Goal: Information Seeking & Learning: Learn about a topic

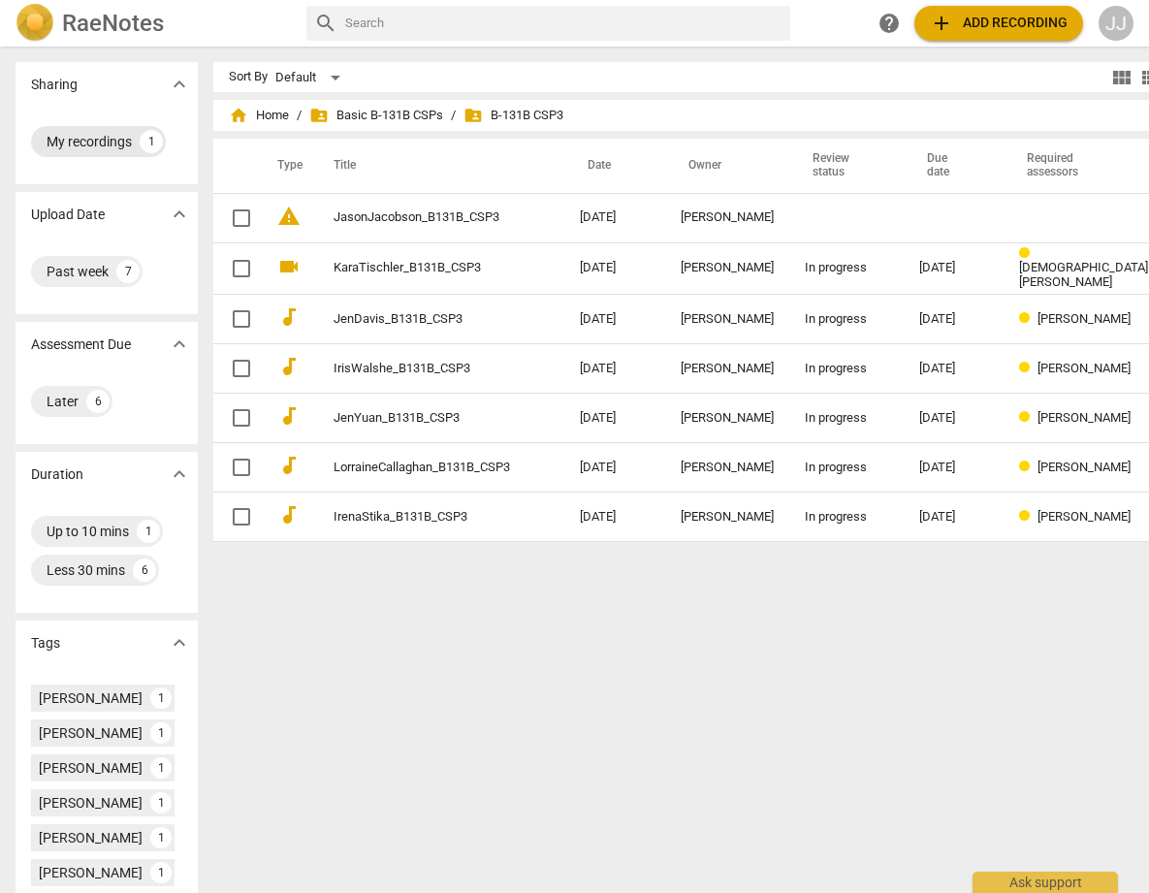
click at [76, 135] on div "My recordings" at bounding box center [89, 141] width 85 height 19
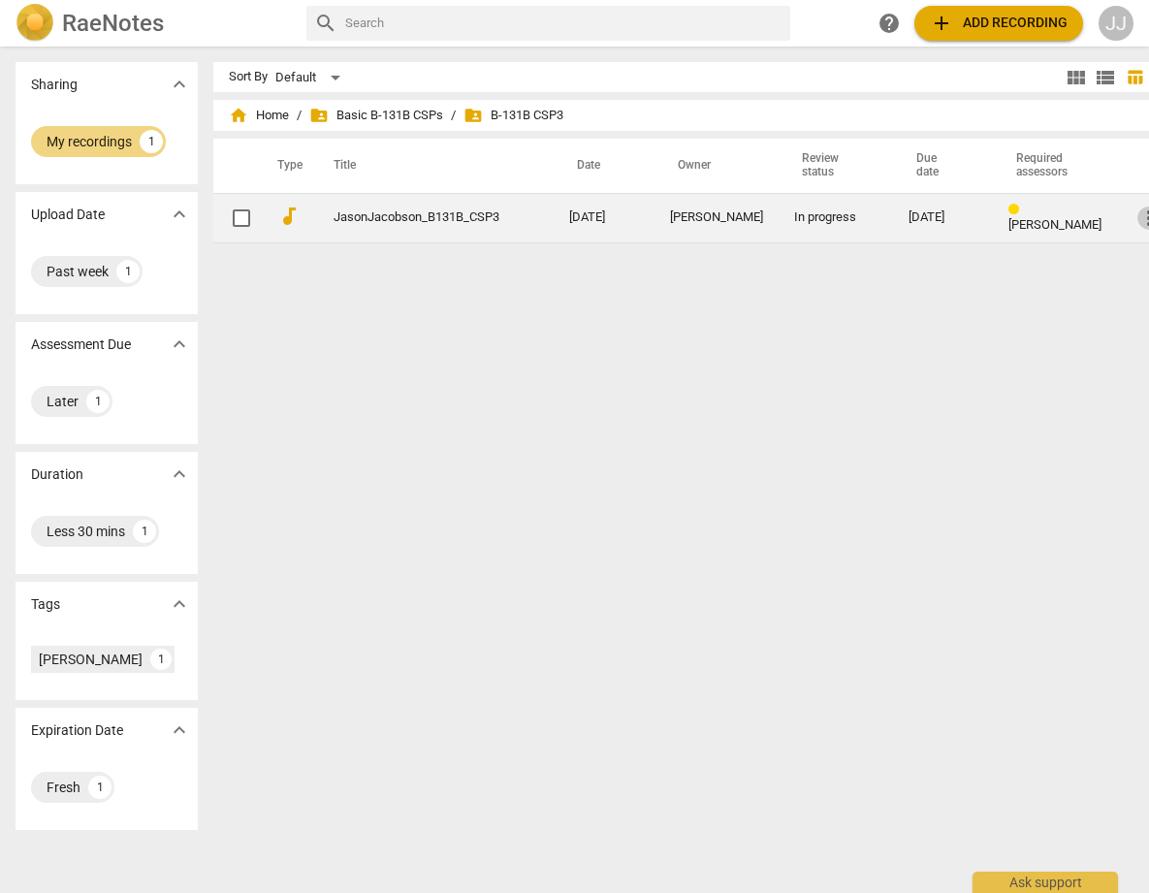
click at [1137, 217] on span "more_vert" at bounding box center [1148, 217] width 23 height 23
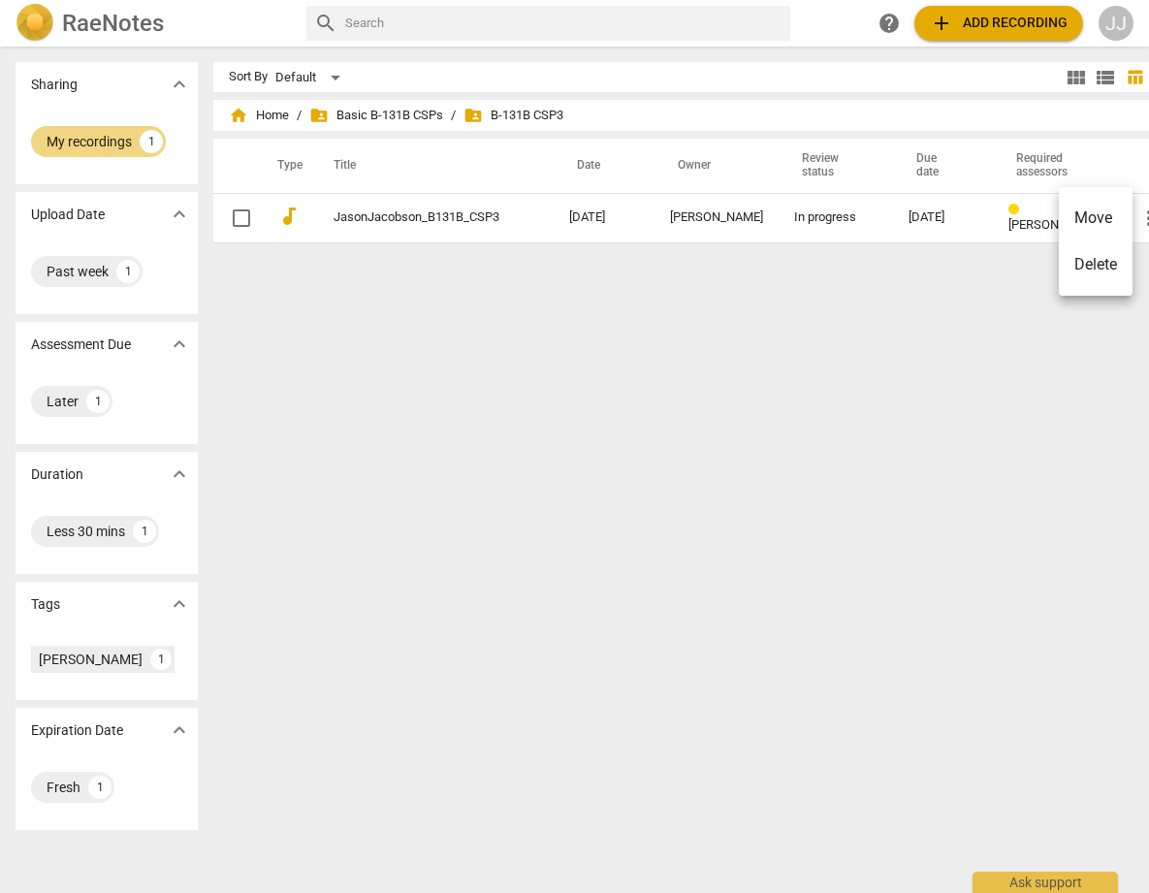
click at [392, 290] on div at bounding box center [574, 446] width 1149 height 893
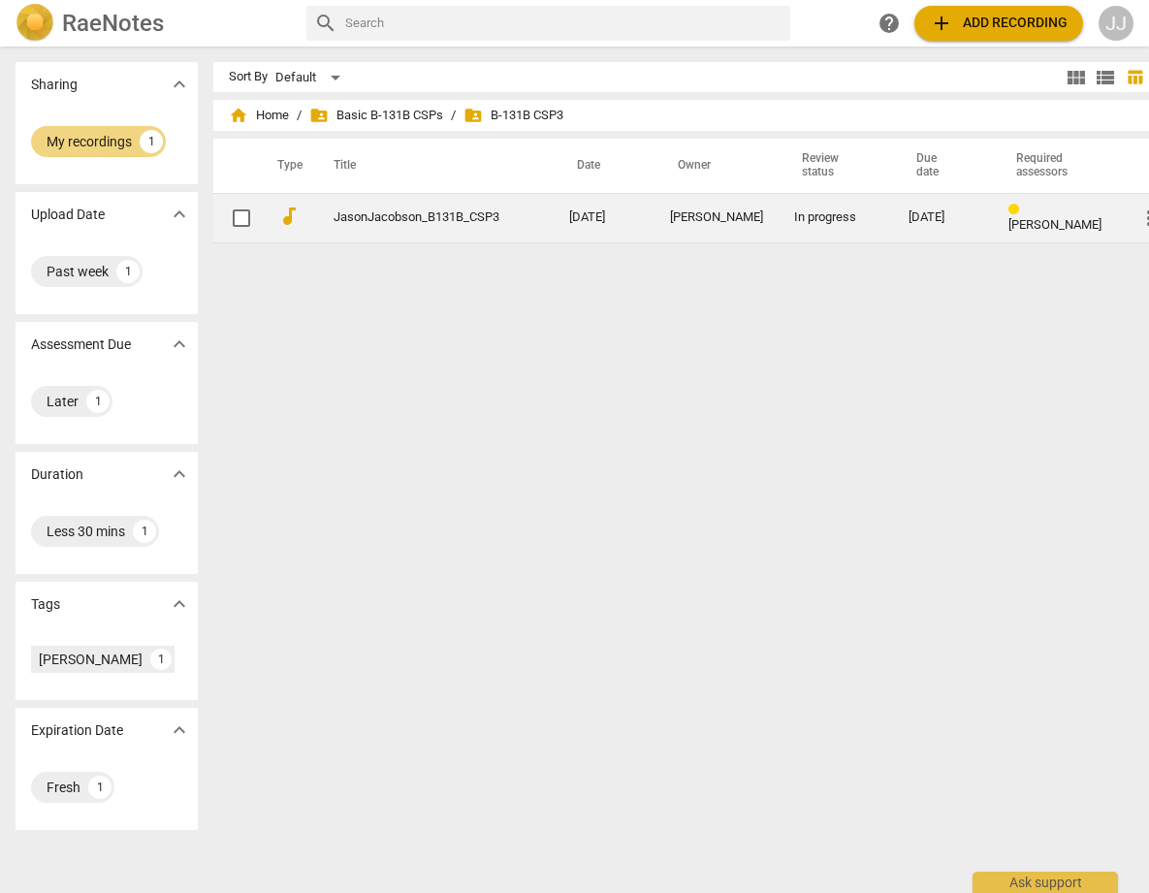
click at [377, 212] on link "JasonJacobson_B131B_CSP3" at bounding box center [416, 217] width 166 height 15
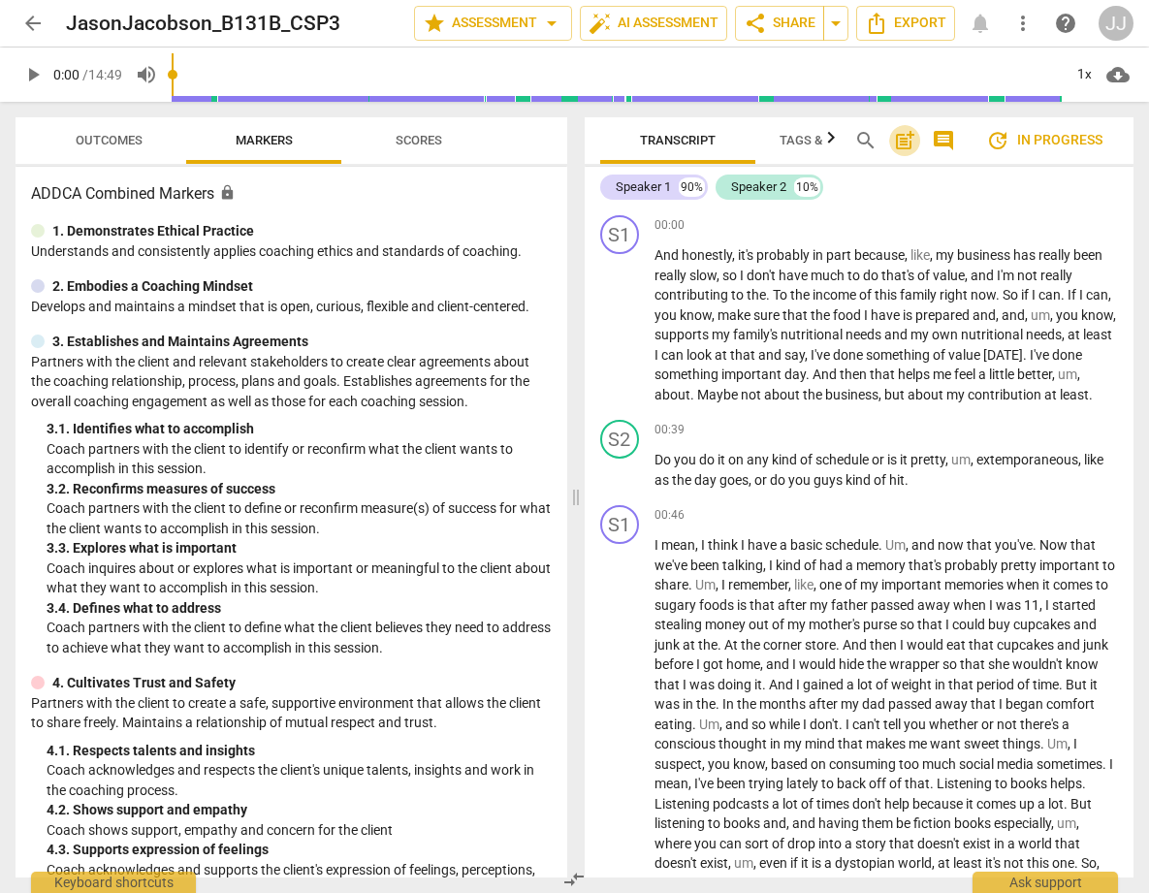
click at [907, 139] on span "post_add" at bounding box center [904, 140] width 23 height 23
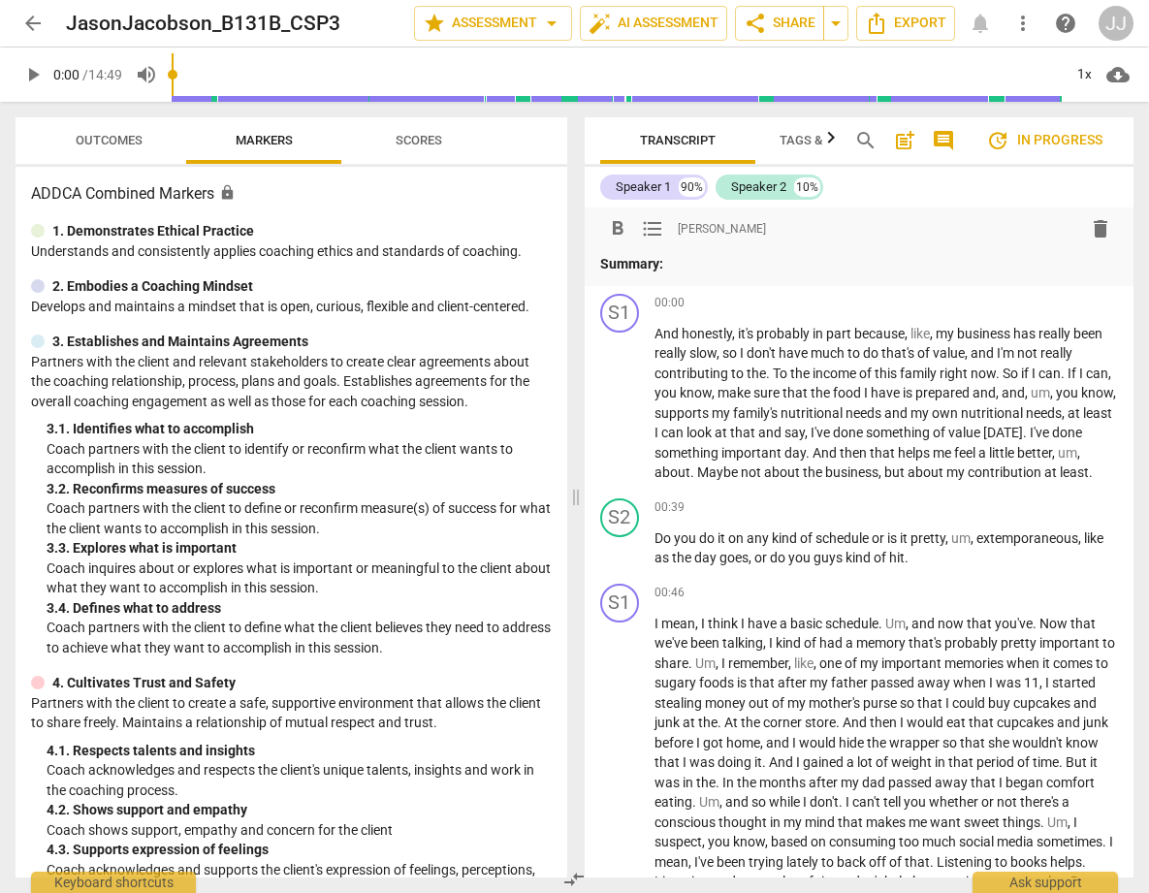
click at [686, 248] on div "format_bold format_list_bulleted [PERSON_NAME] delete Summary:" at bounding box center [859, 242] width 519 height 63
click at [685, 268] on p "Summary:" at bounding box center [859, 264] width 519 height 20
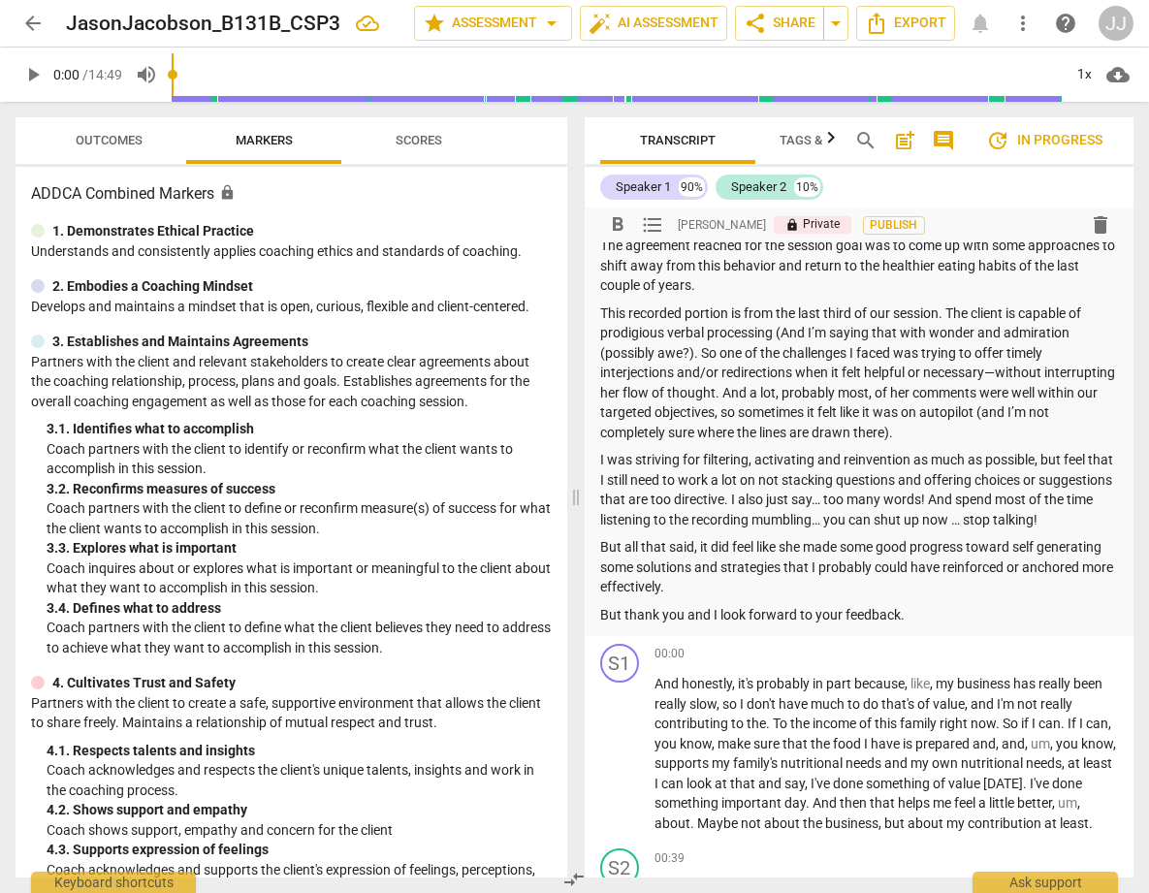
scroll to position [70, 0]
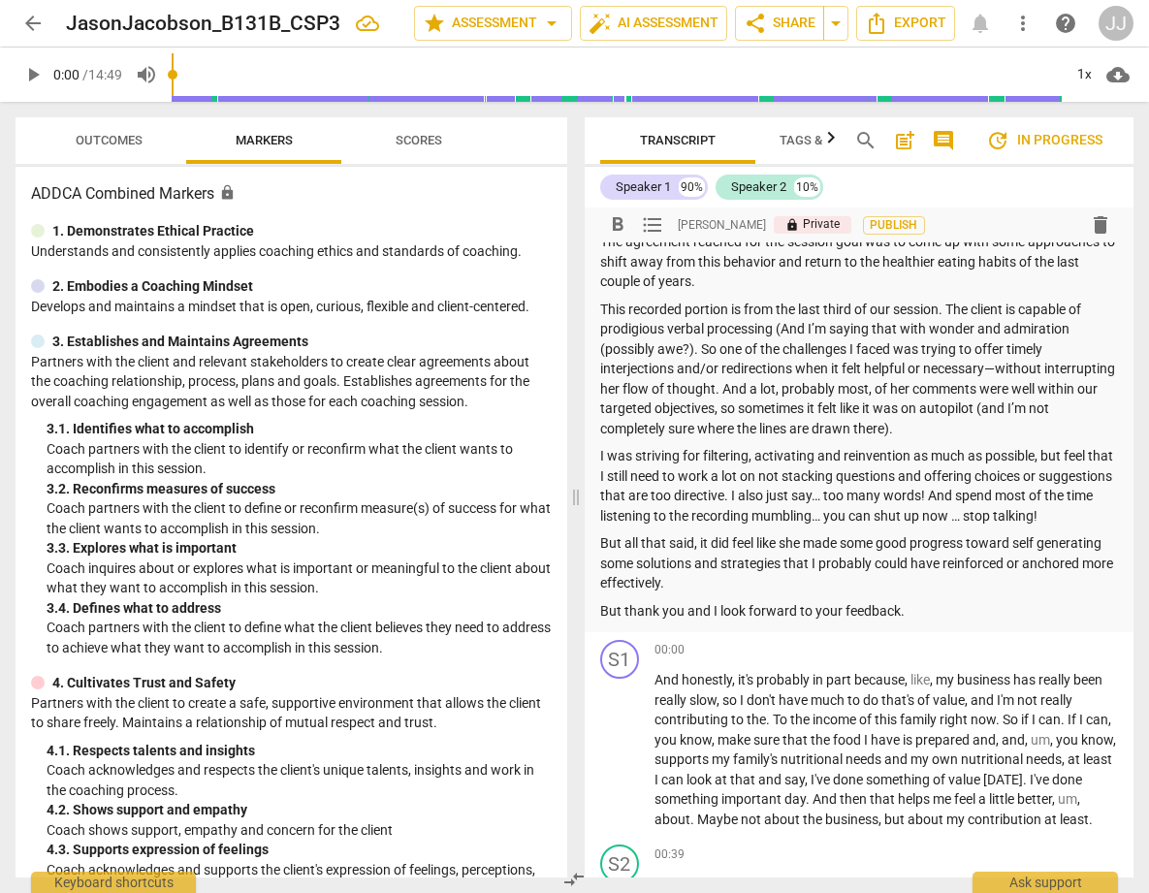
click at [633, 520] on p "I was striving for filtering, activating and reinvention as much as possible, b…" at bounding box center [859, 485] width 519 height 79
click at [662, 521] on p "I was striving for filtering, activating and reinvention as much as possible, b…" at bounding box center [859, 485] width 519 height 79
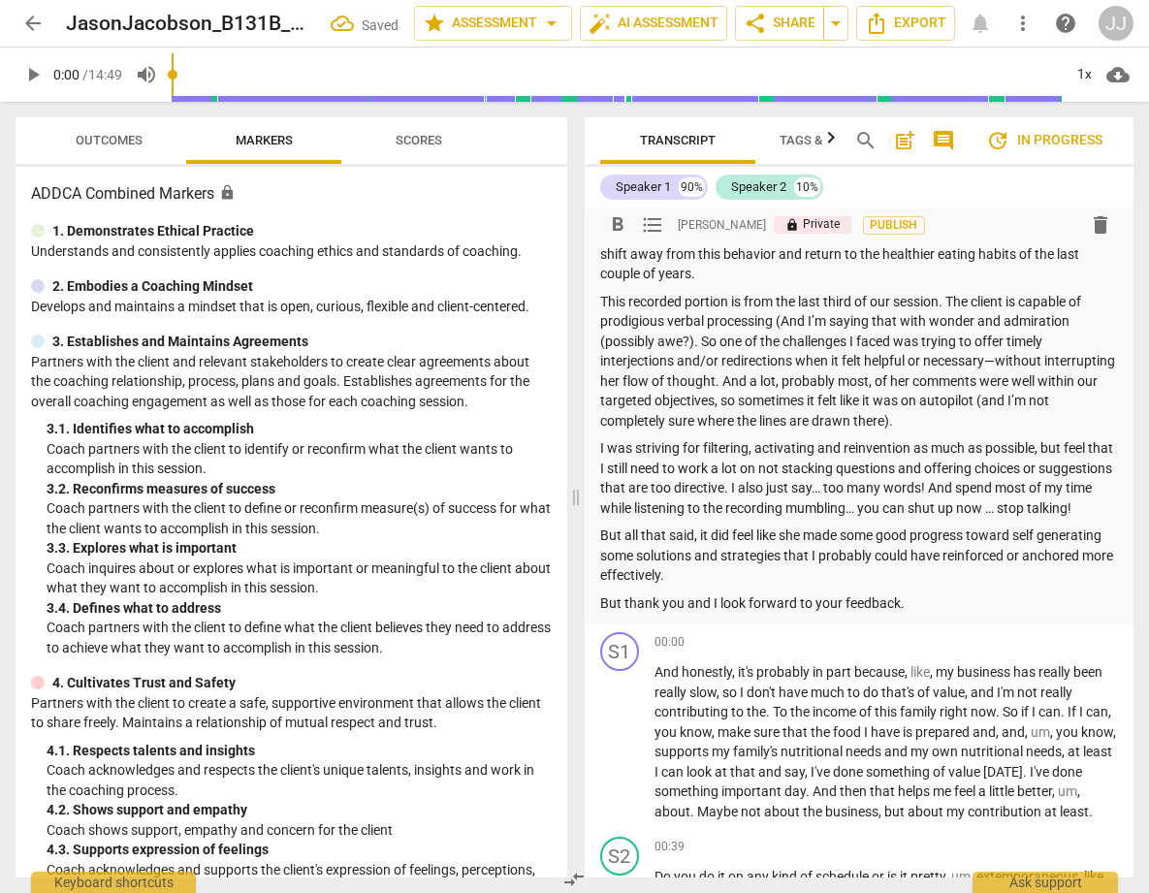
scroll to position [79, 0]
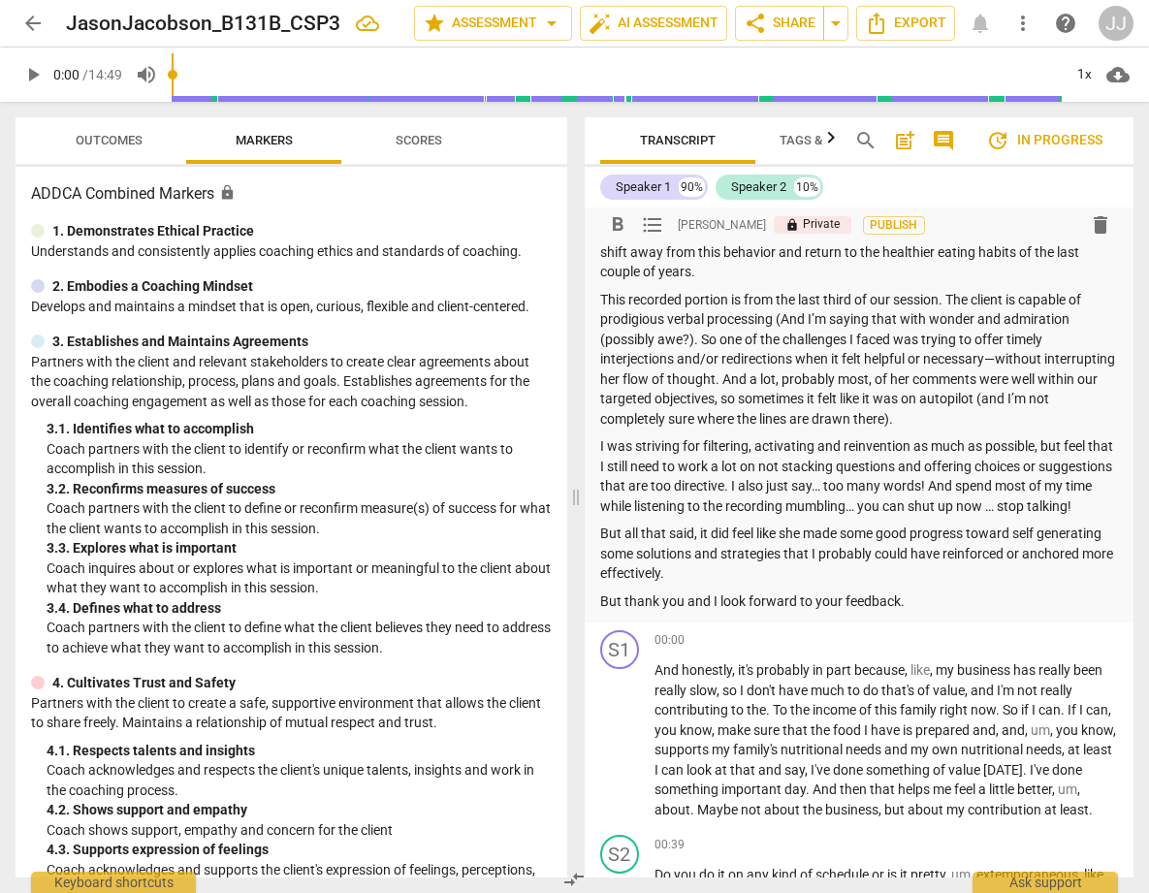
click at [929, 423] on p "This recorded portion is from the last third of our session. The client is capa…" at bounding box center [859, 360] width 519 height 140
click at [979, 420] on p "This recorded portion is from the last third of our session. The client is capa…" at bounding box center [859, 360] width 519 height 140
click at [896, 222] on span "Publish" at bounding box center [893, 225] width 29 height 16
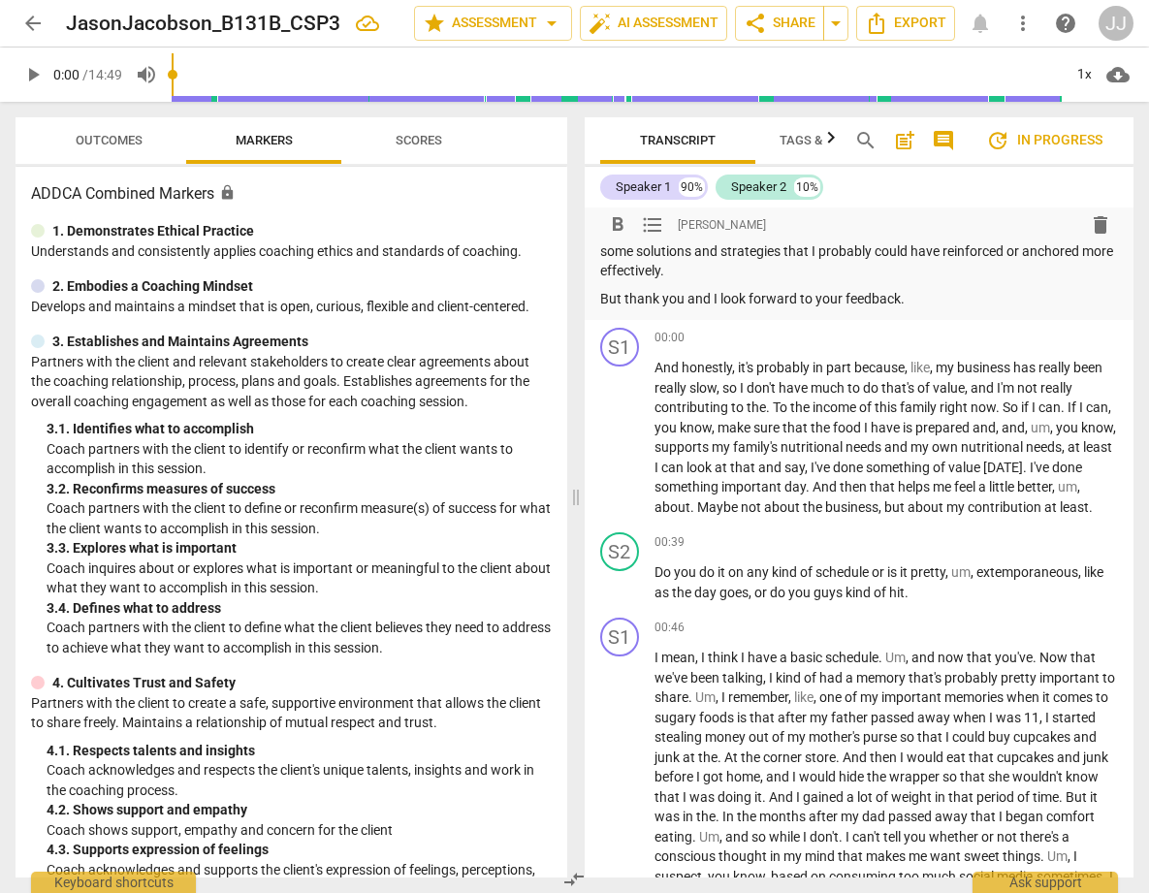
scroll to position [494, 0]
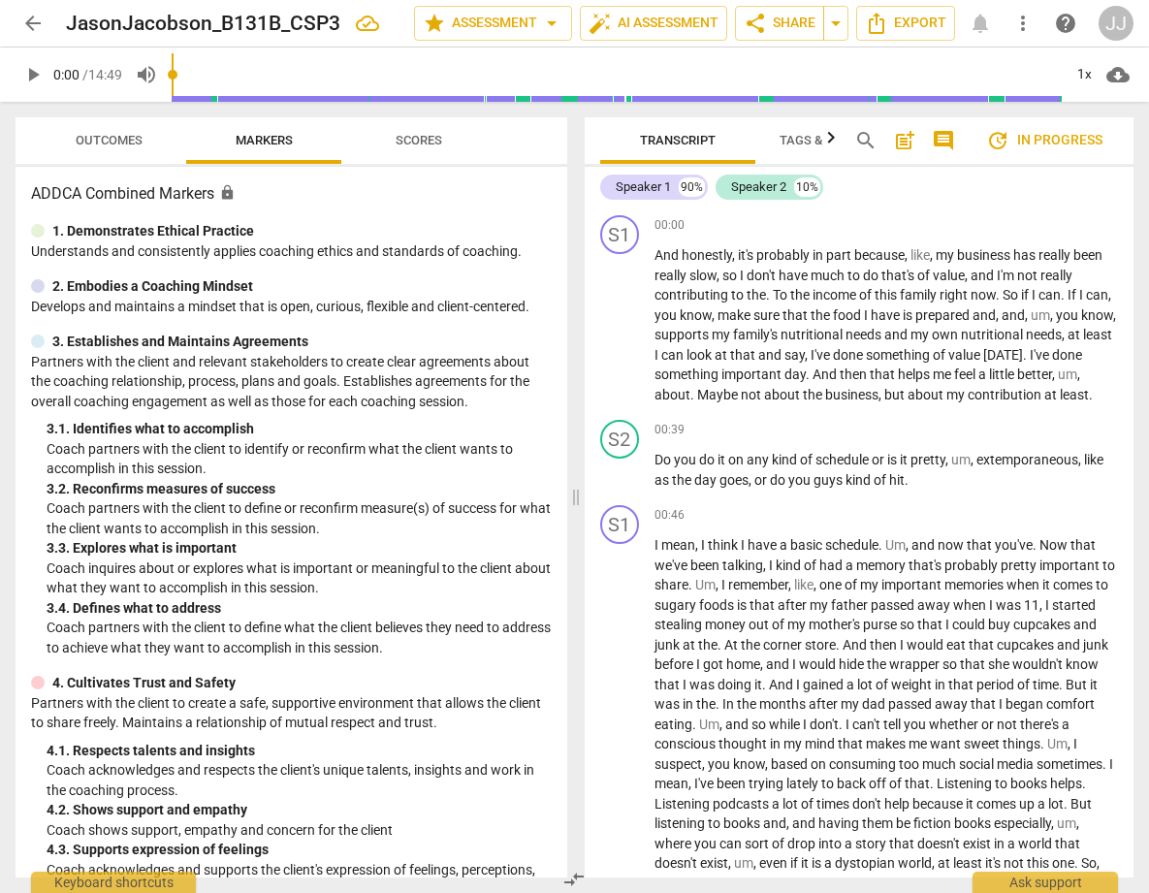
click at [31, 20] on span "arrow_back" at bounding box center [32, 23] width 23 height 23
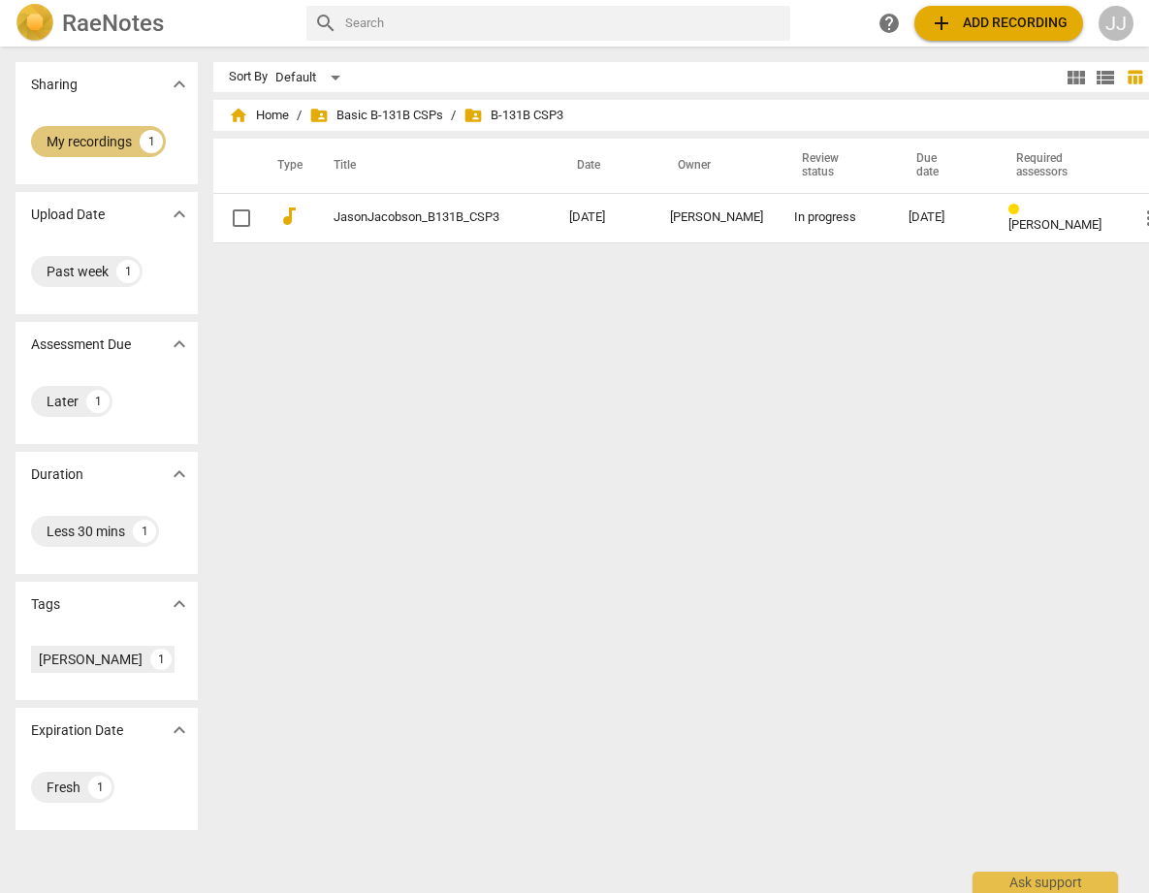
click at [88, 136] on div "My recordings" at bounding box center [89, 141] width 85 height 19
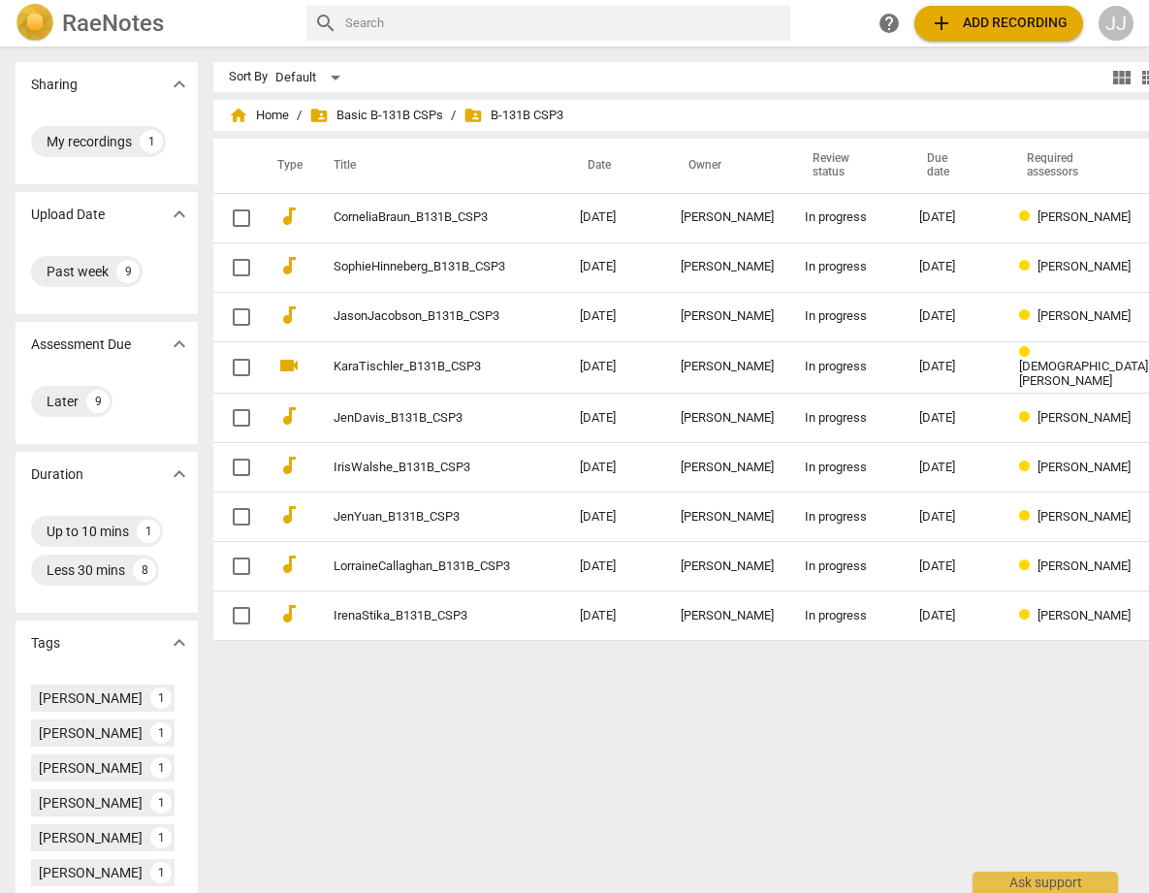
click at [78, 76] on div "Sharing expand_more" at bounding box center [107, 84] width 182 height 45
click at [73, 88] on p "Sharing" at bounding box center [54, 85] width 47 height 20
click at [77, 148] on div "My recordings" at bounding box center [89, 141] width 85 height 19
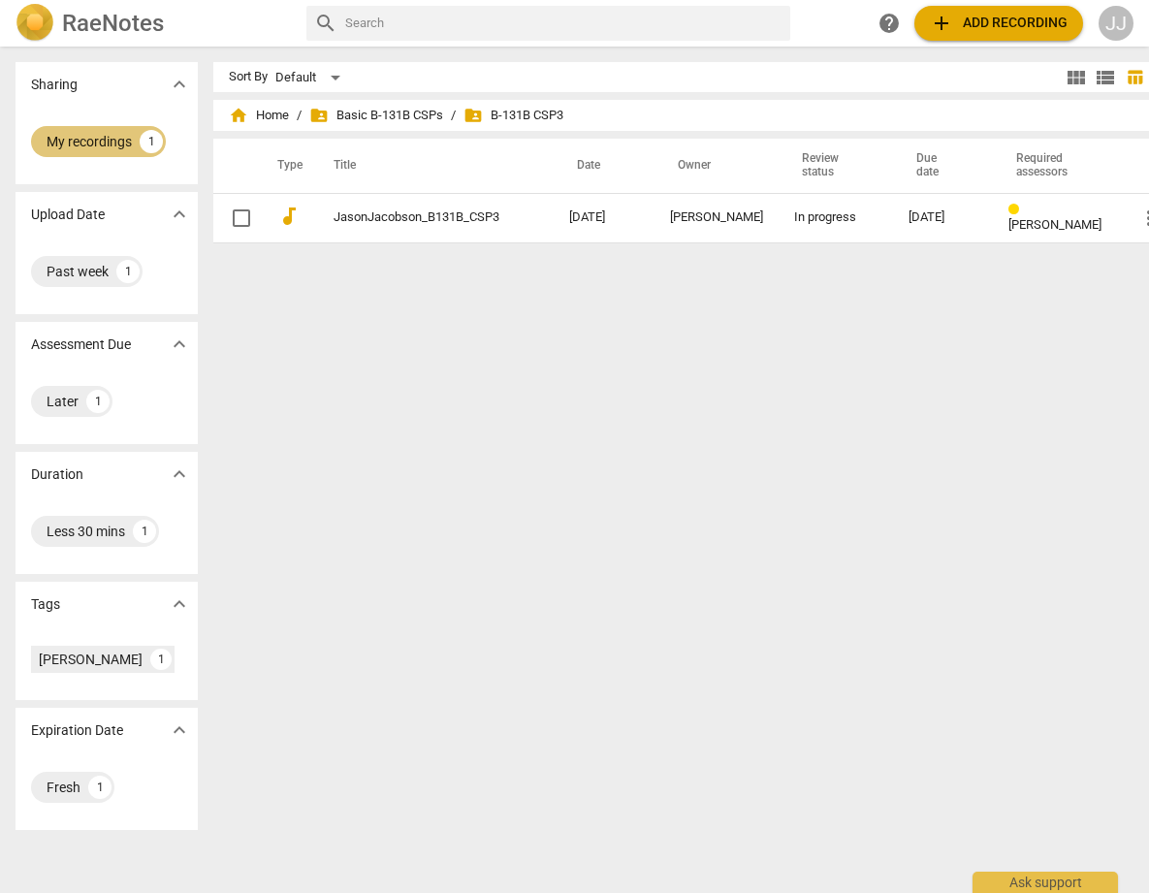
click at [77, 147] on div "My recordings" at bounding box center [89, 141] width 85 height 19
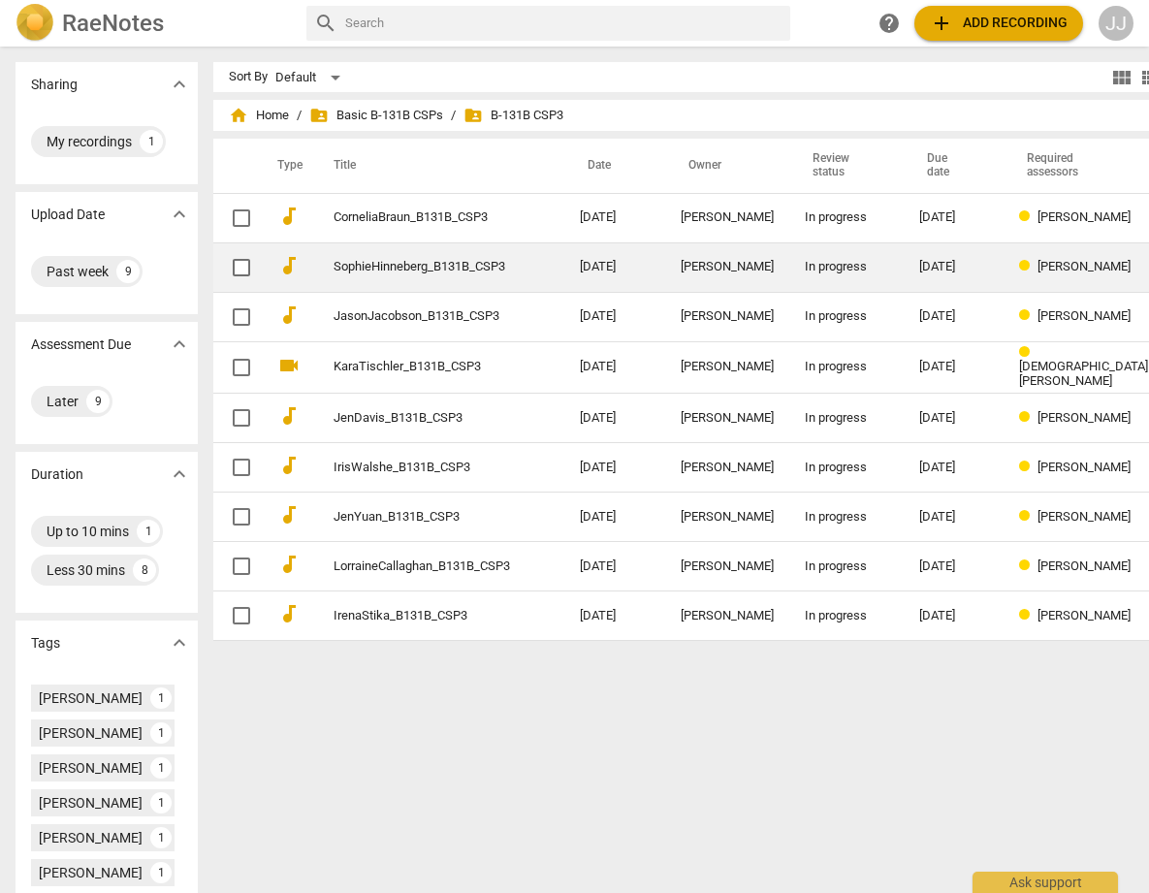
click at [362, 262] on link "SophieHinneberg_B131B_CSP3" at bounding box center [421, 267] width 176 height 15
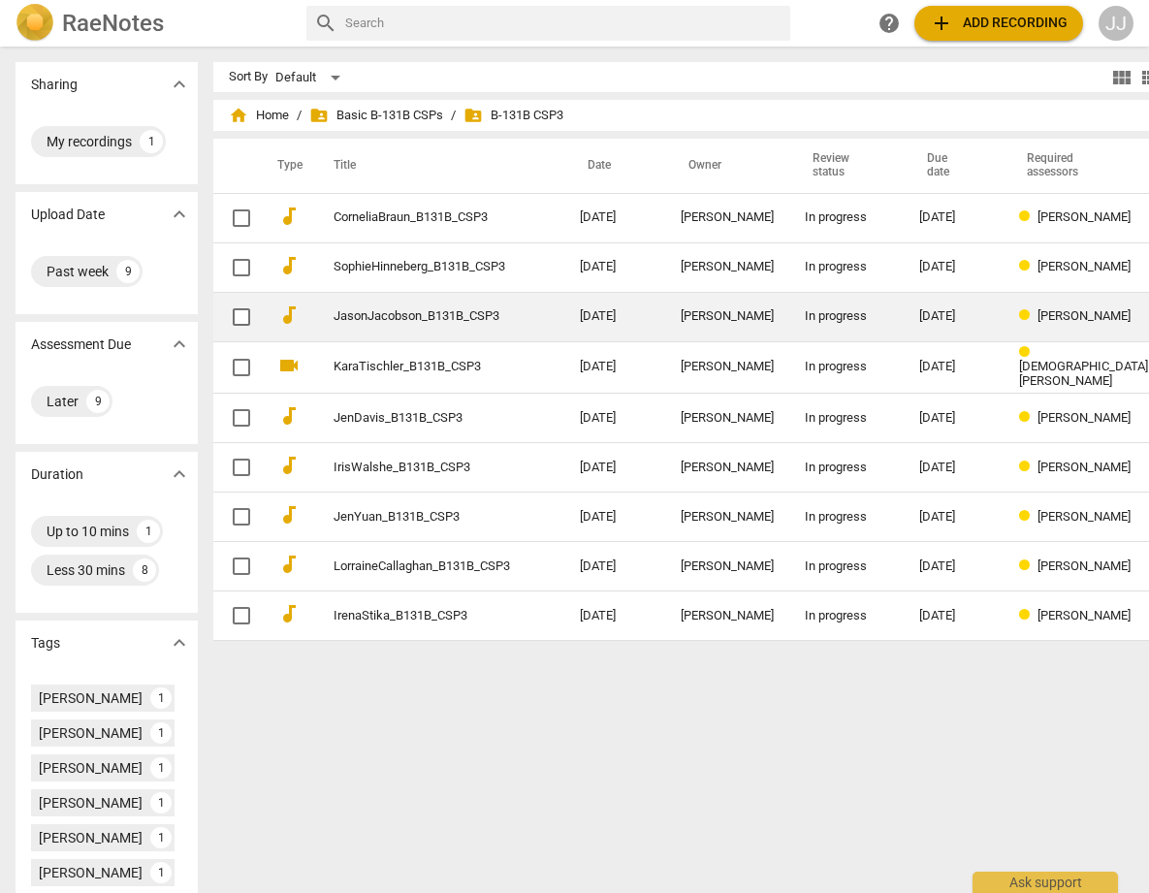
click at [339, 314] on link "JasonJacobson_B131B_CSP3" at bounding box center [421, 316] width 176 height 15
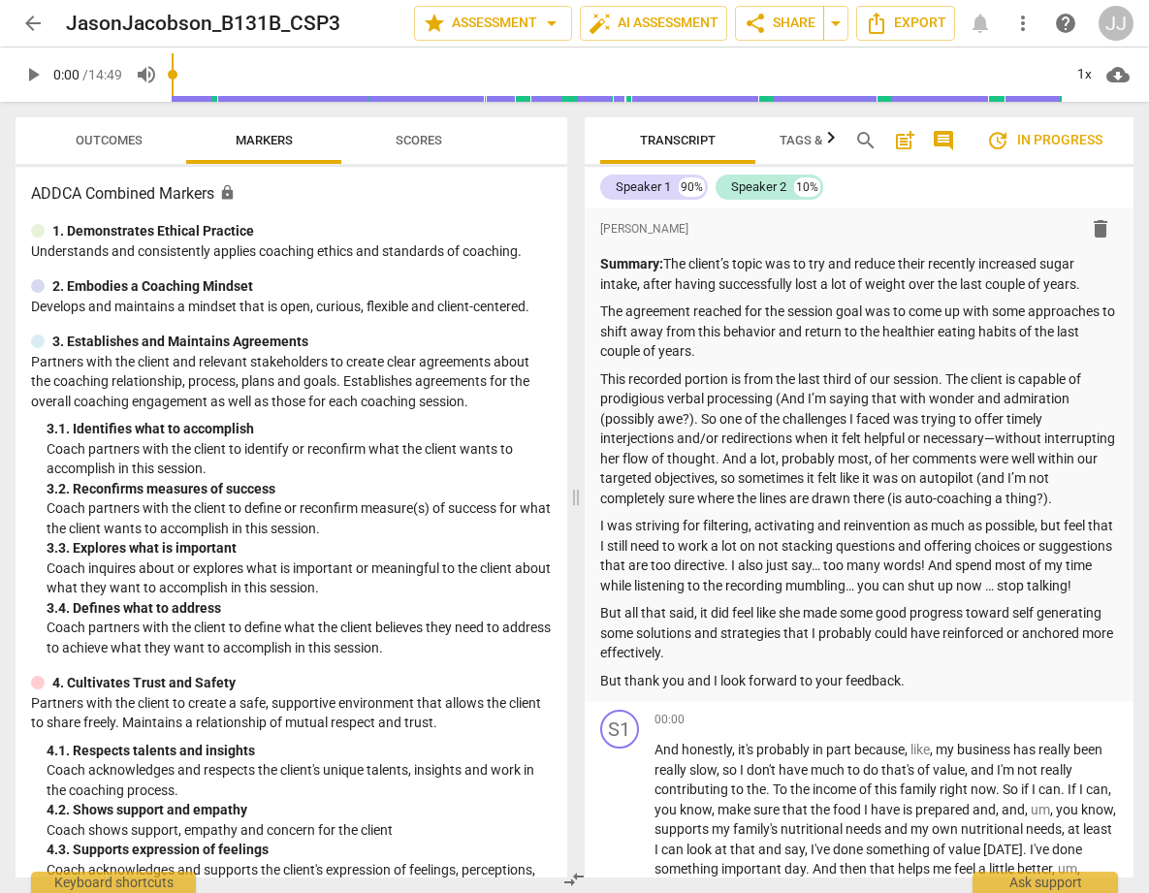
click at [415, 138] on span "Scores" at bounding box center [418, 140] width 47 height 15
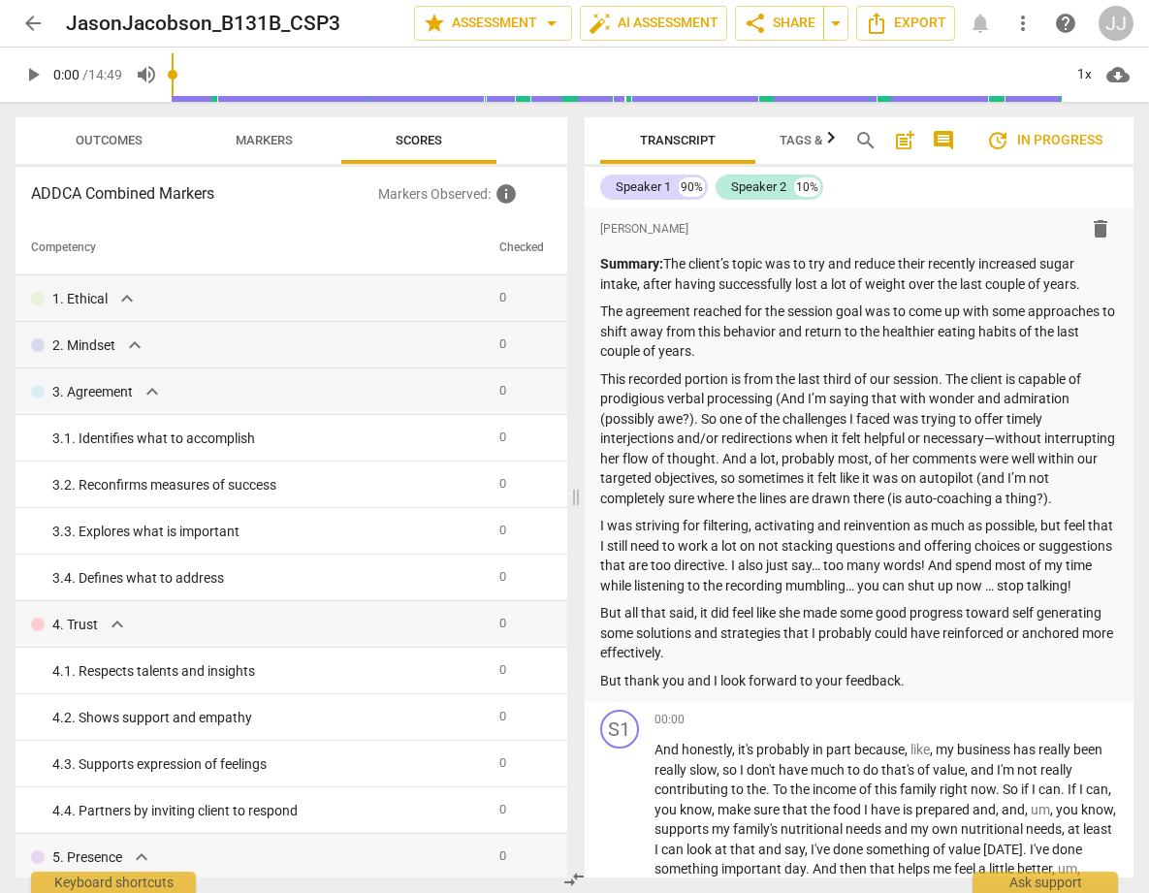
click at [117, 137] on span "Outcomes" at bounding box center [109, 140] width 67 height 15
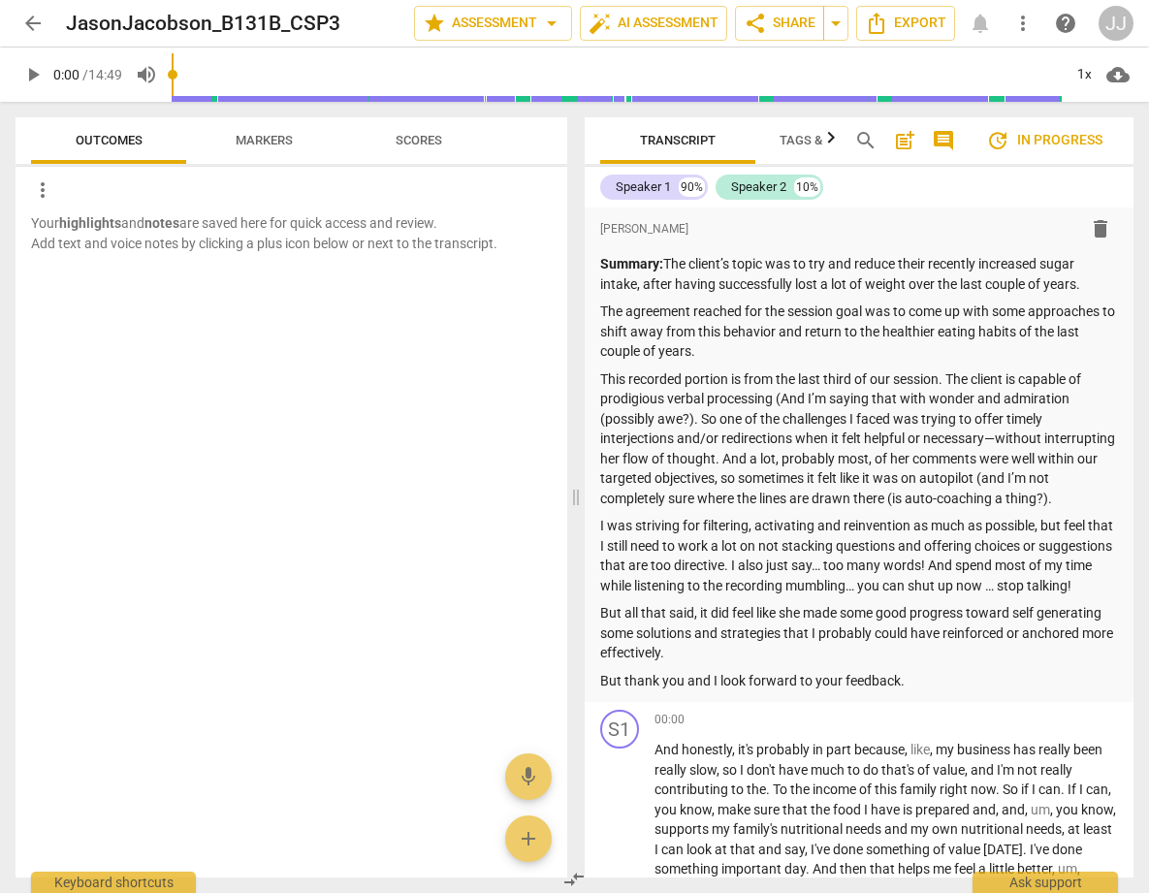
click at [279, 137] on span "Markers" at bounding box center [264, 140] width 57 height 15
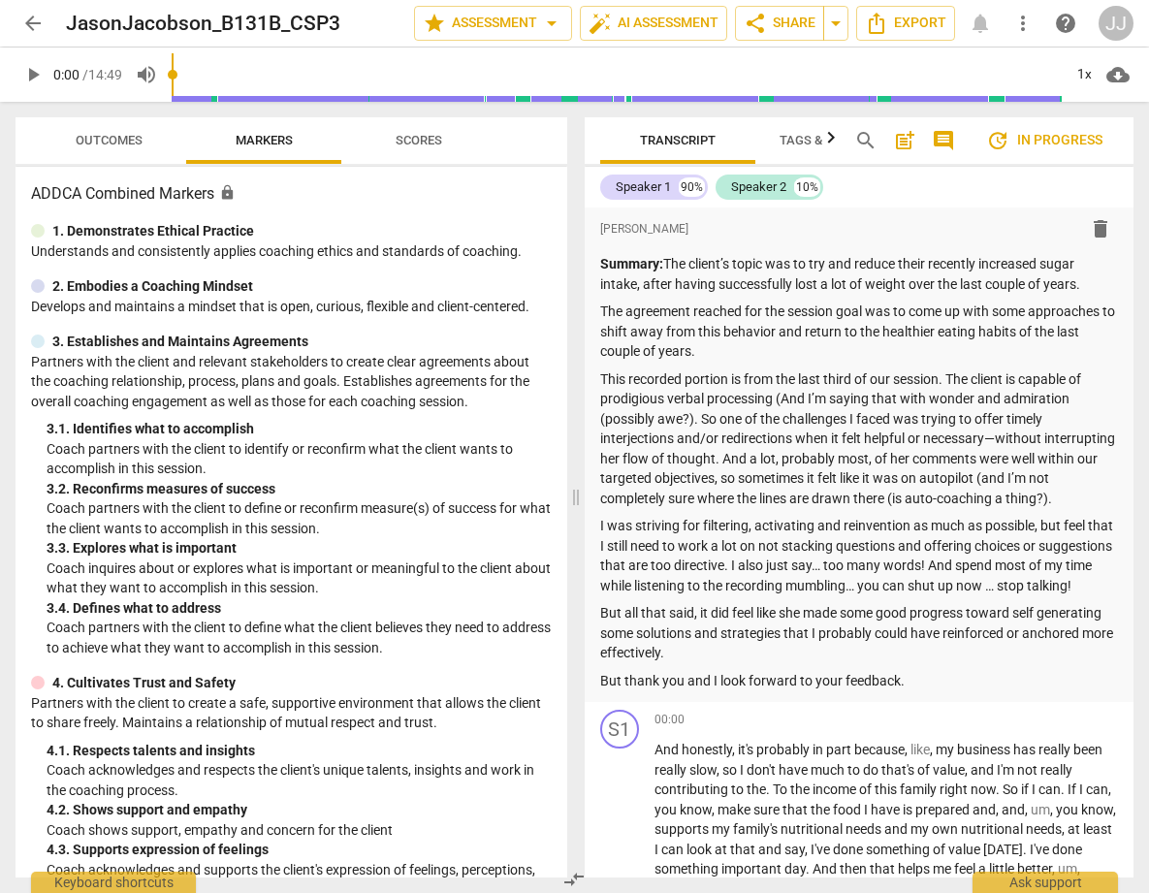
click at [425, 136] on span "Scores" at bounding box center [418, 140] width 47 height 15
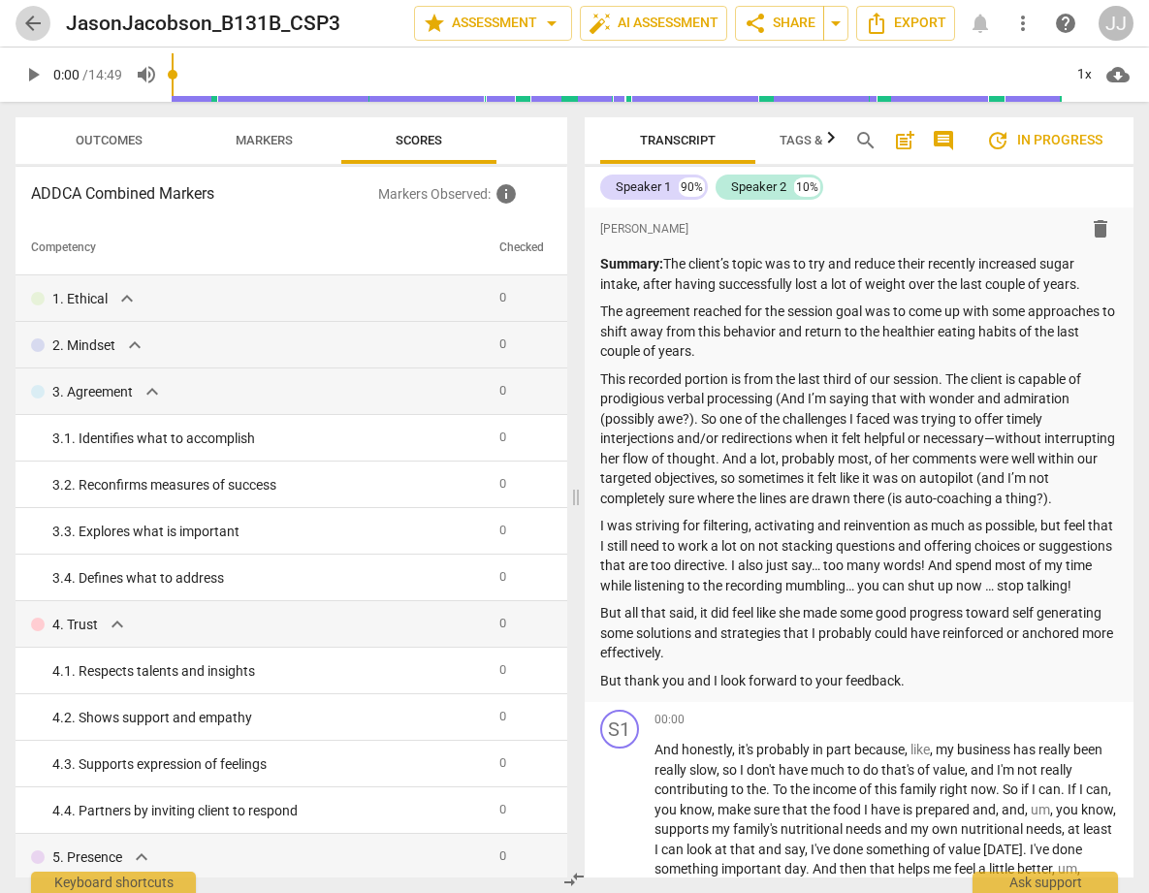
click at [28, 15] on span "arrow_back" at bounding box center [32, 23] width 23 height 23
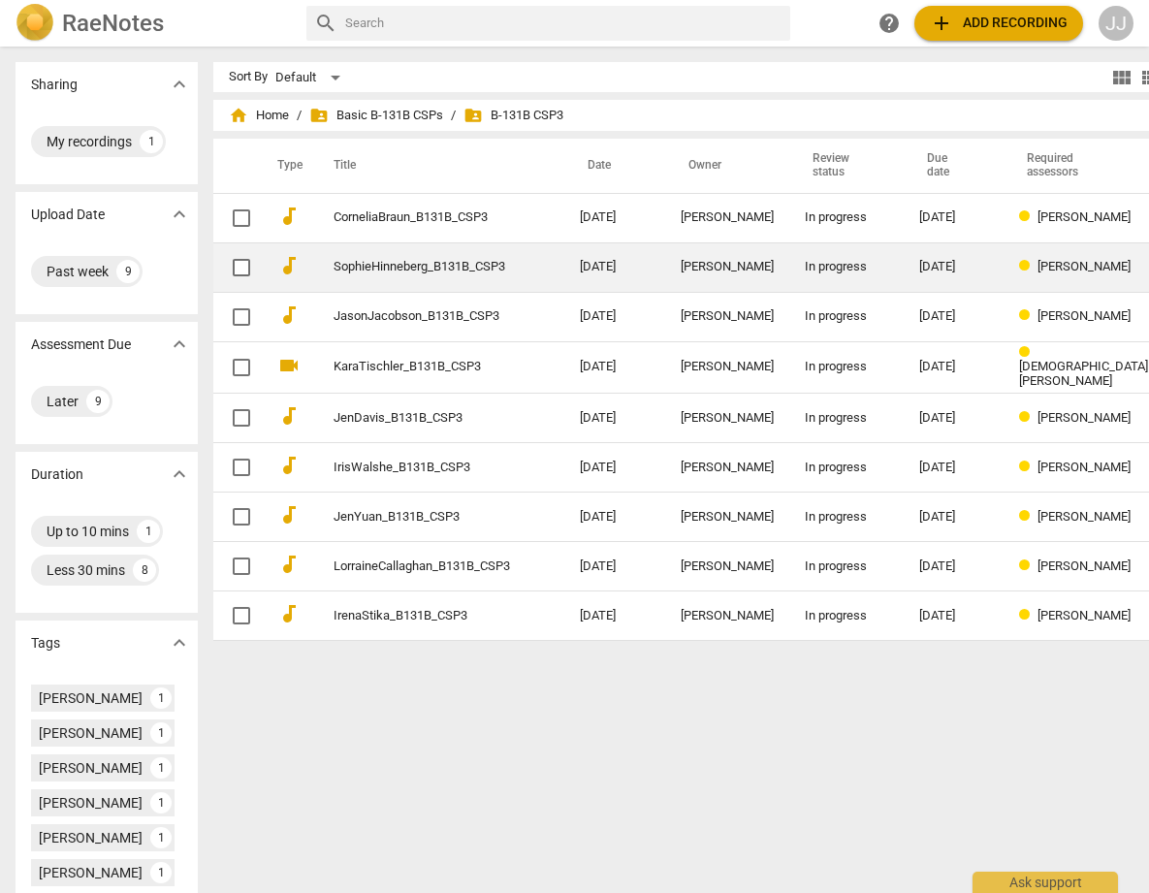
click at [333, 263] on link "SophieHinneberg_B131B_CSP3" at bounding box center [421, 267] width 176 height 15
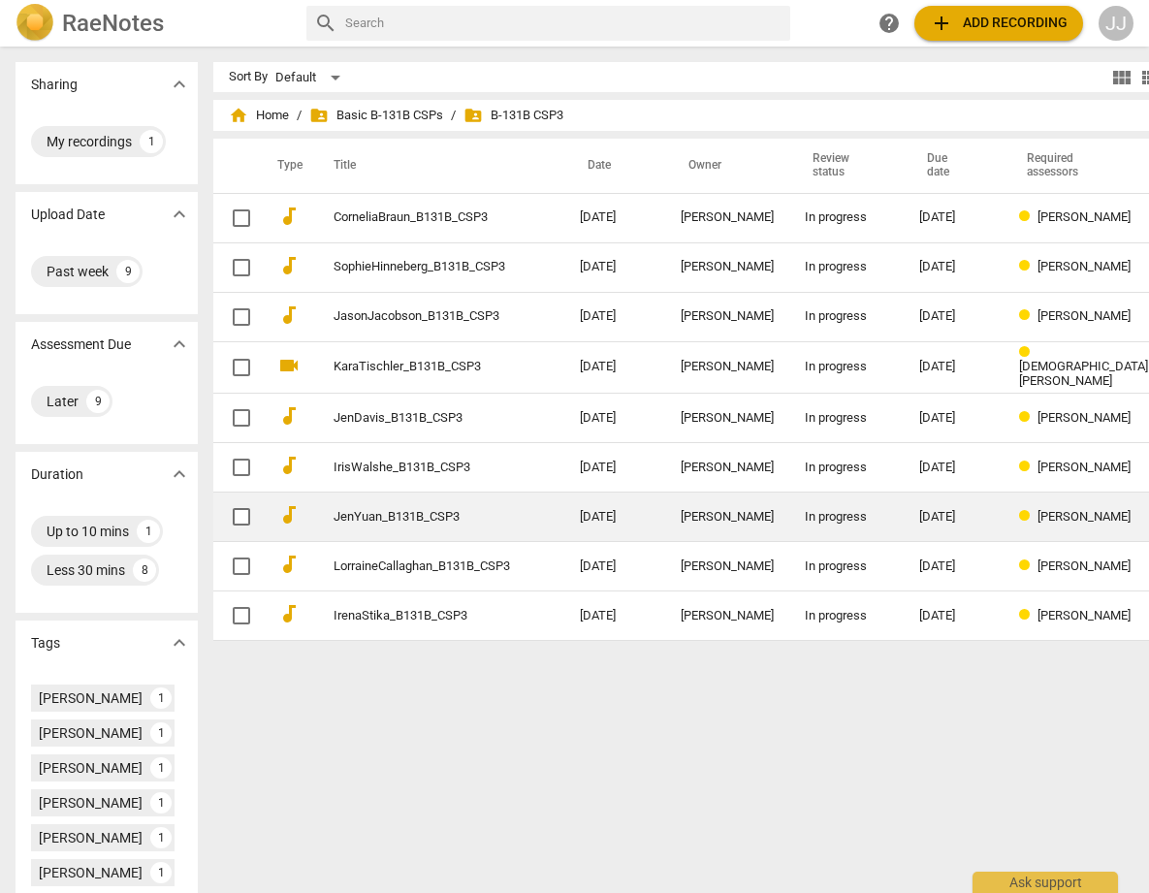
click at [333, 510] on link "JenYuan_B131B_CSP3" at bounding box center [421, 517] width 176 height 15
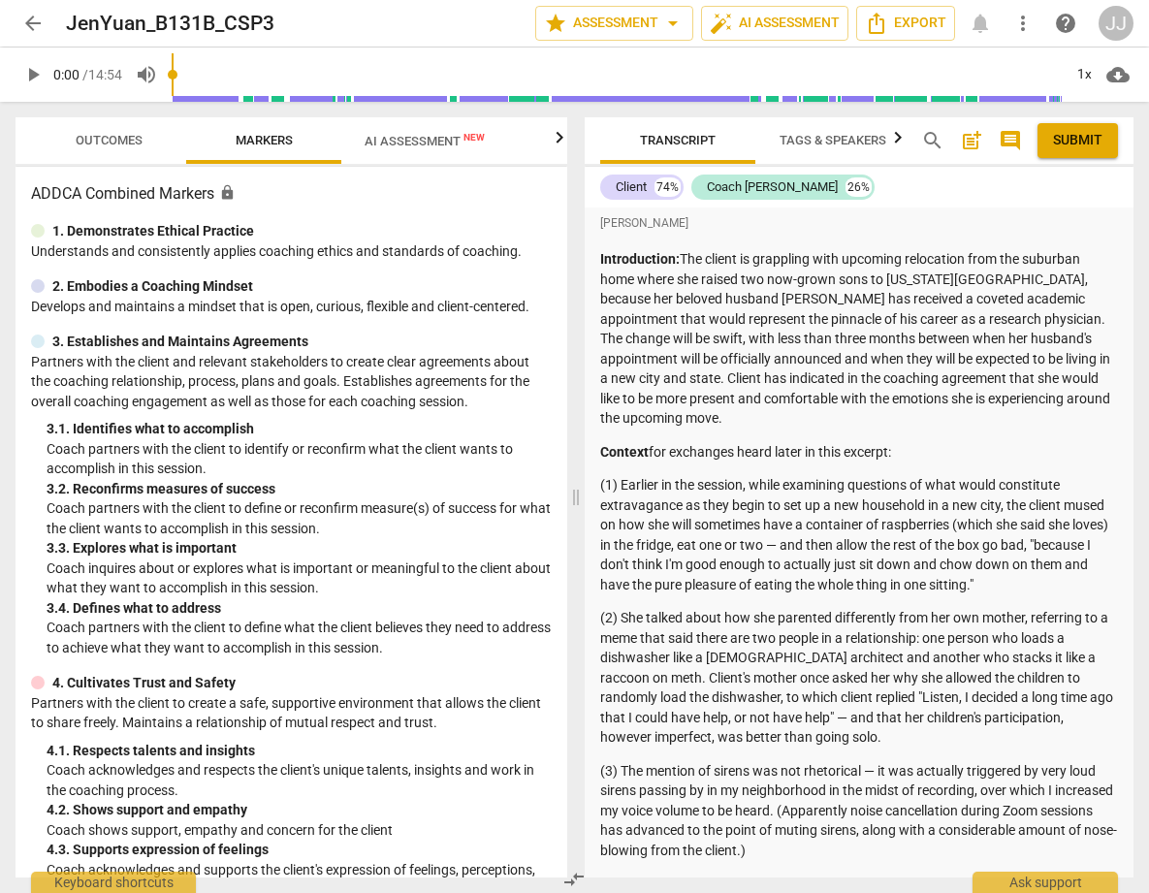
click at [34, 22] on span "arrow_back" at bounding box center [32, 23] width 23 height 23
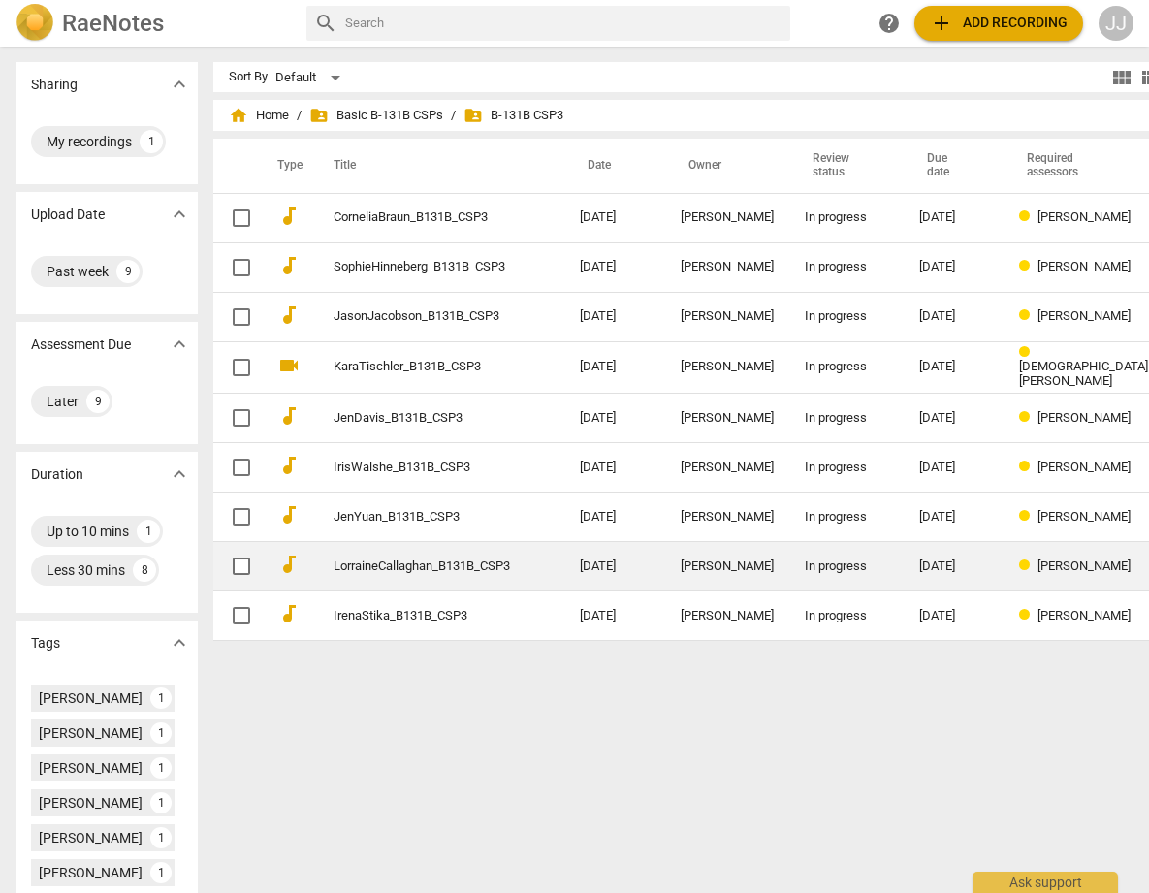
click at [343, 565] on link "LorraineCallaghan_B131B_CSP3" at bounding box center [421, 566] width 176 height 15
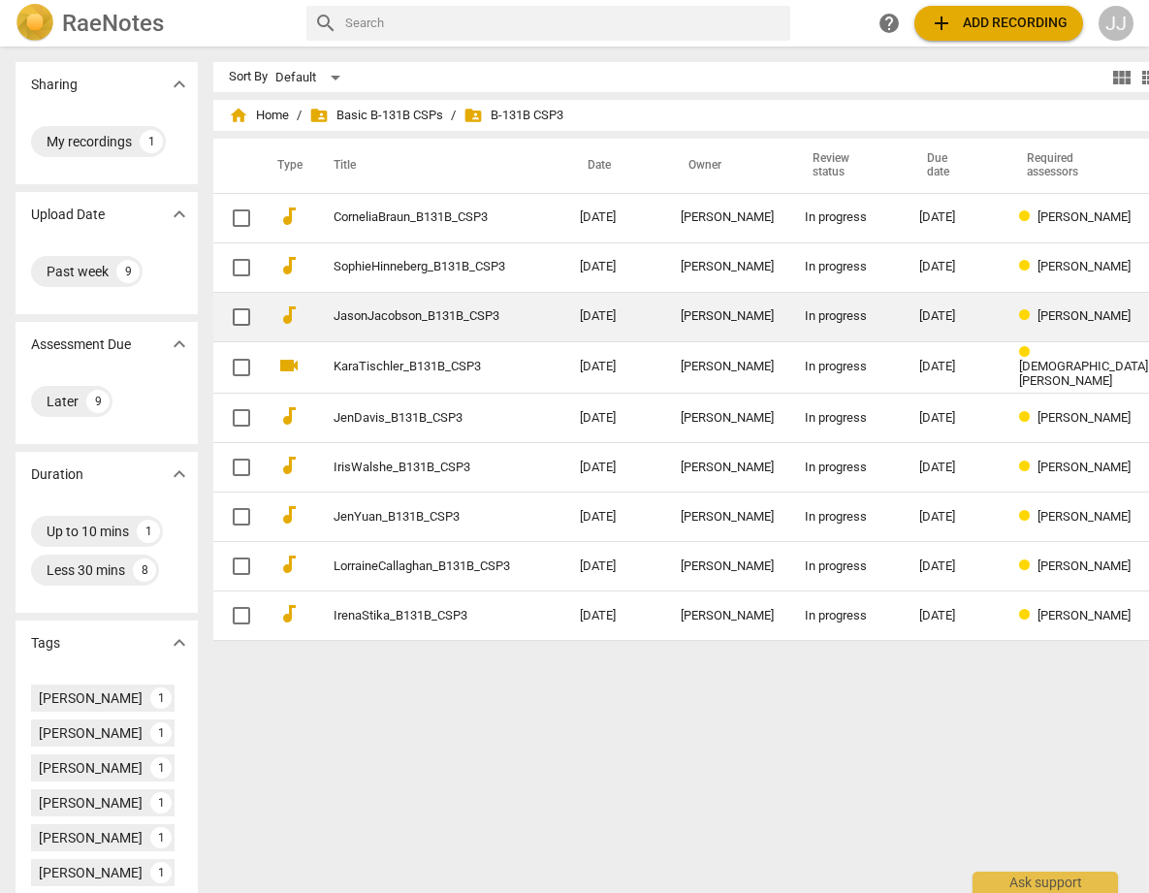
click at [344, 320] on link "JasonJacobson_B131B_CSP3" at bounding box center [421, 316] width 176 height 15
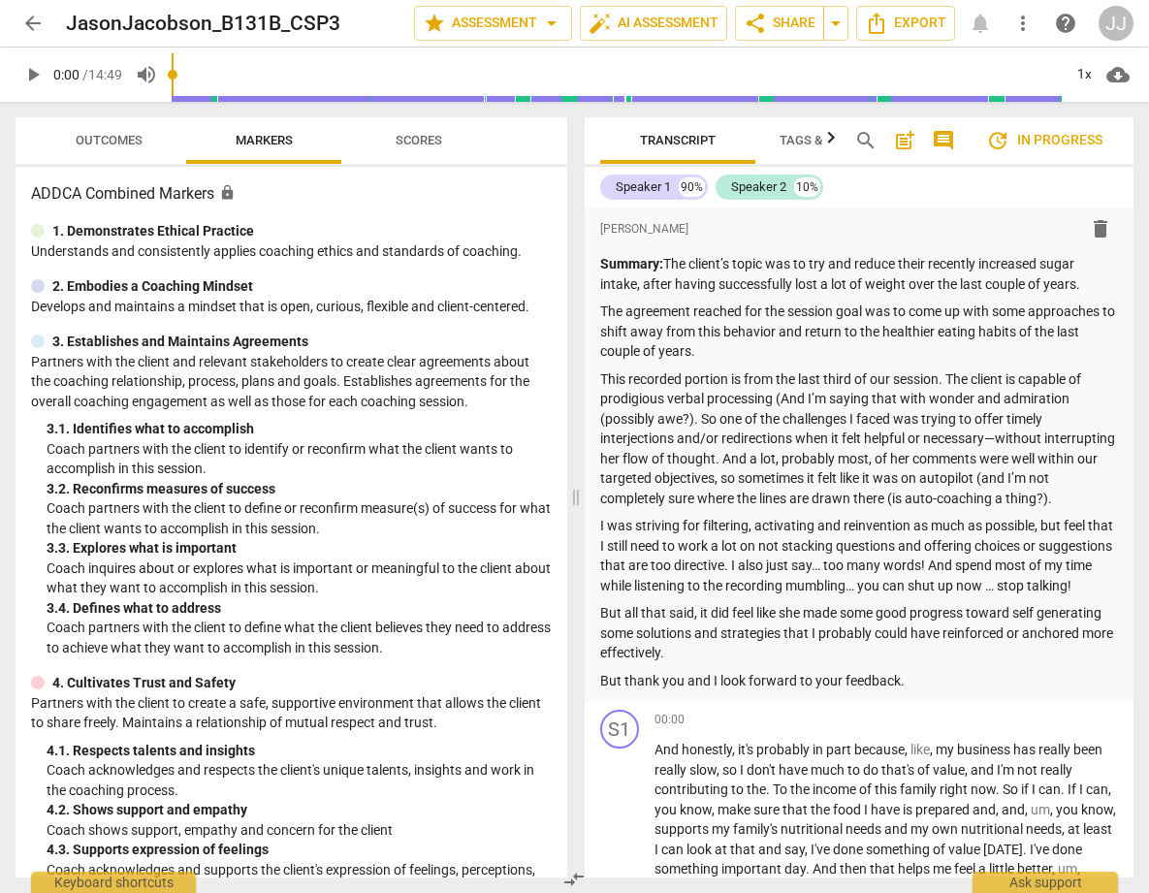
drag, startPoint x: 284, startPoint y: 161, endPoint x: 354, endPoint y: 163, distance: 69.8
click at [354, 163] on div "Outcomes Markers Scores" at bounding box center [291, 140] width 520 height 47
click at [437, 156] on button "Scores" at bounding box center [418, 140] width 155 height 47
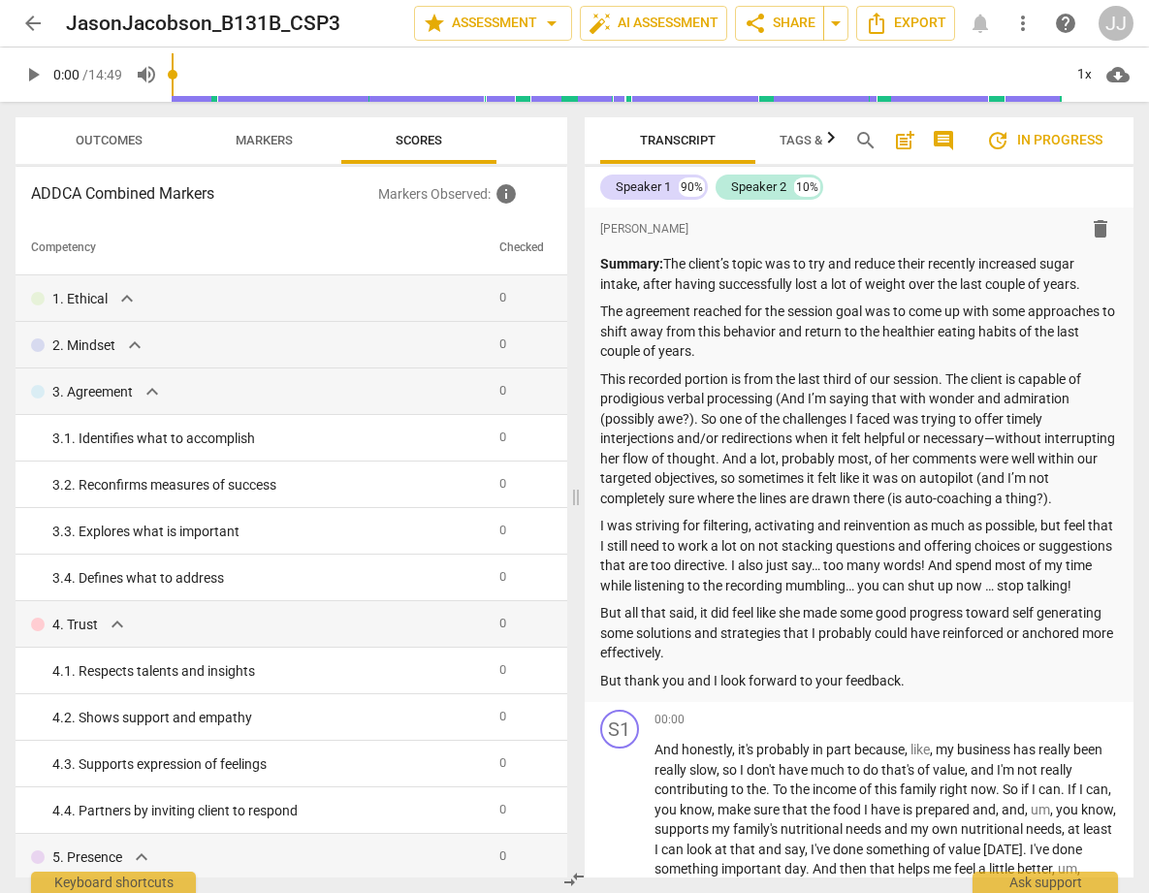
click at [252, 142] on span "Markers" at bounding box center [264, 140] width 57 height 15
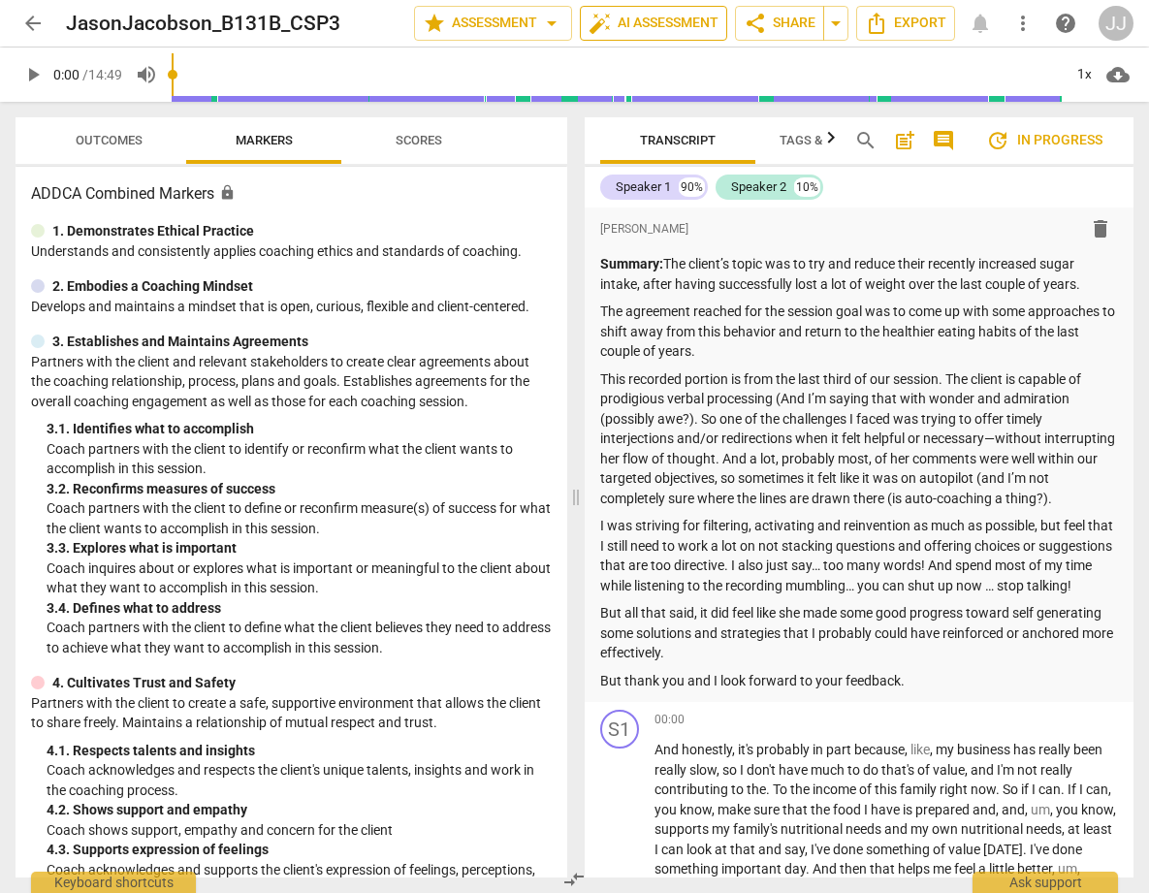
click at [647, 20] on span "auto_fix_high AI Assessment" at bounding box center [653, 23] width 130 height 23
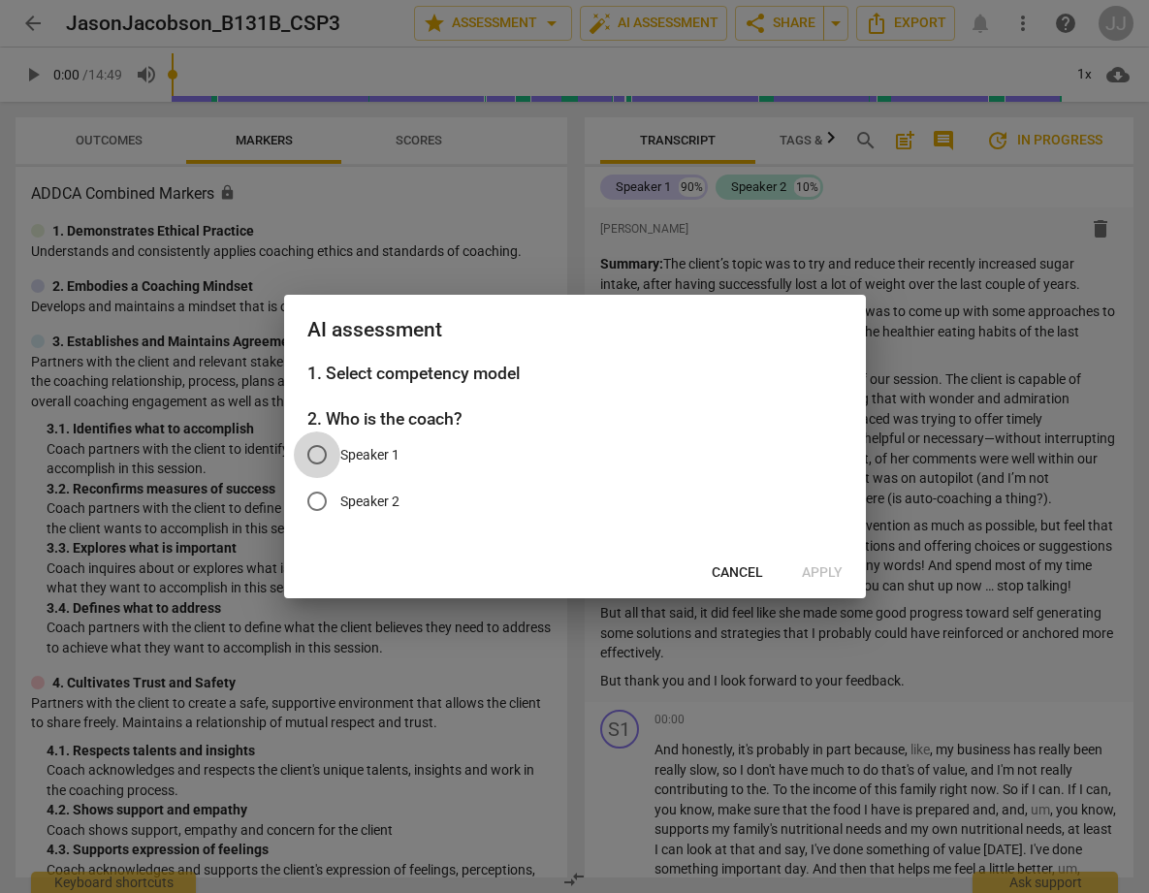
click at [317, 452] on input "Speaker 1" at bounding box center [317, 454] width 47 height 47
radio input "true"
click at [321, 500] on input "Speaker 2" at bounding box center [317, 501] width 47 height 47
radio input "true"
radio input "false"
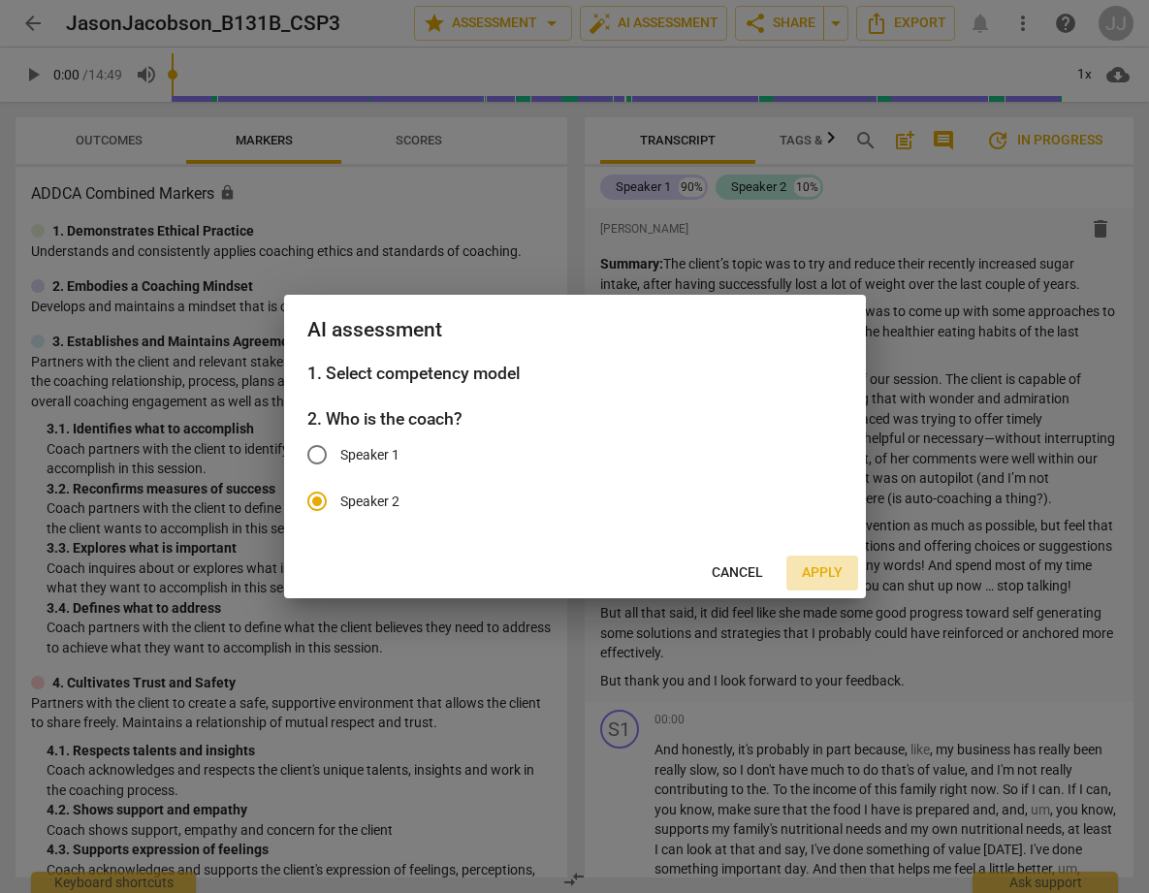
click at [824, 571] on span "Apply" at bounding box center [822, 572] width 41 height 19
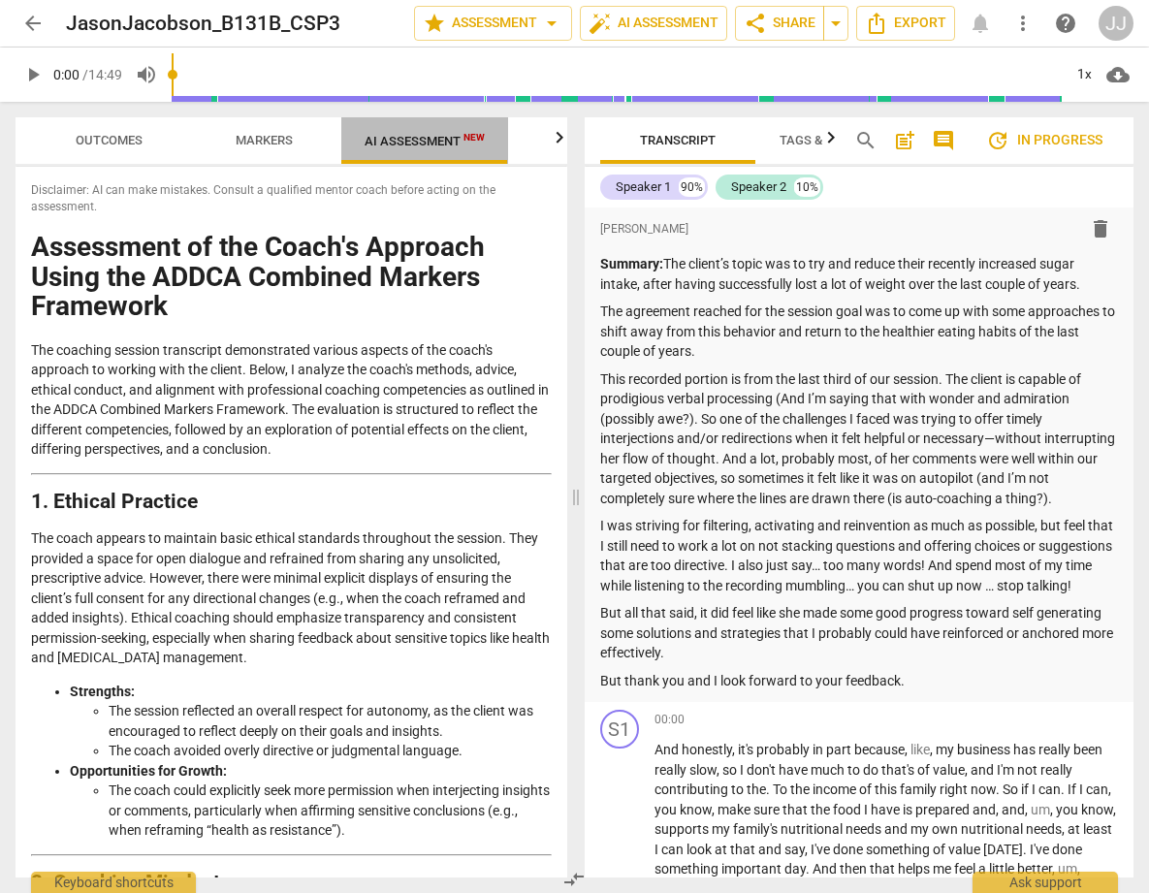
click at [428, 141] on span "AI Assessment New" at bounding box center [424, 141] width 120 height 15
click at [560, 138] on icon "button" at bounding box center [559, 137] width 23 height 23
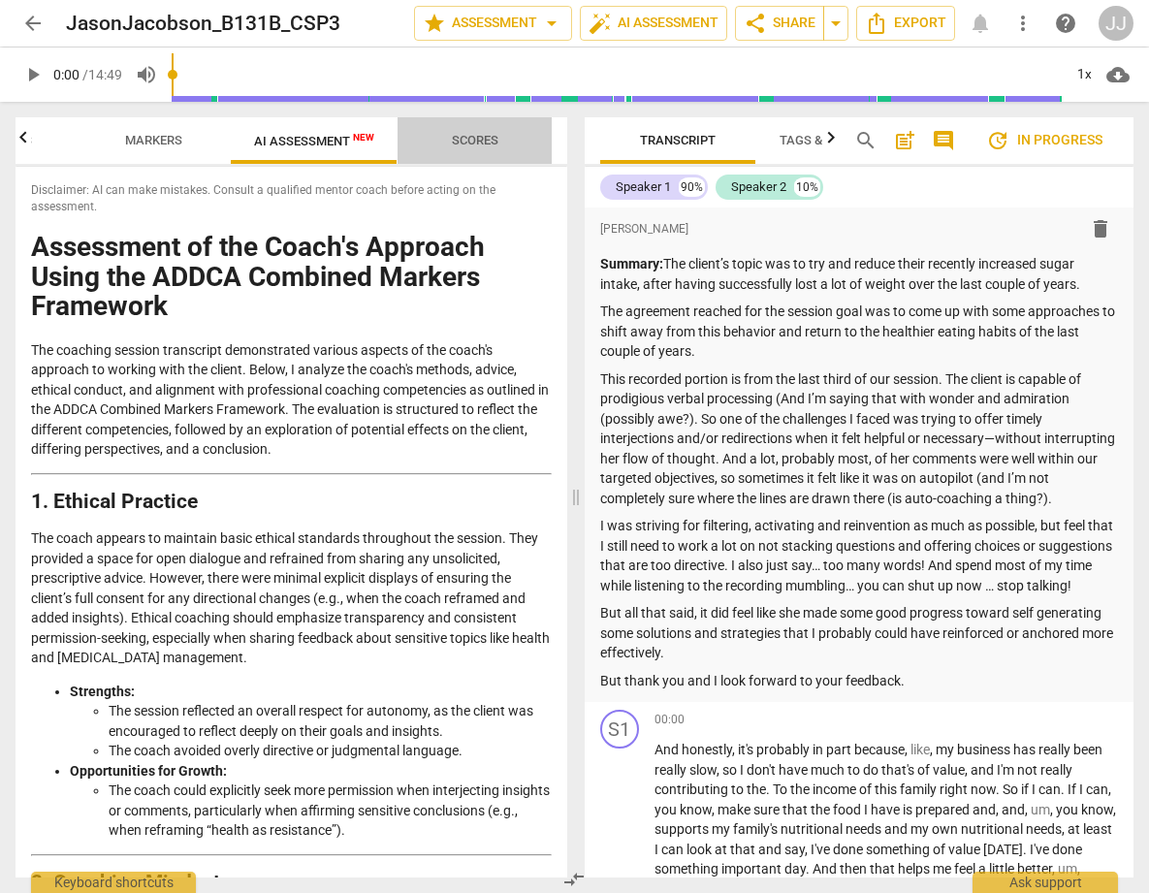
click at [483, 135] on span "Scores" at bounding box center [475, 140] width 47 height 15
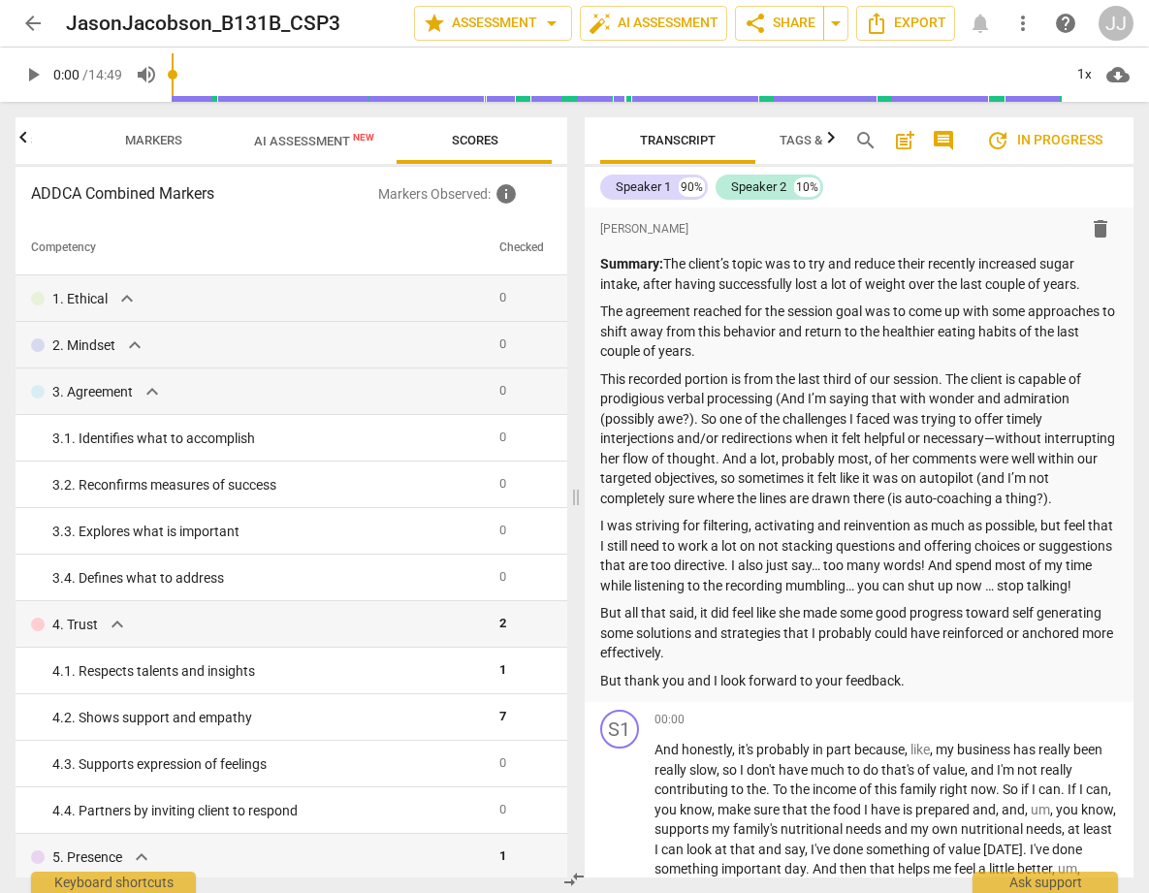
click at [304, 139] on span "AI Assessment New" at bounding box center [314, 141] width 120 height 15
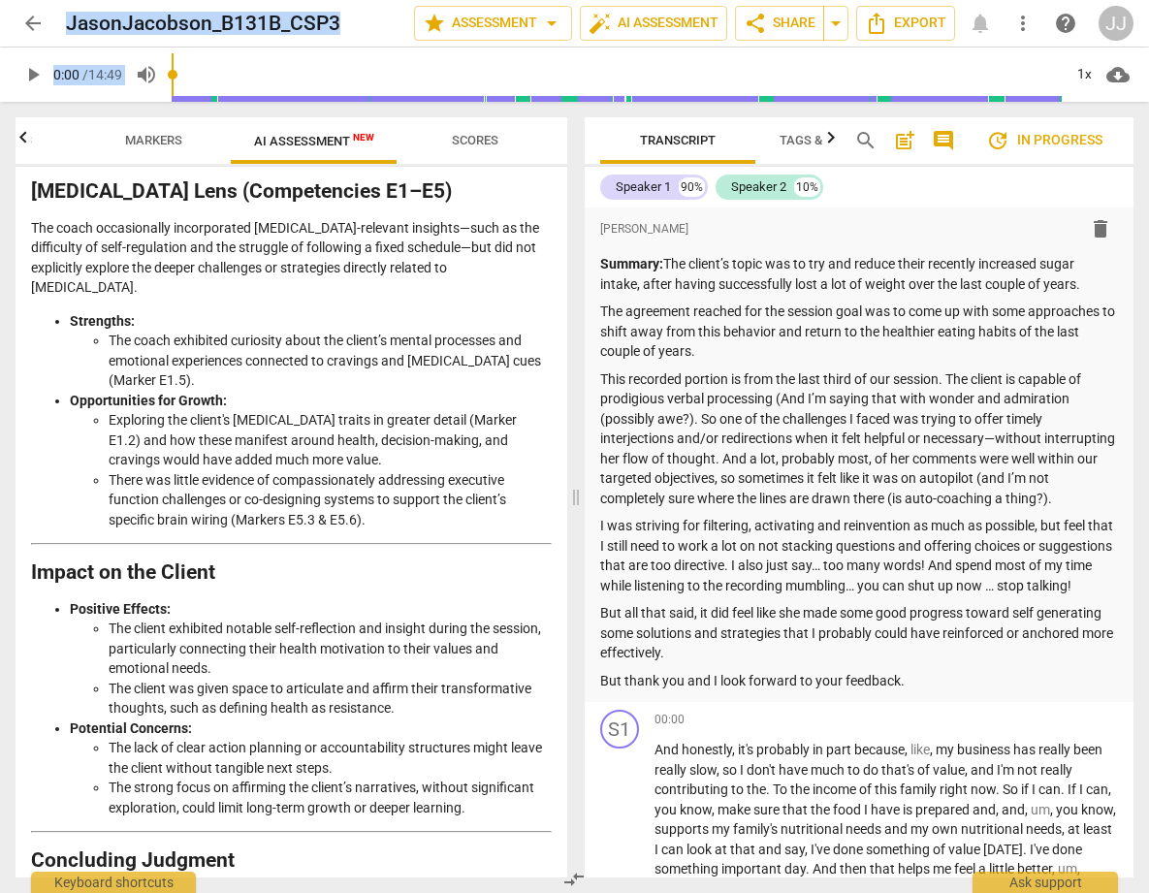
scroll to position [3687, 0]
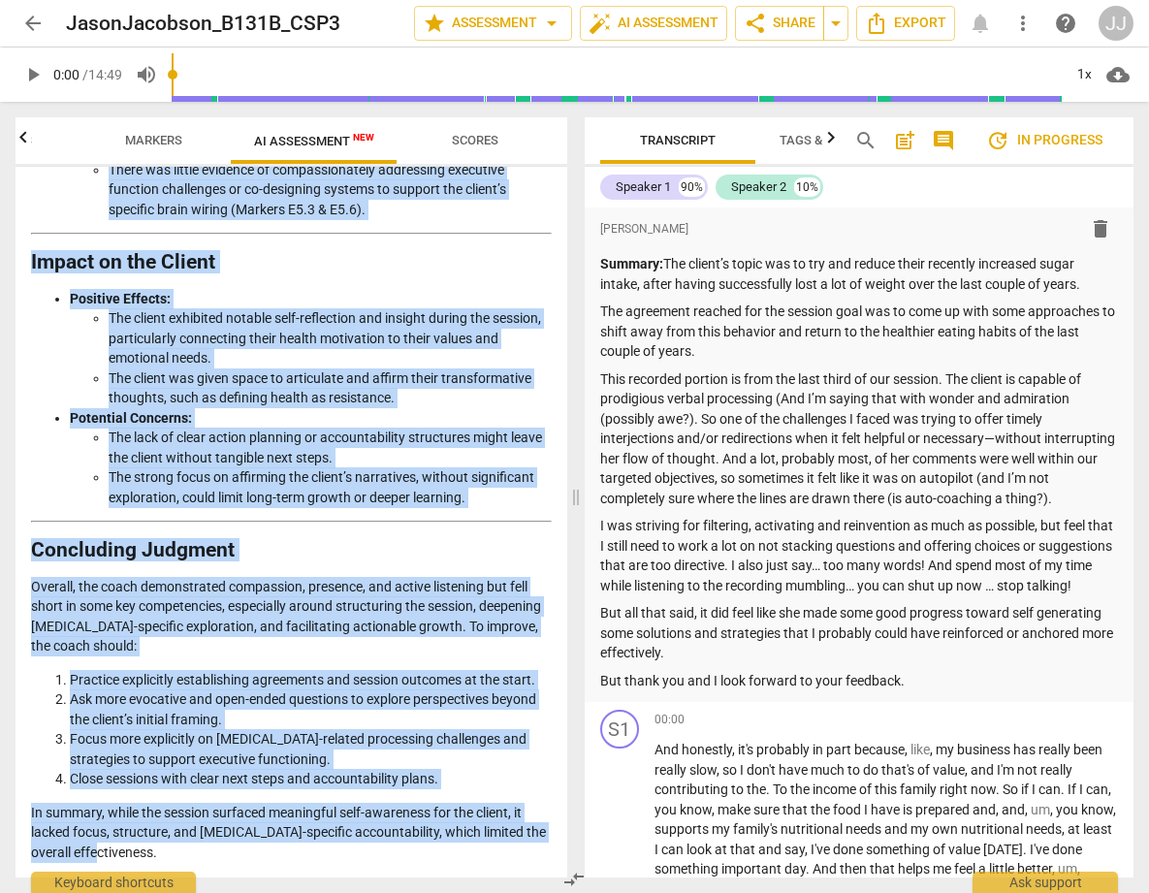
drag, startPoint x: 37, startPoint y: 242, endPoint x: 488, endPoint y: 854, distance: 759.7
click at [438, 395] on li "The client was given space to articulate and affirm their transformative though…" at bounding box center [330, 388] width 443 height 40
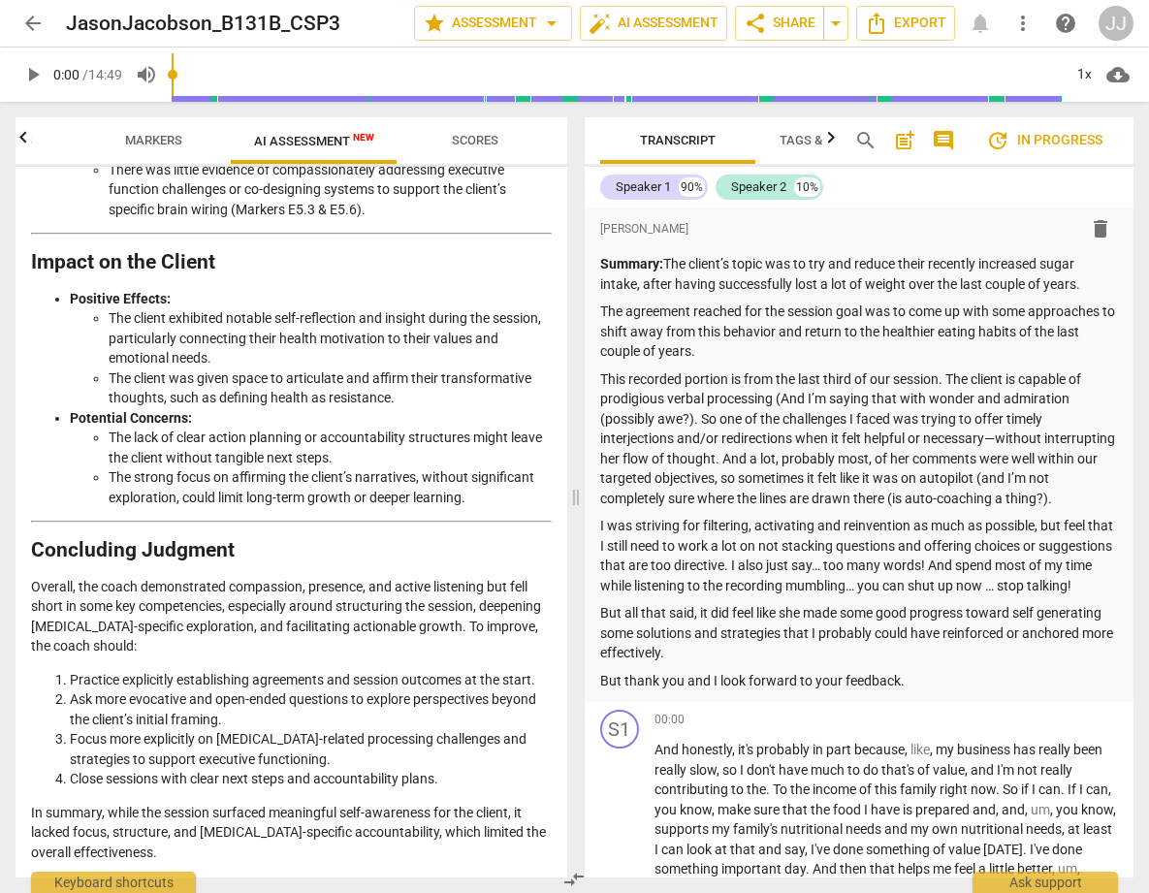
scroll to position [0, 0]
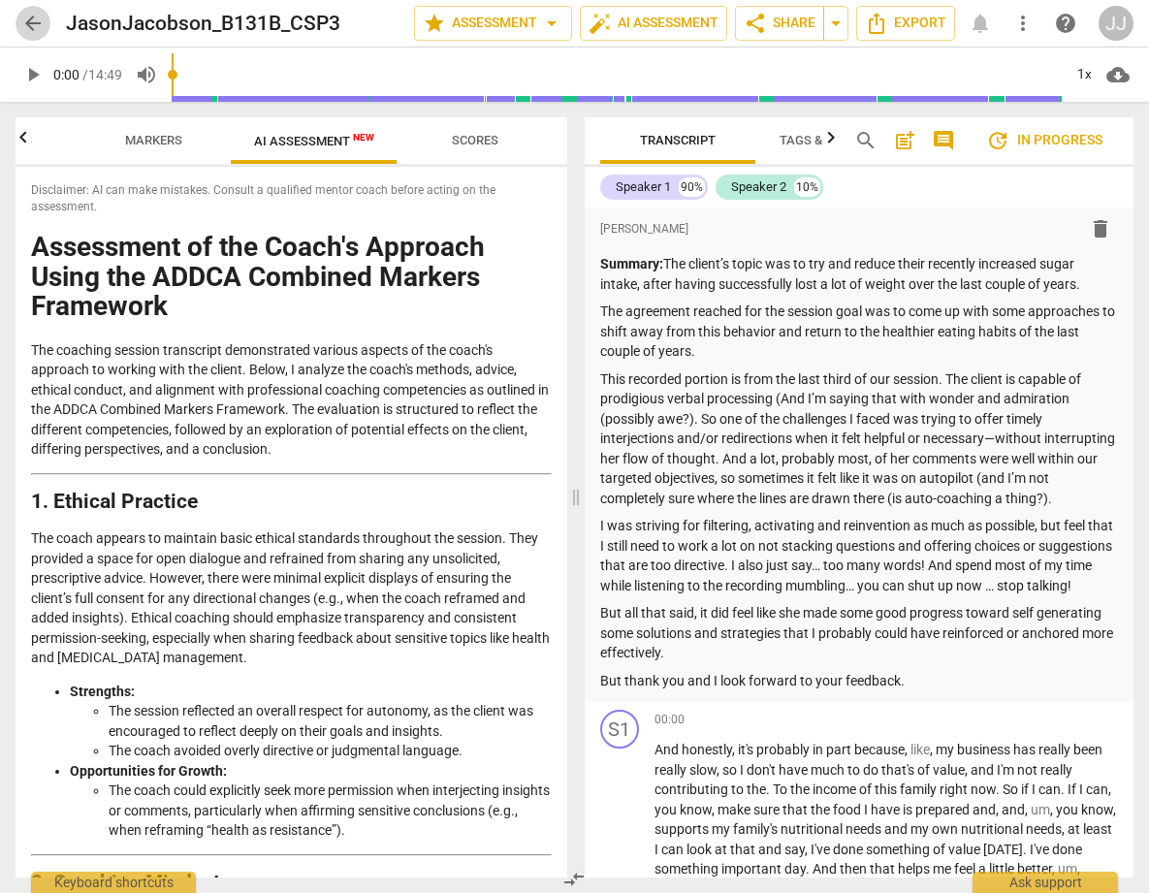
click at [31, 13] on span "arrow_back" at bounding box center [32, 23] width 23 height 23
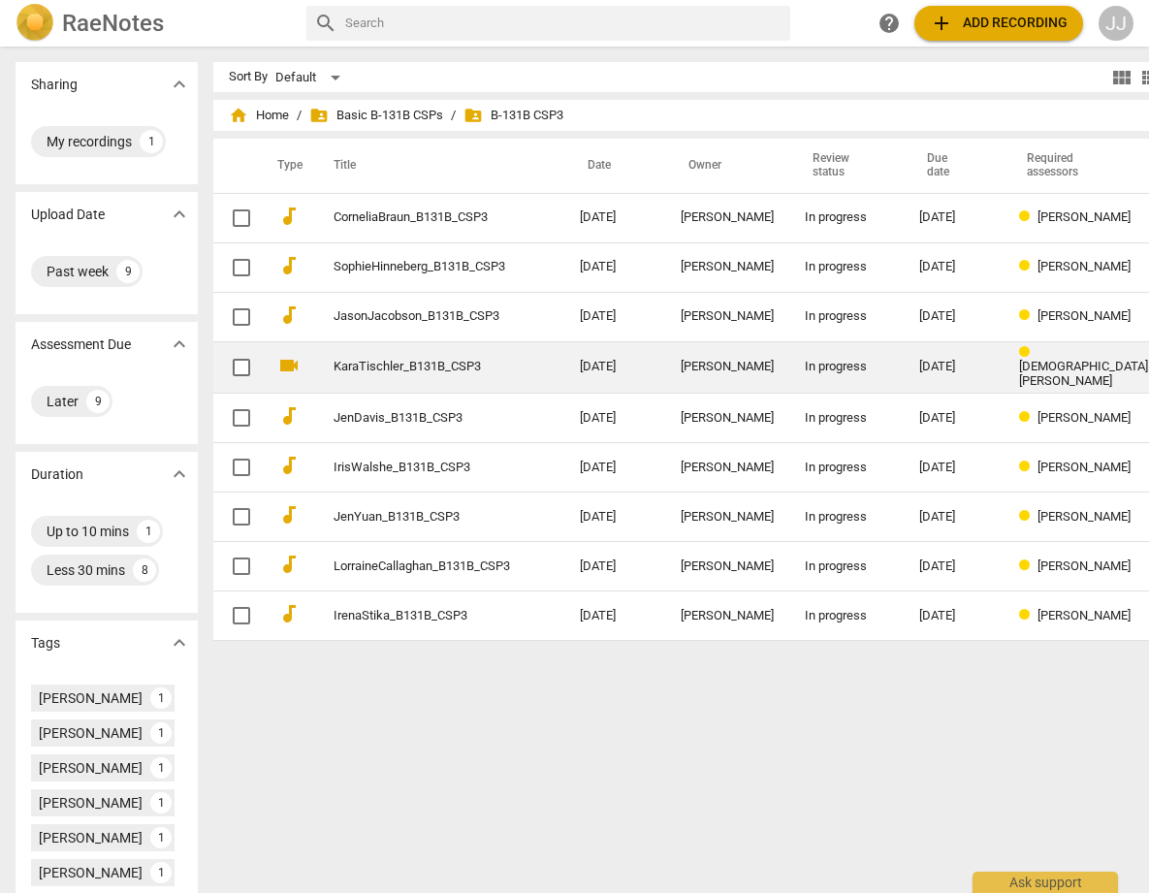
click at [333, 360] on link "KaraTischler_B131B_CSP3" at bounding box center [421, 367] width 176 height 15
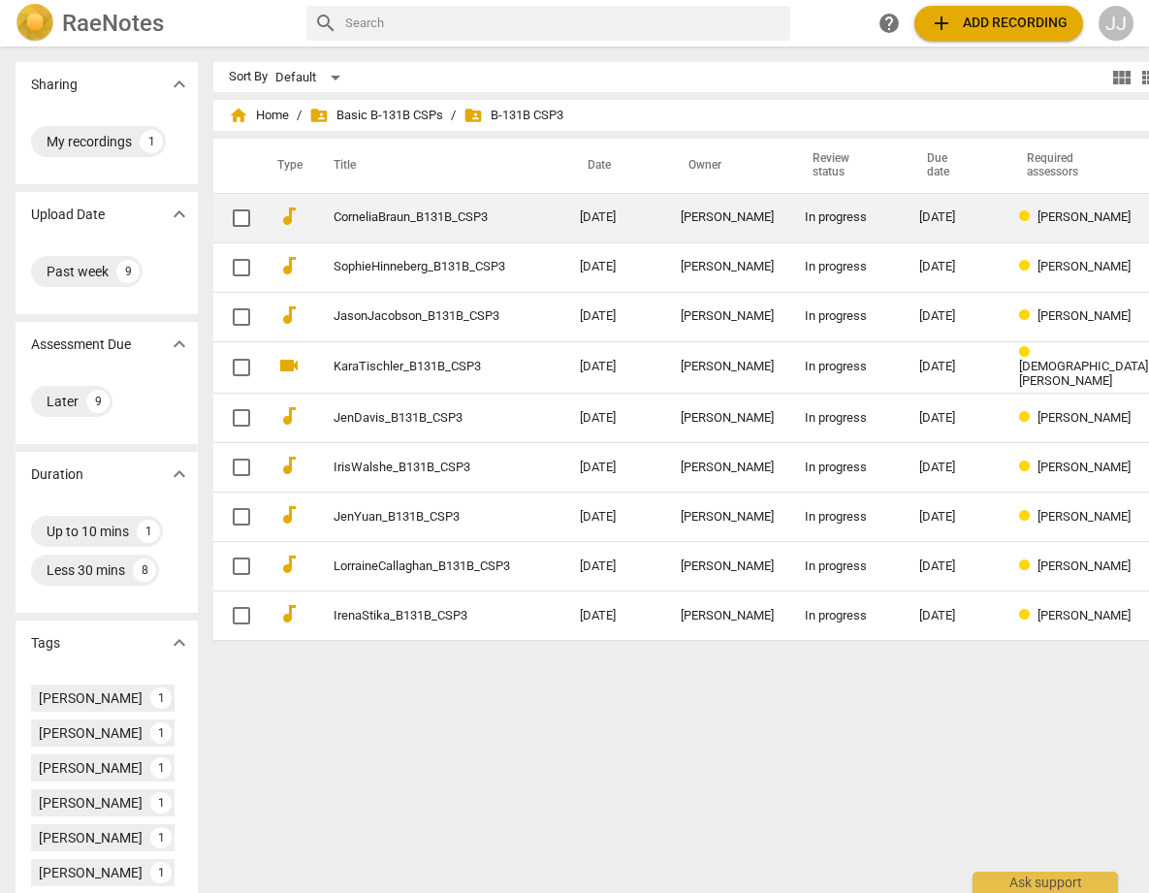
click at [351, 211] on link "CorneliaBraun_B131B_CSP3" at bounding box center [421, 217] width 176 height 15
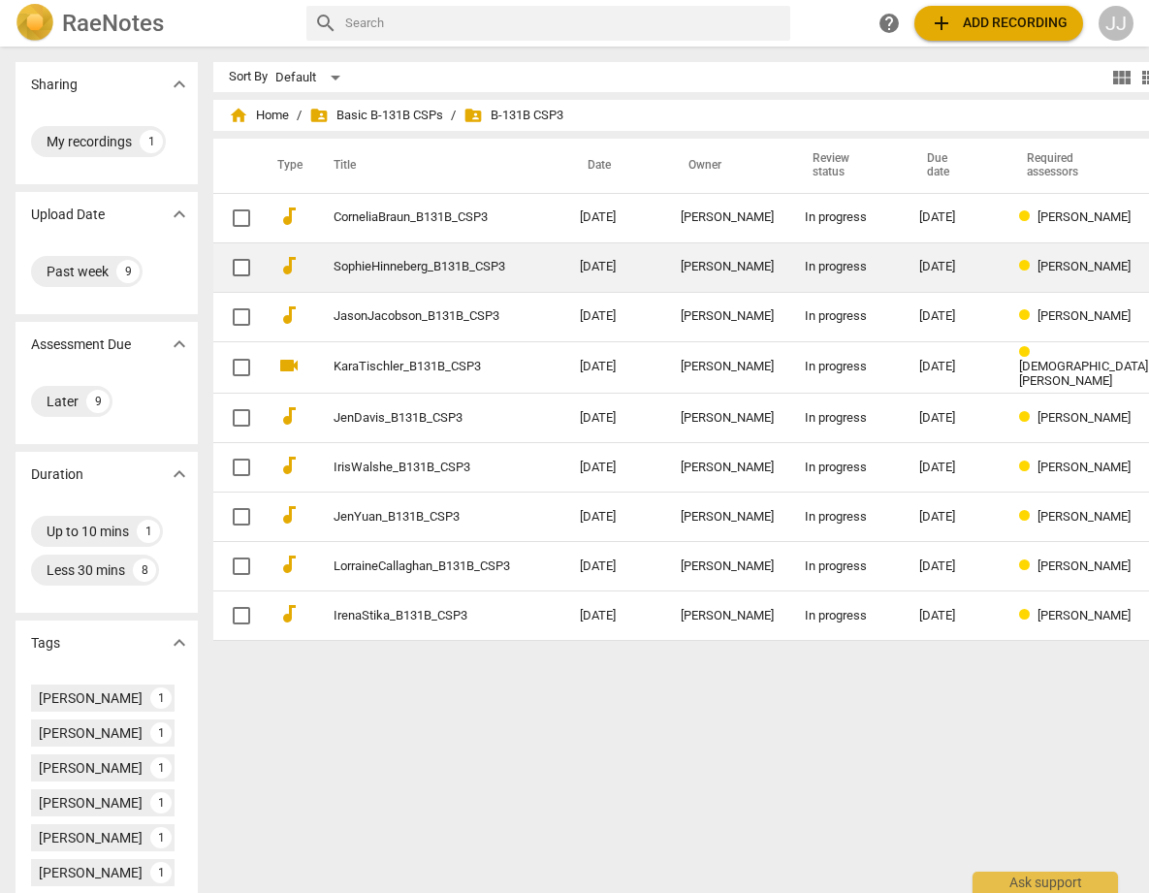
click at [353, 258] on td "SophieHinneberg_B131B_CSP3" at bounding box center [437, 266] width 254 height 49
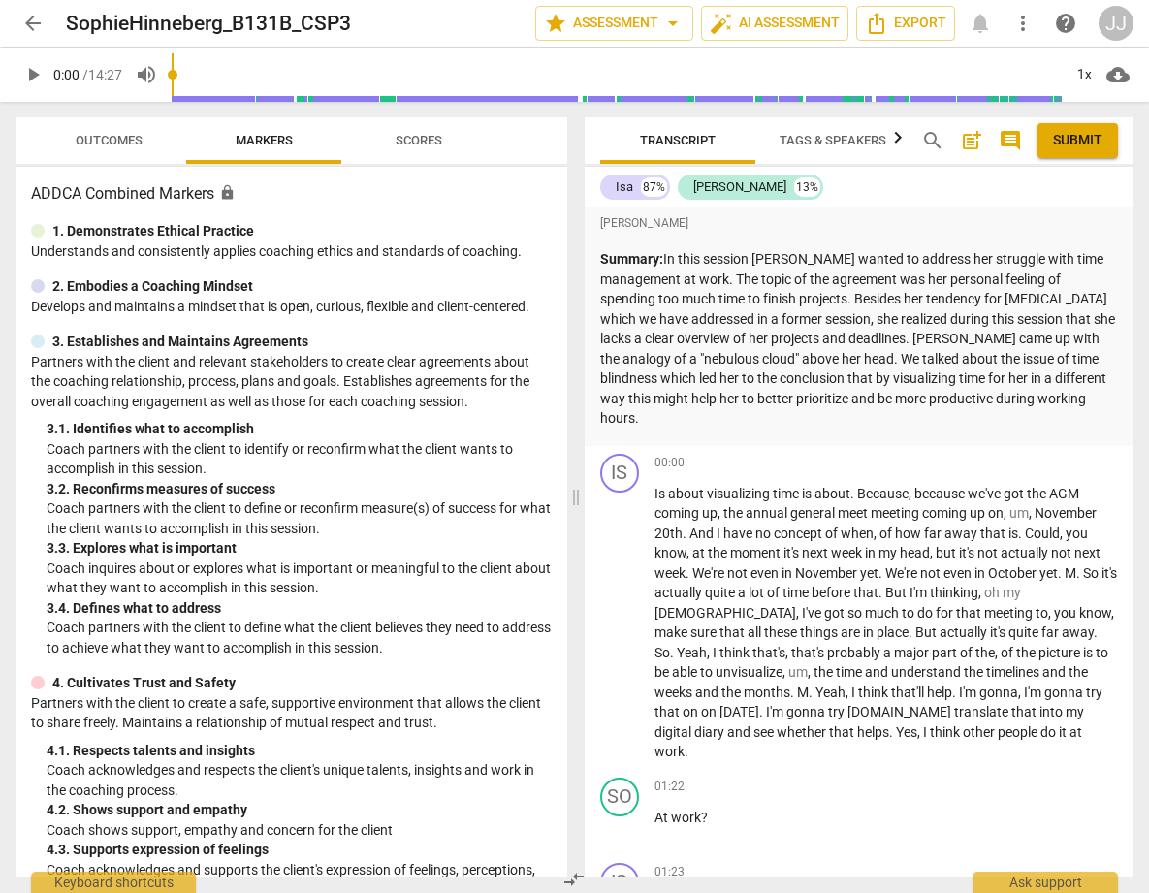
click at [30, 24] on span "arrow_back" at bounding box center [32, 23] width 23 height 23
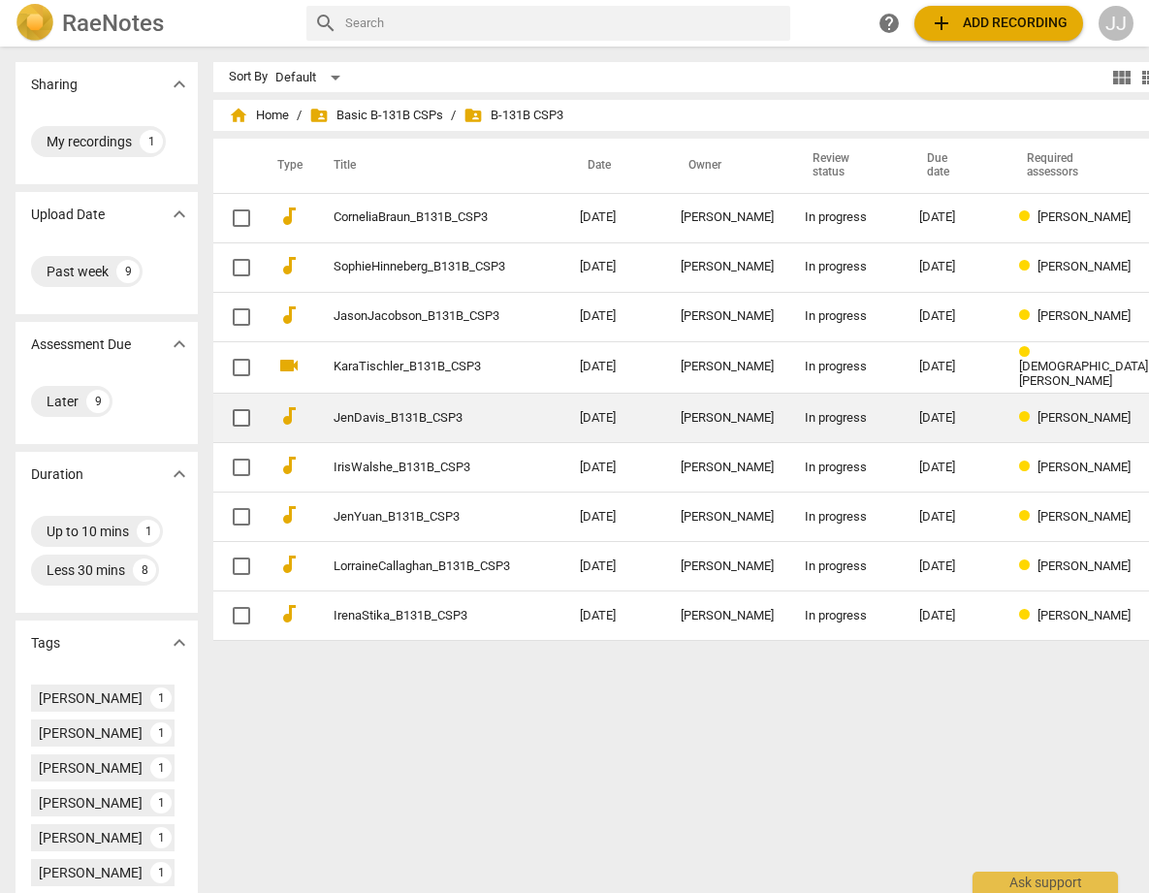
click at [351, 412] on link "JenDavis_B131B_CSP3" at bounding box center [421, 418] width 176 height 15
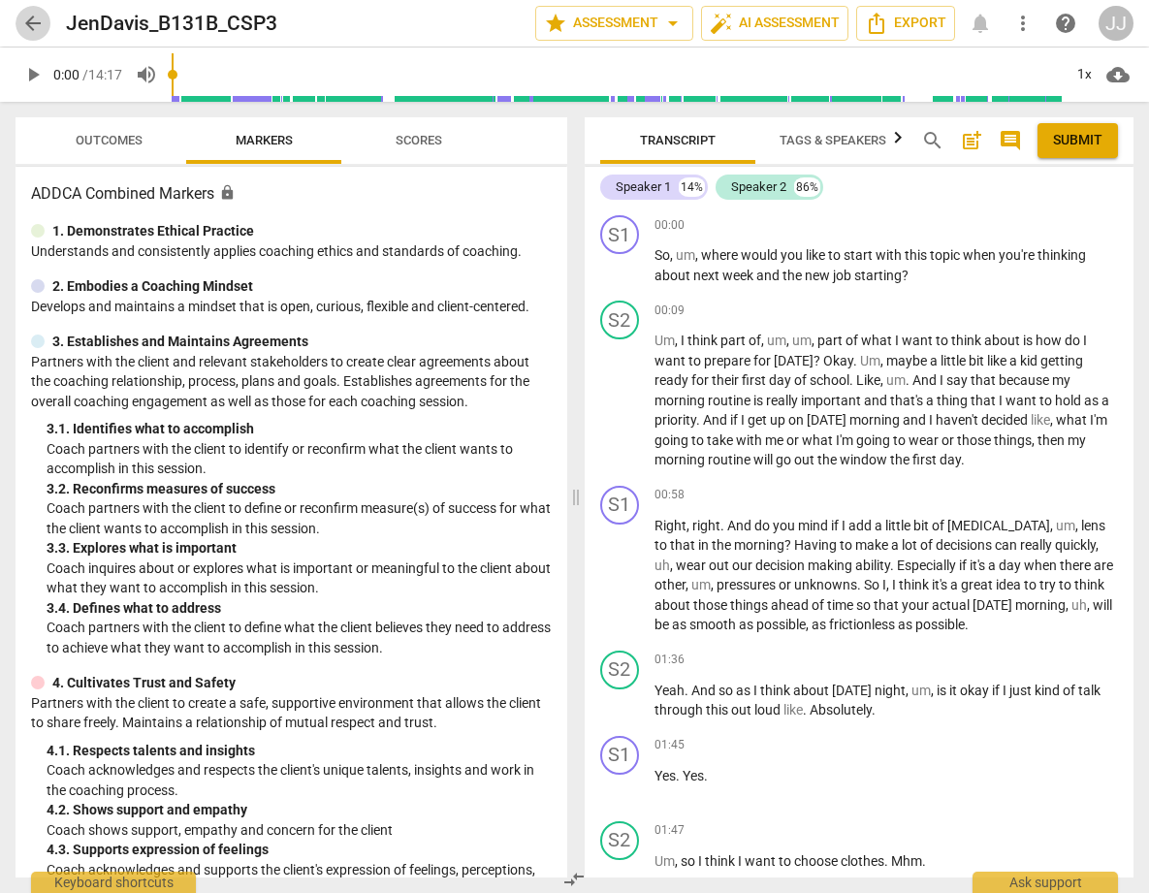
click at [29, 19] on span "arrow_back" at bounding box center [32, 23] width 23 height 23
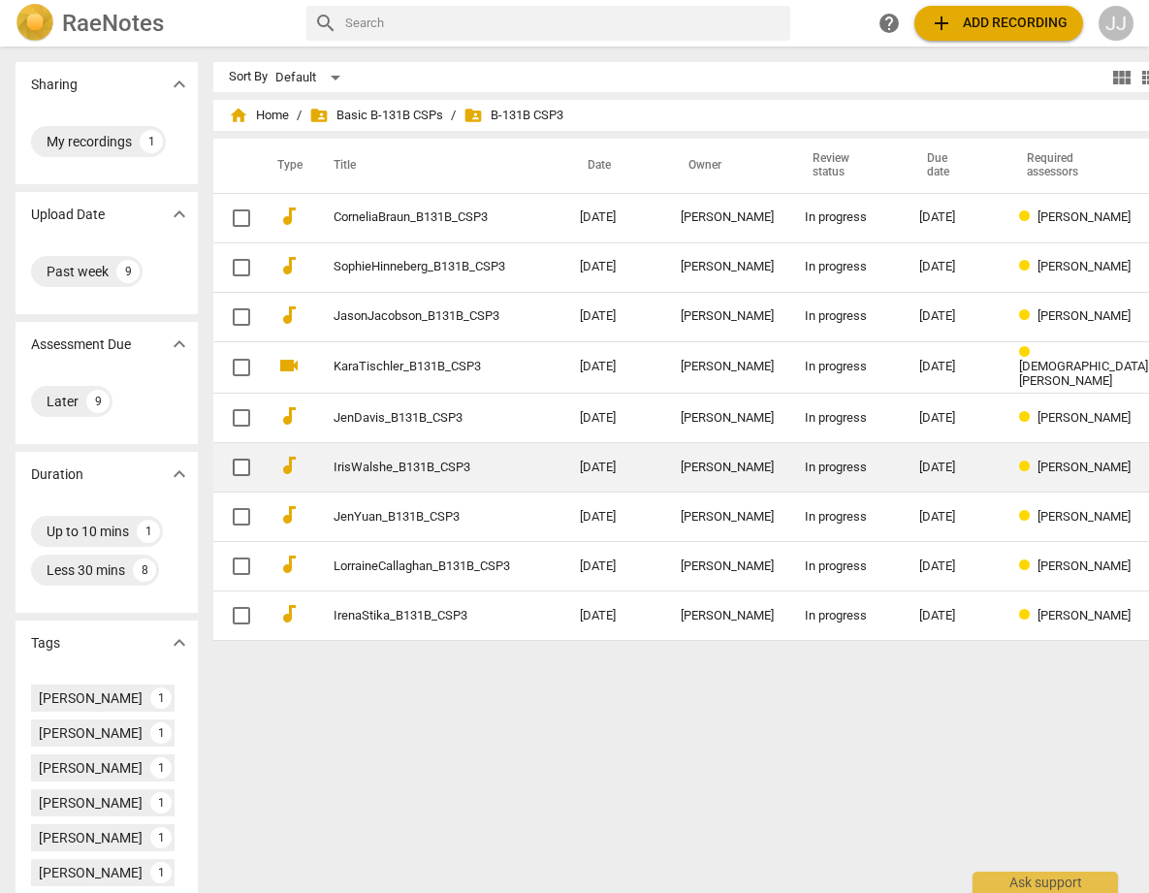
click at [336, 466] on link "IrisWalshe_B131B_CSP3" at bounding box center [421, 467] width 176 height 15
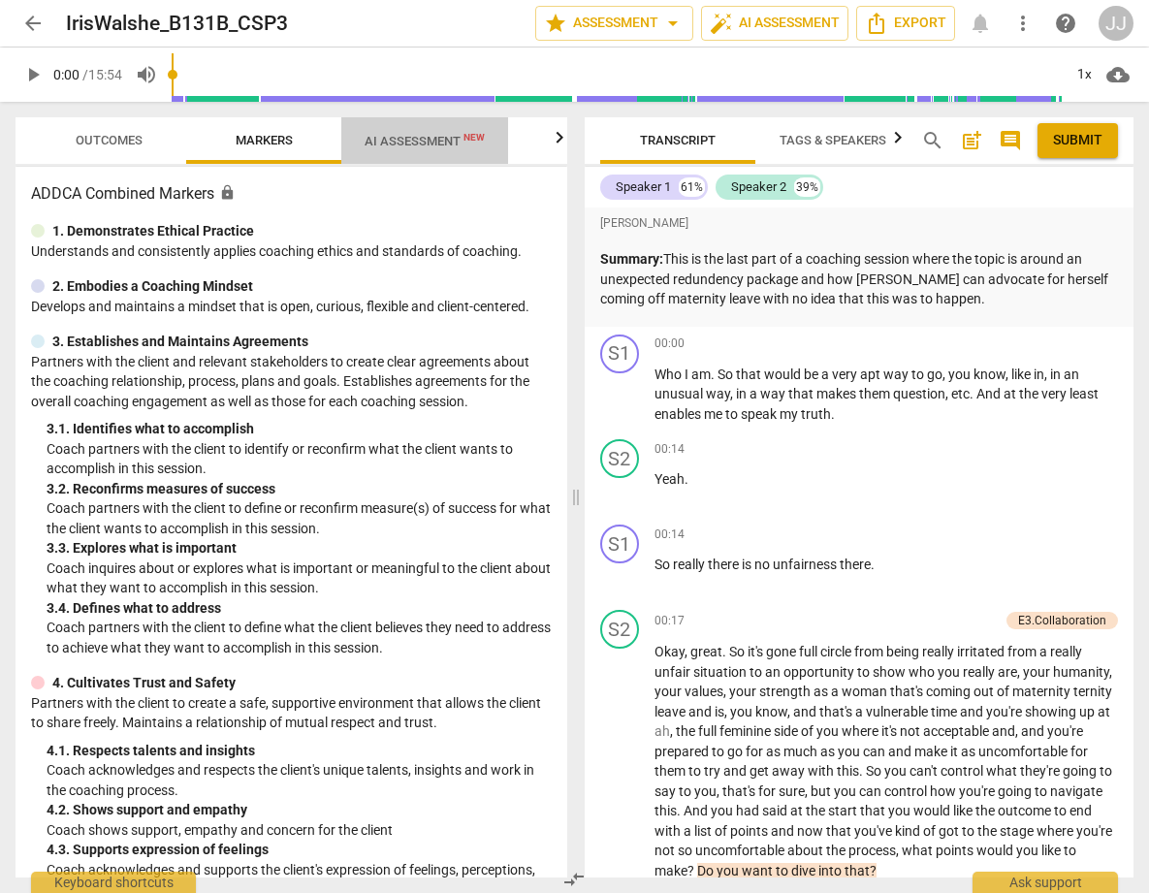
click at [442, 135] on span "AI Assessment New" at bounding box center [424, 141] width 120 height 15
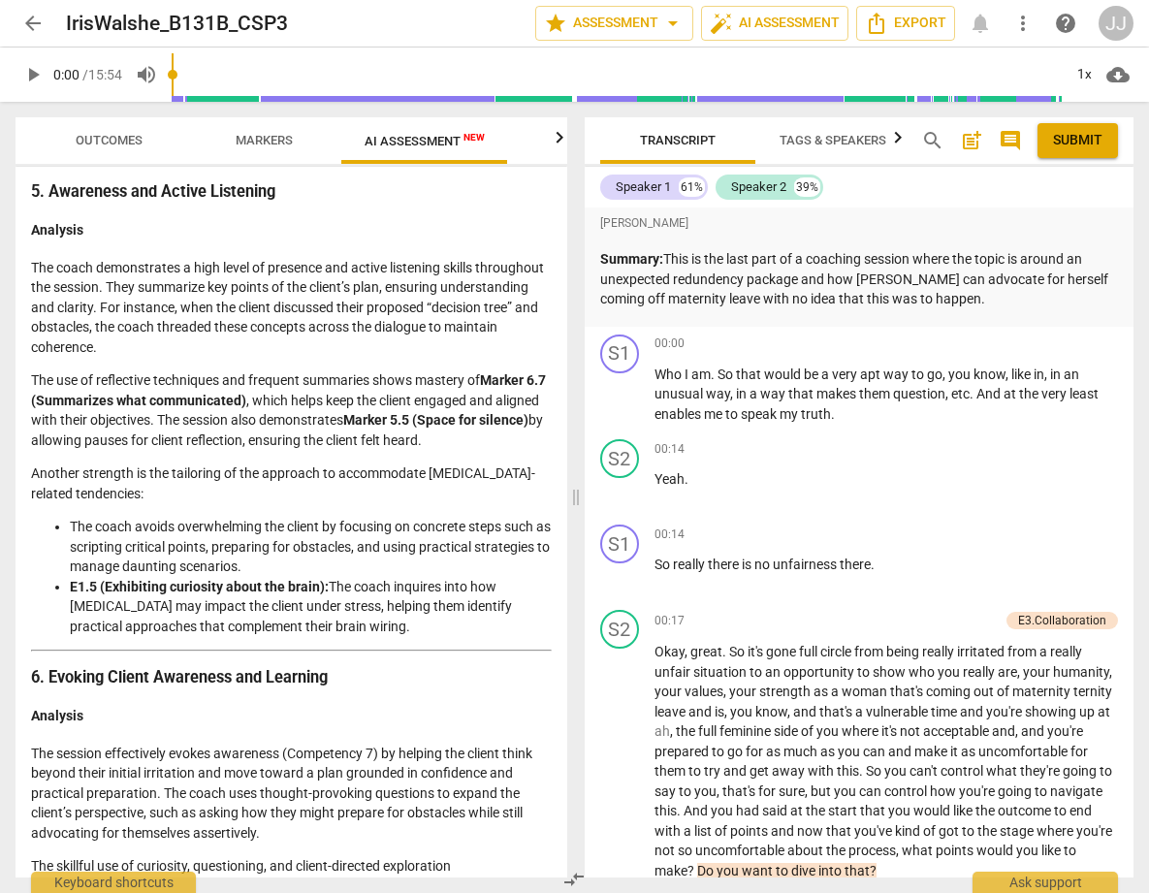
scroll to position [3655, 0]
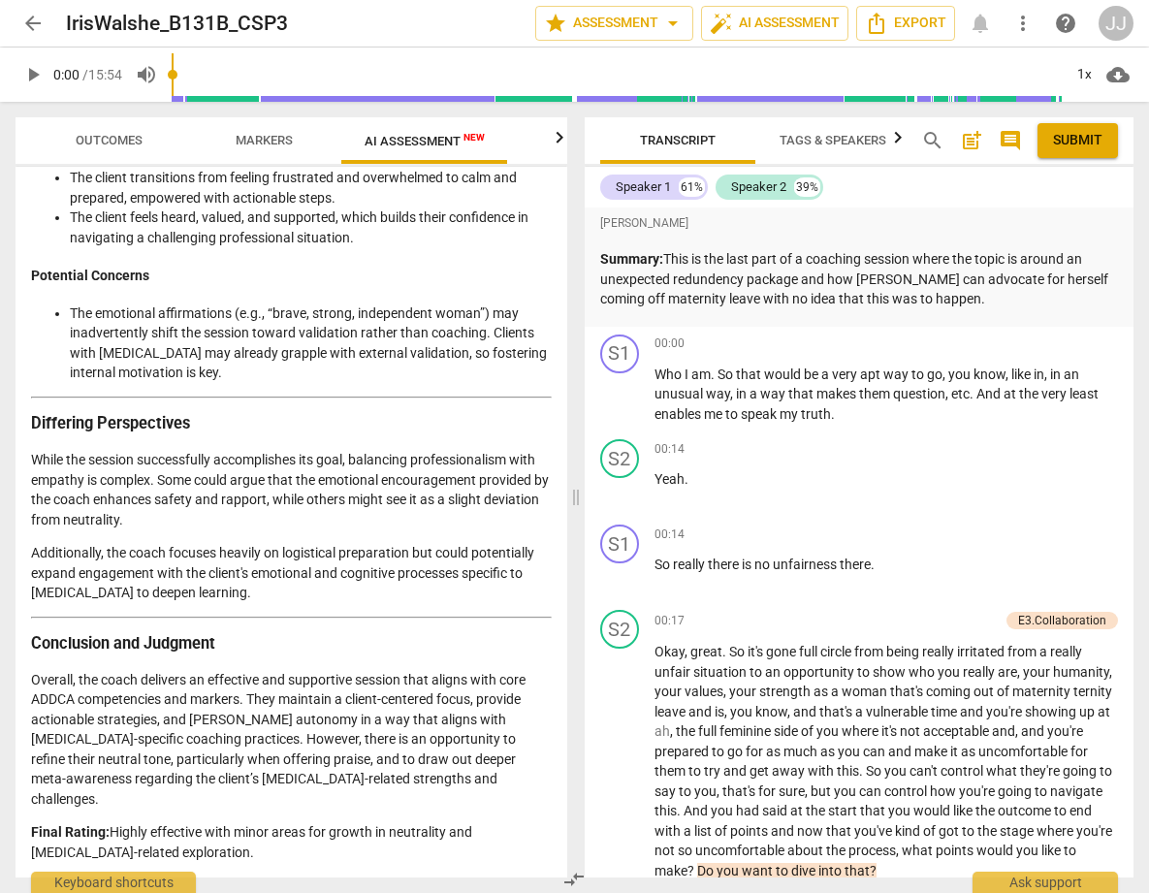
click at [31, 19] on span "arrow_back" at bounding box center [32, 23] width 23 height 23
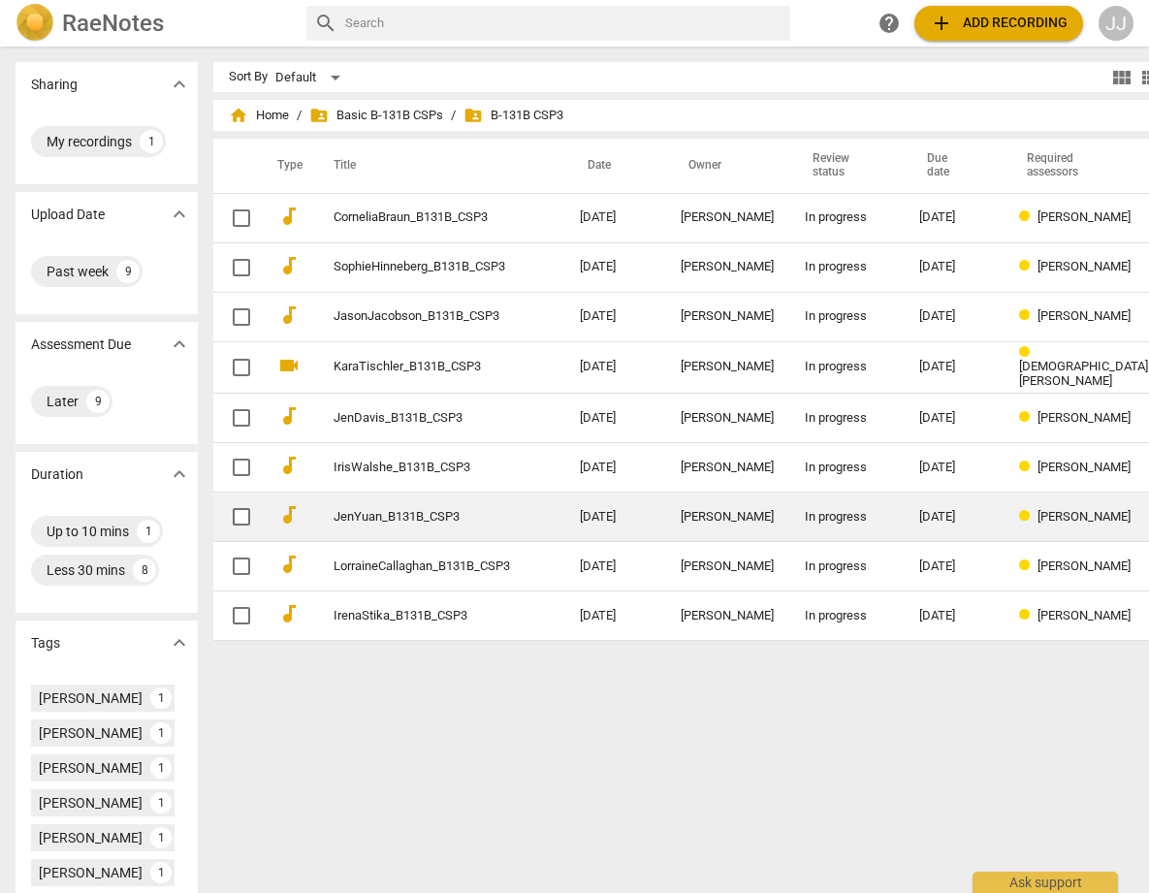
click at [333, 510] on link "JenYuan_B131B_CSP3" at bounding box center [421, 517] width 176 height 15
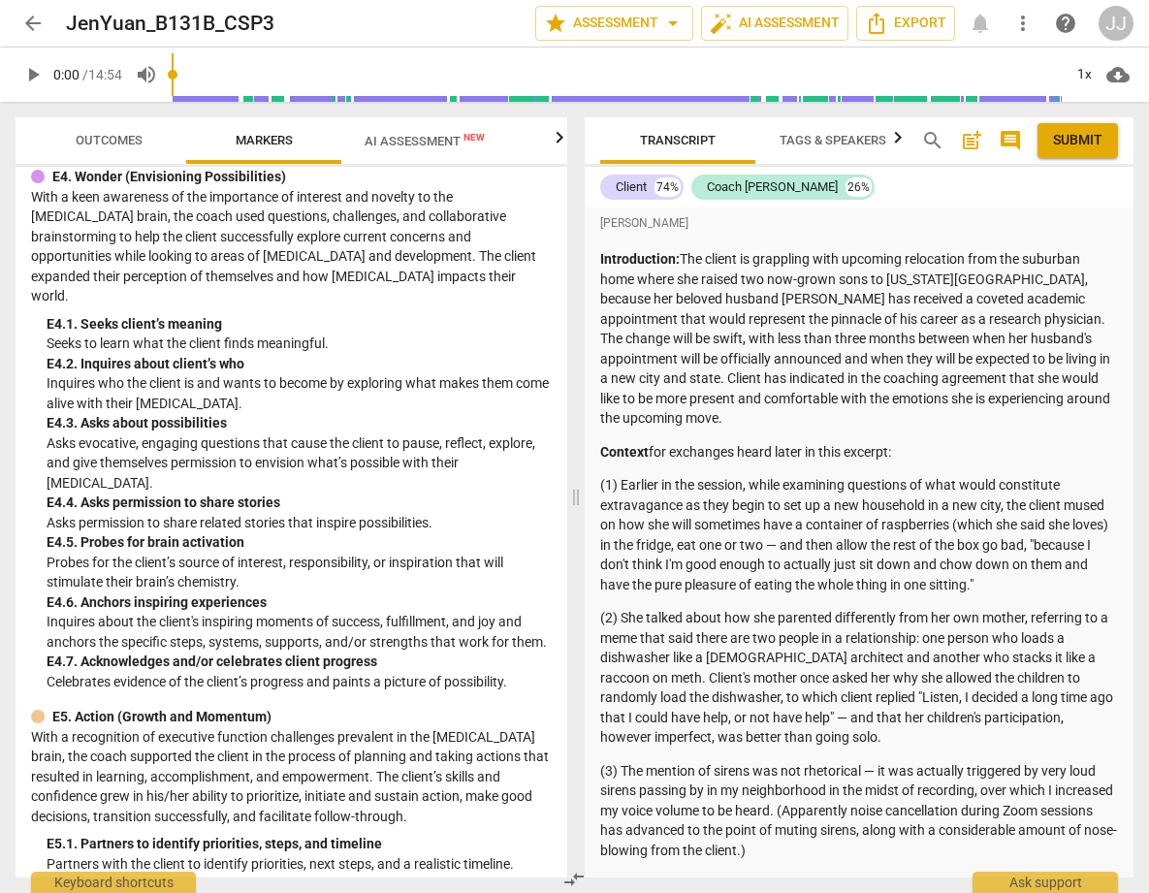
scroll to position [1219, 0]
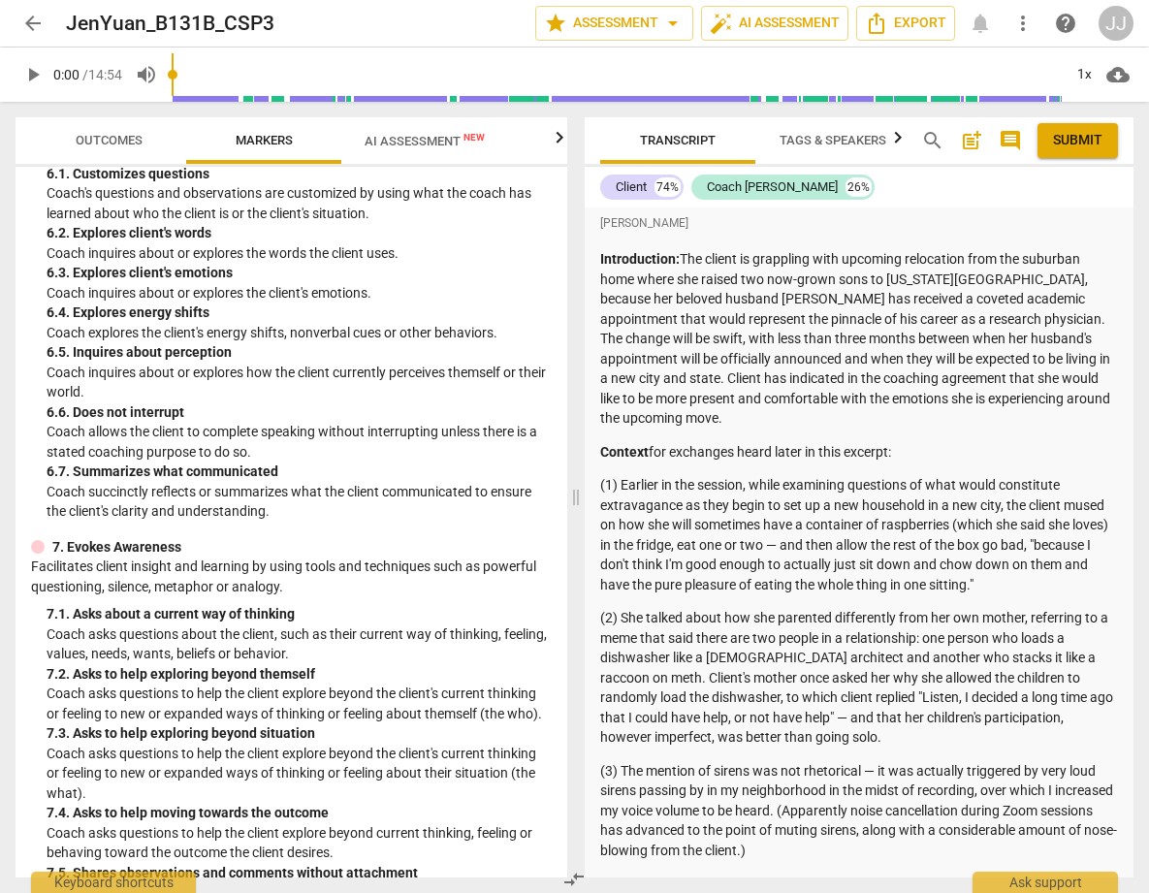
click at [410, 142] on span "AI Assessment New" at bounding box center [424, 141] width 120 height 15
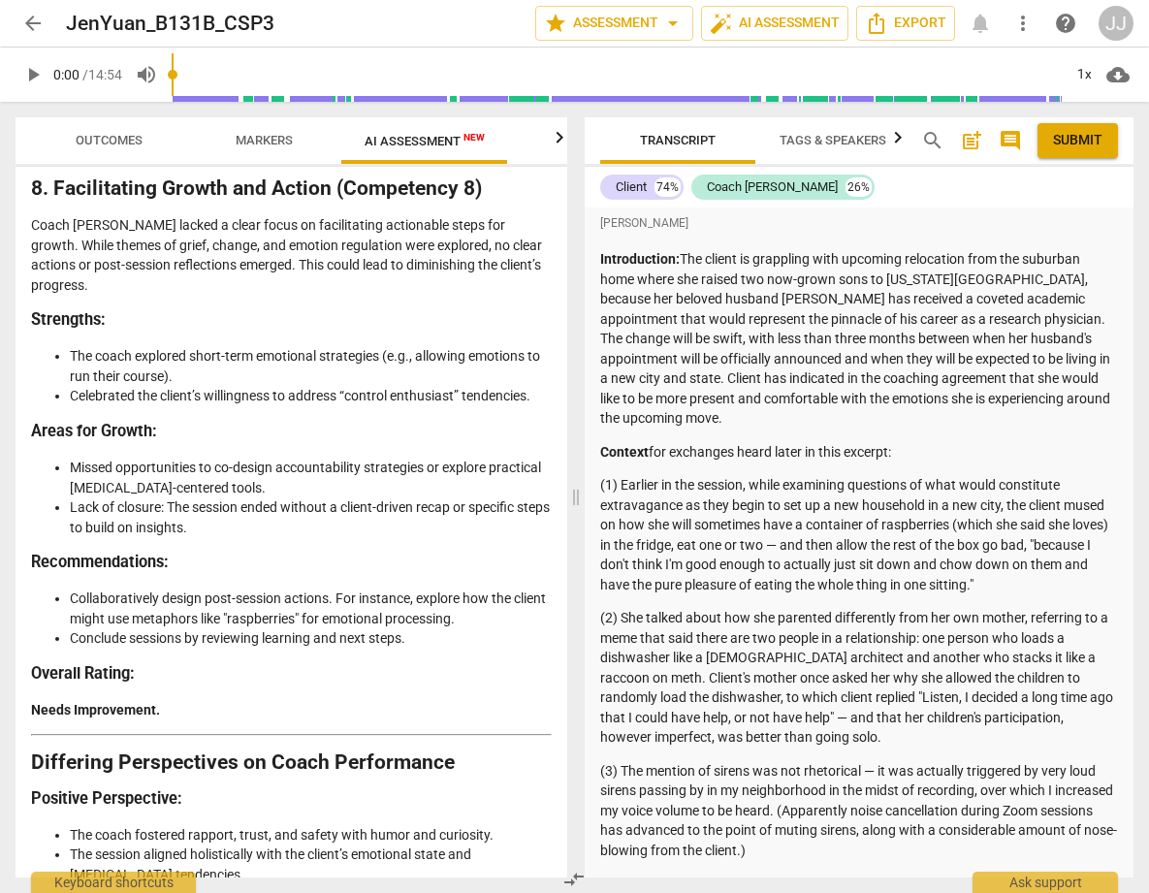
scroll to position [4627, 0]
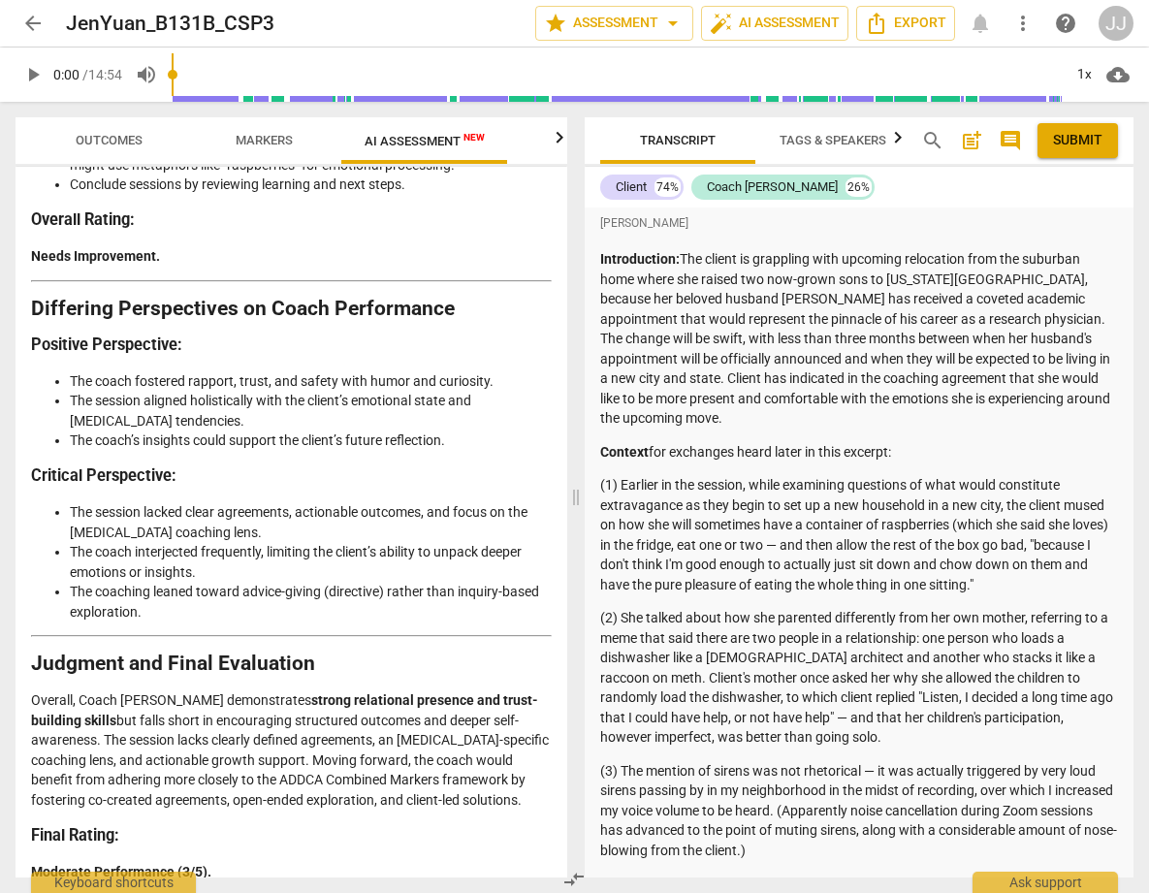
click at [27, 23] on span "arrow_back" at bounding box center [32, 23] width 23 height 23
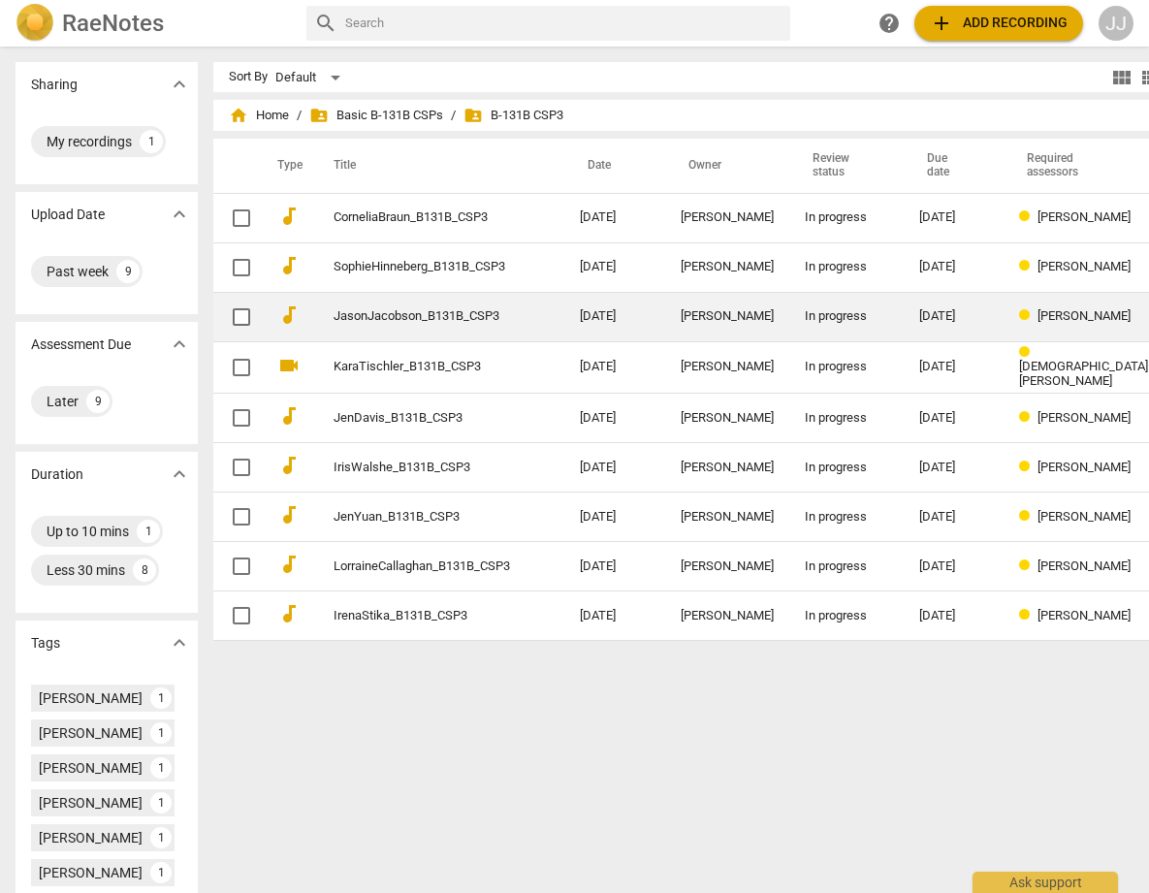
click at [368, 317] on link "JasonJacobson_B131B_CSP3" at bounding box center [421, 316] width 176 height 15
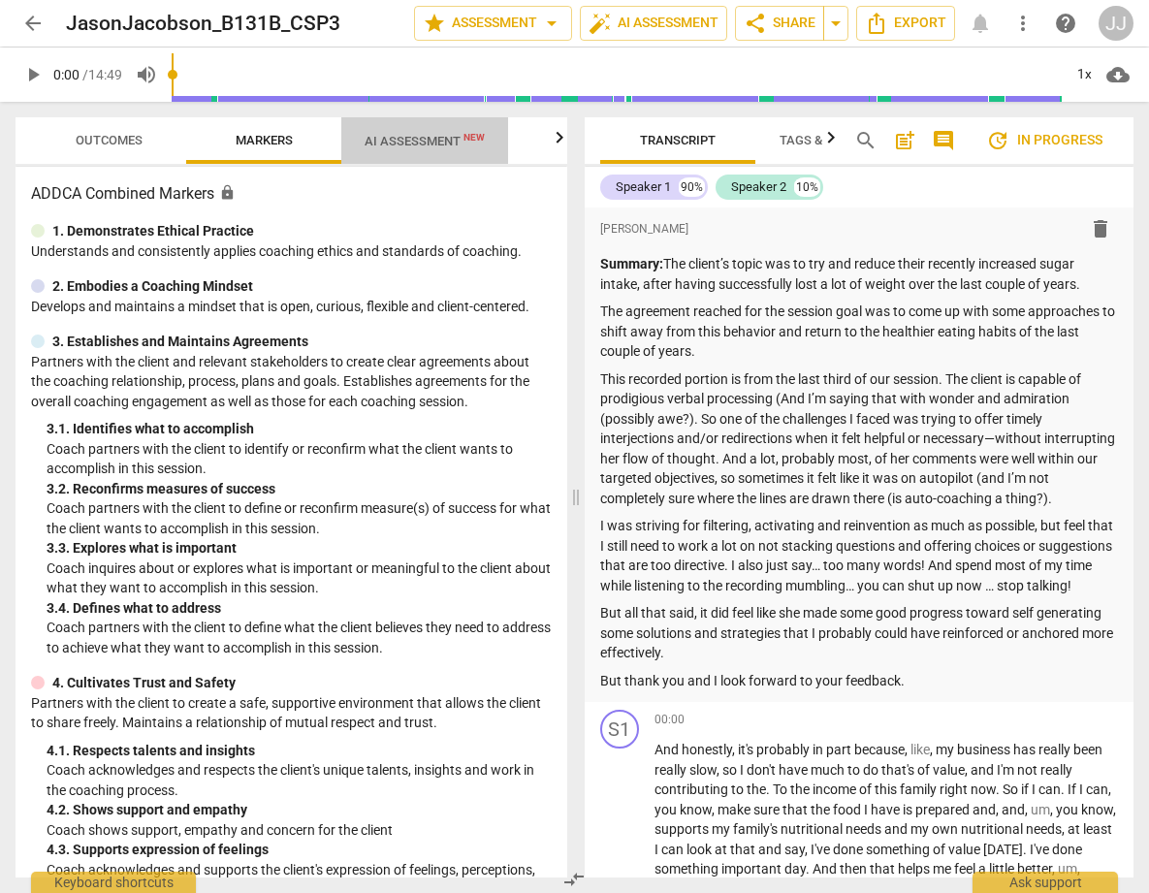
click at [424, 142] on span "AI Assessment New" at bounding box center [424, 141] width 120 height 15
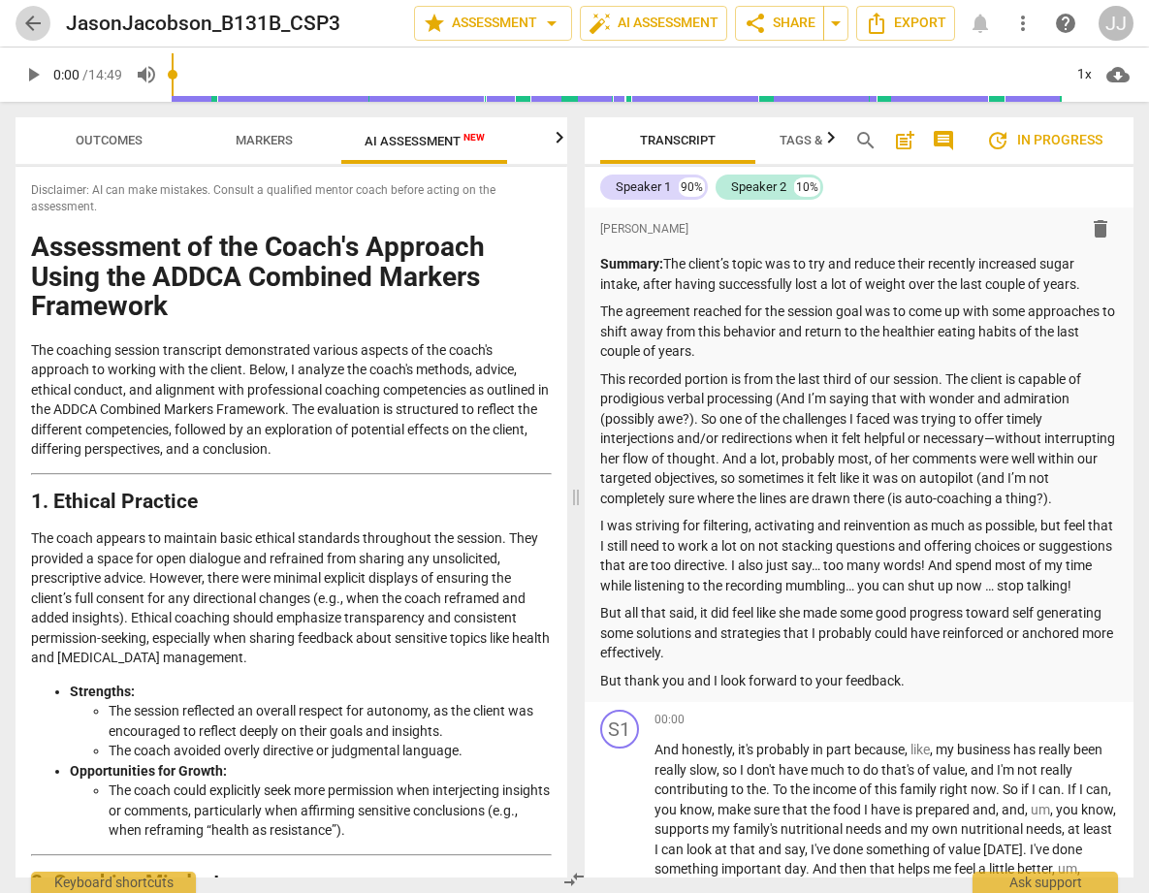
click at [27, 16] on span "arrow_back" at bounding box center [32, 23] width 23 height 23
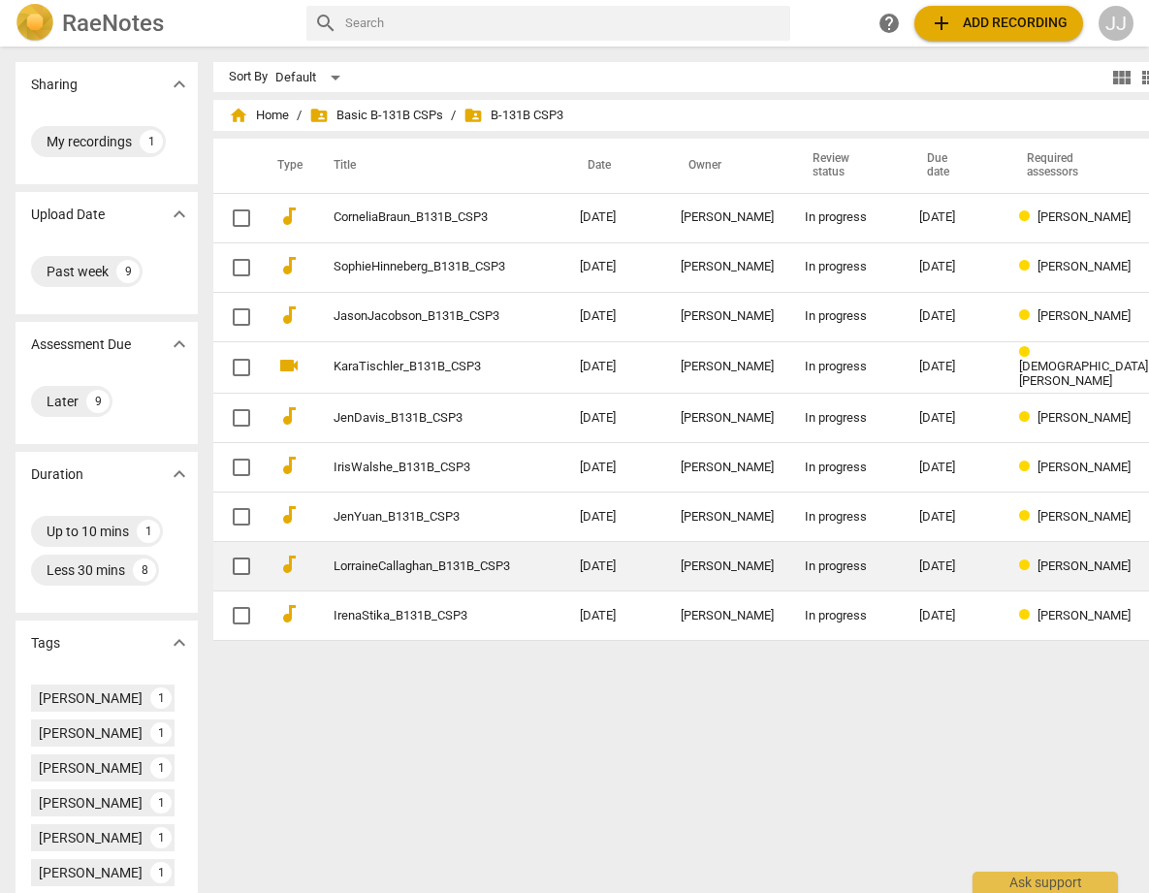
click at [355, 559] on link "LorraineCallaghan_B131B_CSP3" at bounding box center [421, 566] width 176 height 15
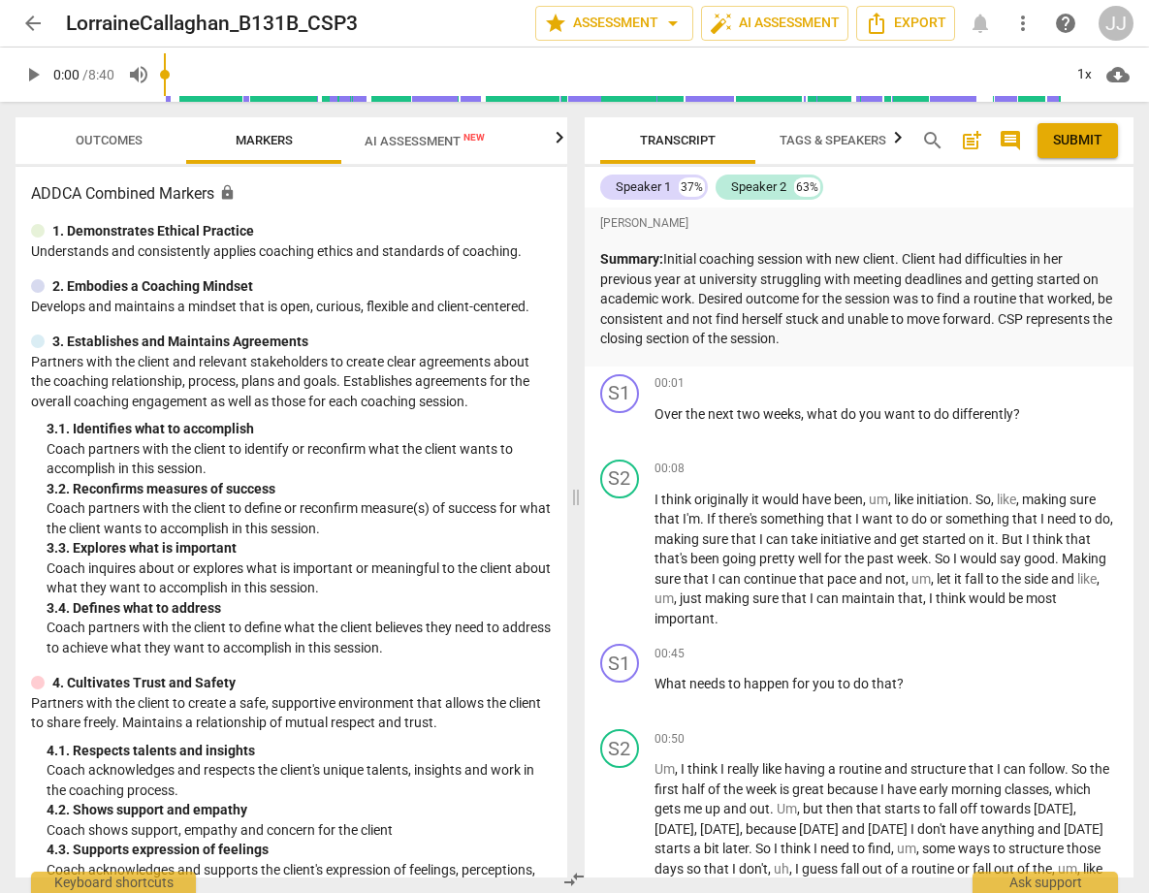
click at [413, 136] on span "AI Assessment New" at bounding box center [424, 141] width 120 height 15
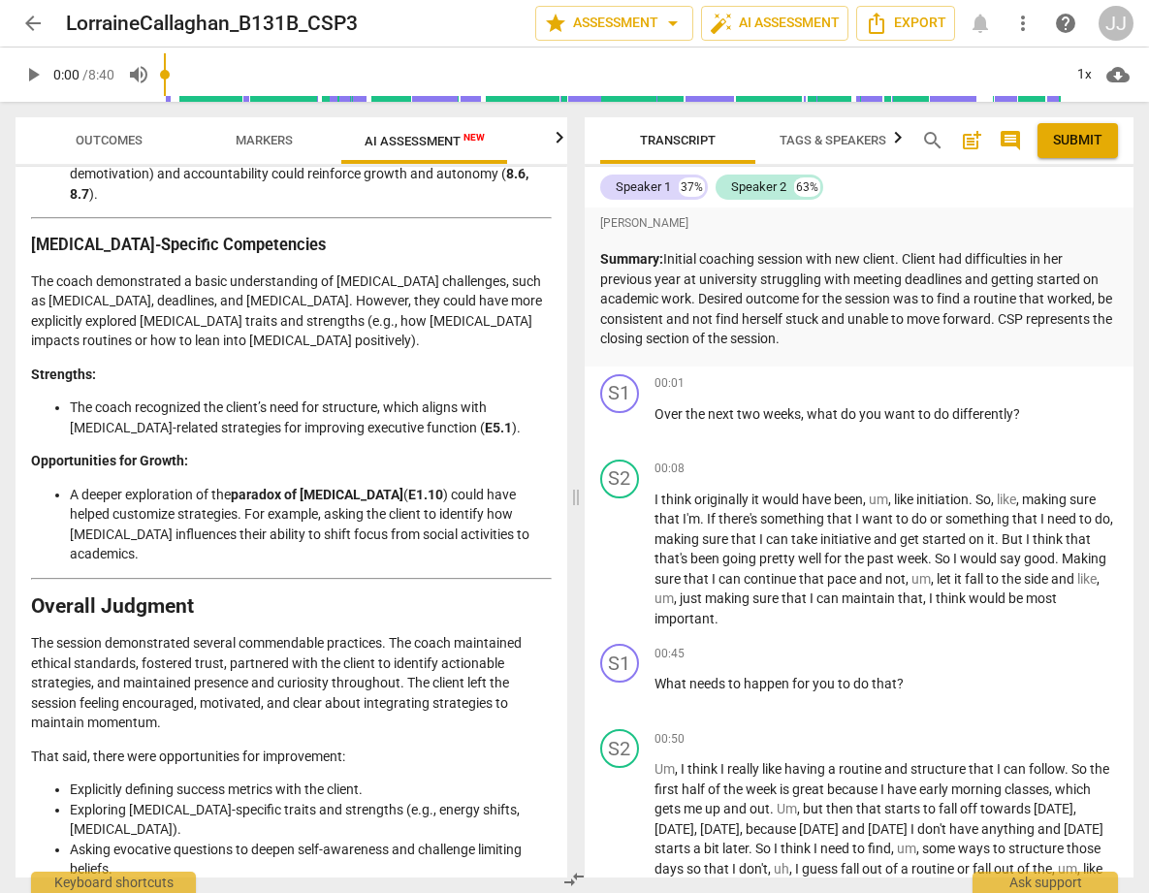
scroll to position [3420, 0]
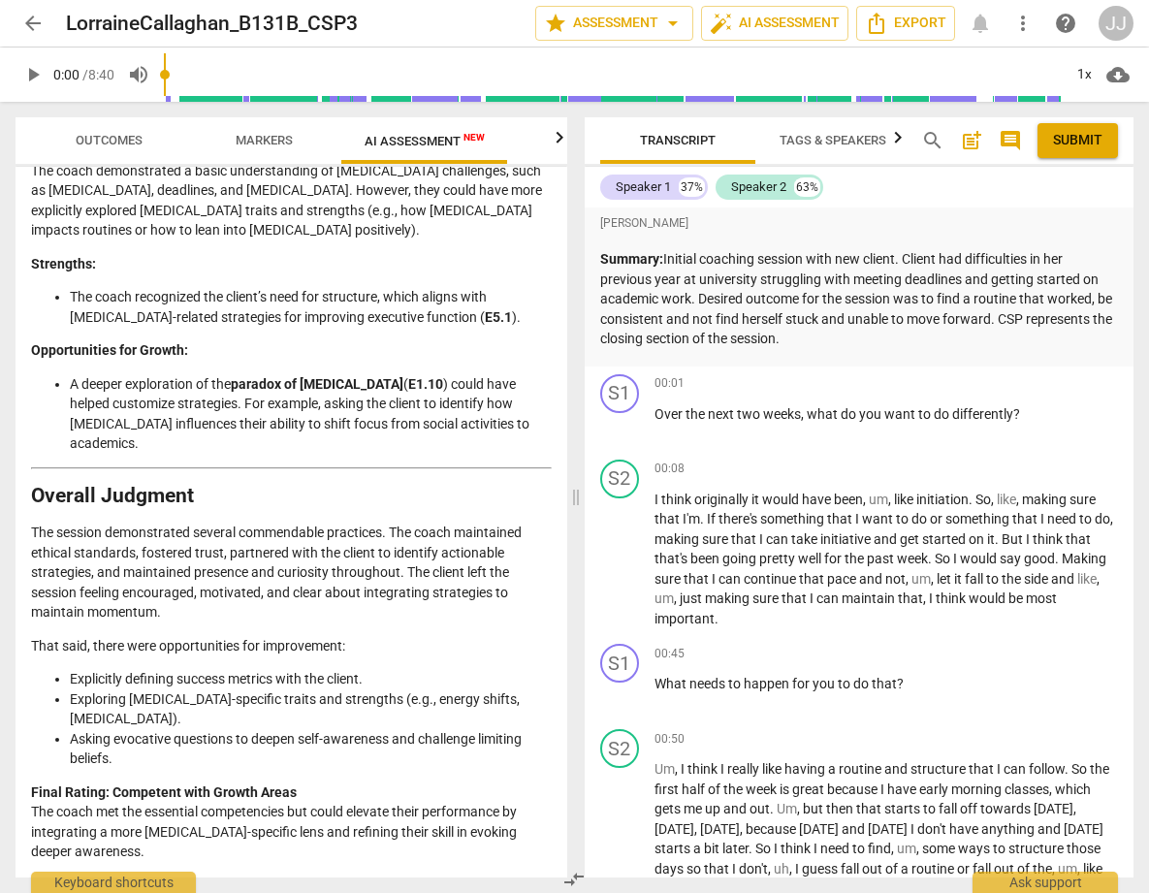
click at [31, 18] on span "arrow_back" at bounding box center [32, 23] width 23 height 23
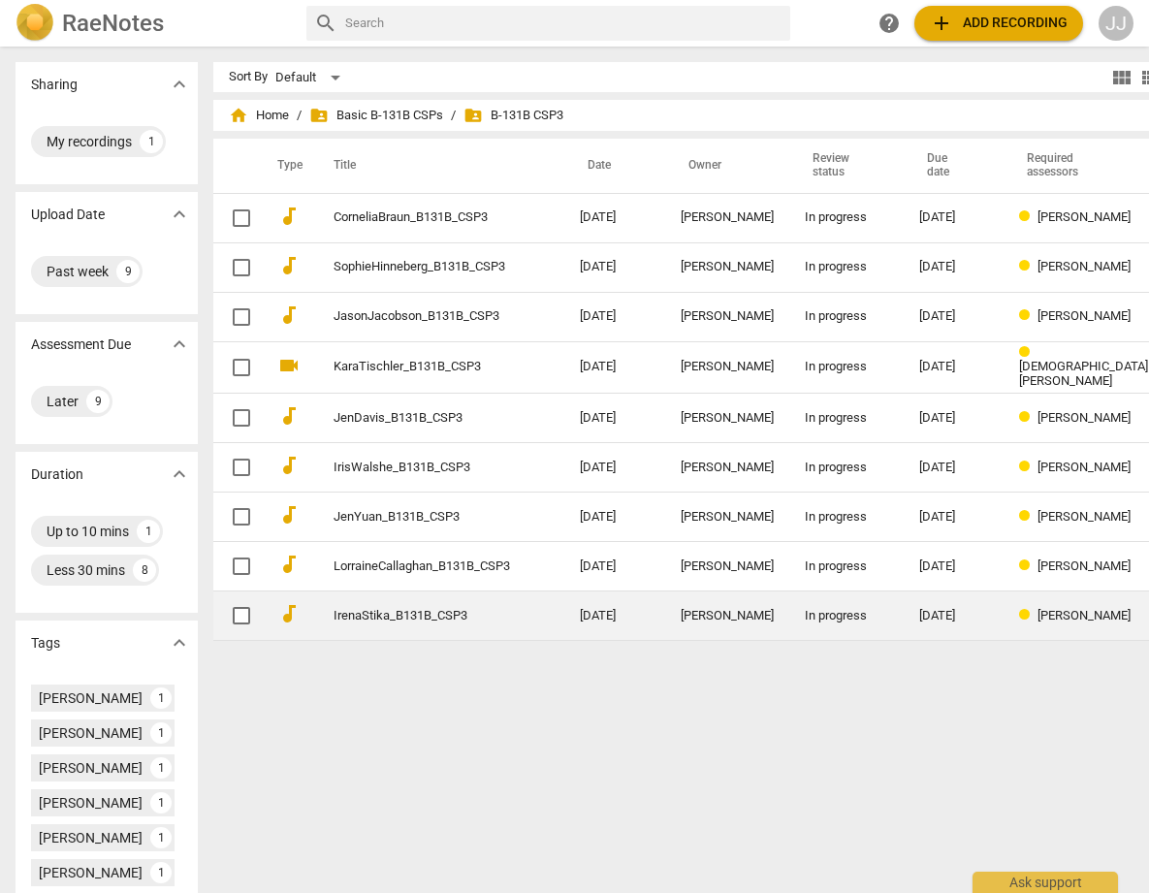
click at [333, 609] on link "IrenaStika_B131B_CSP3" at bounding box center [421, 616] width 176 height 15
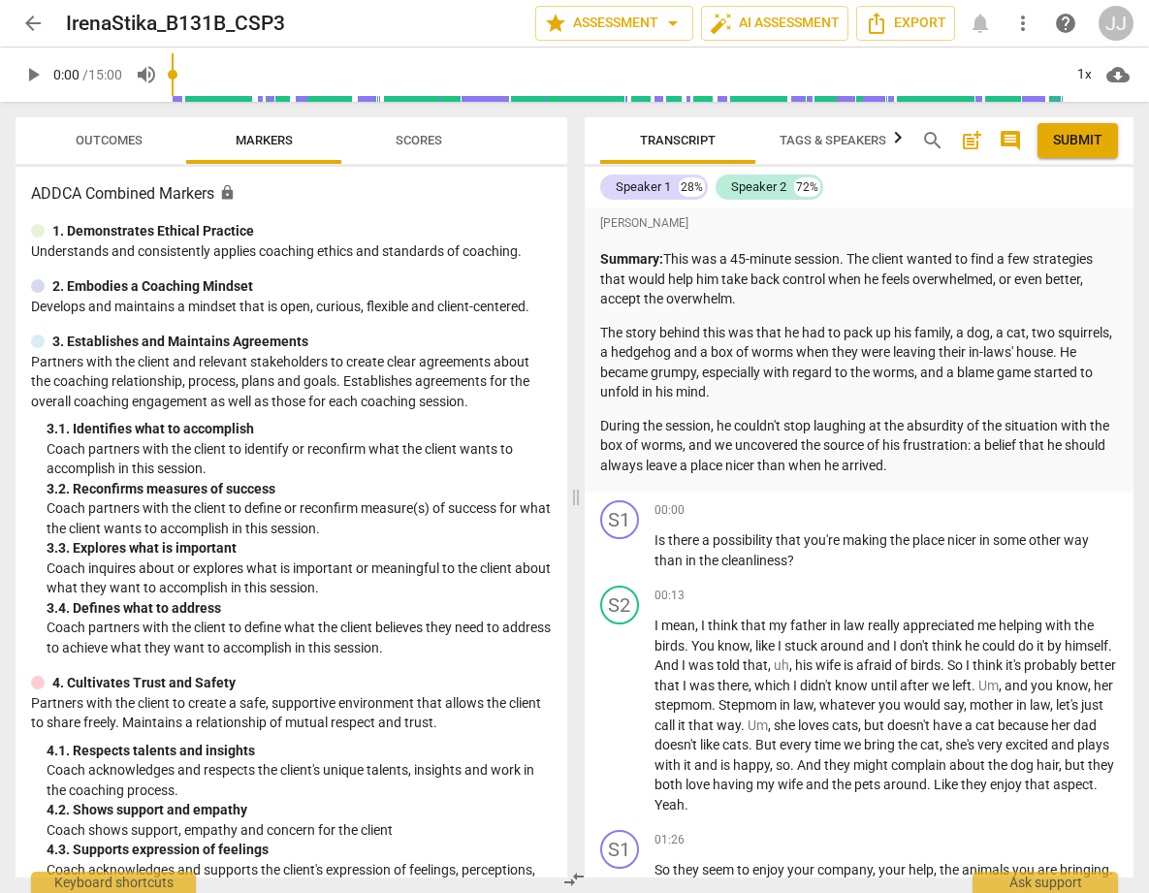
click at [32, 19] on span "arrow_back" at bounding box center [32, 23] width 23 height 23
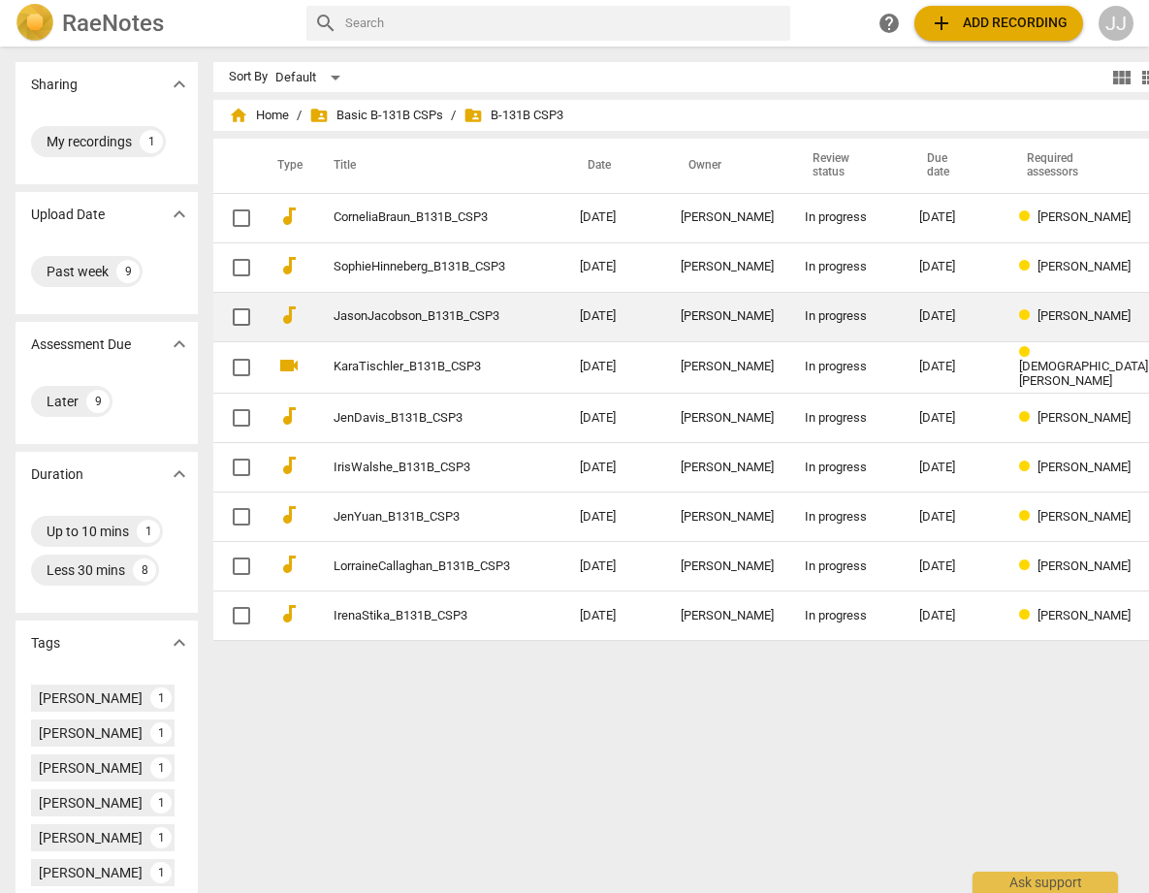
click at [333, 323] on link "JasonJacobson_B131B_CSP3" at bounding box center [421, 316] width 176 height 15
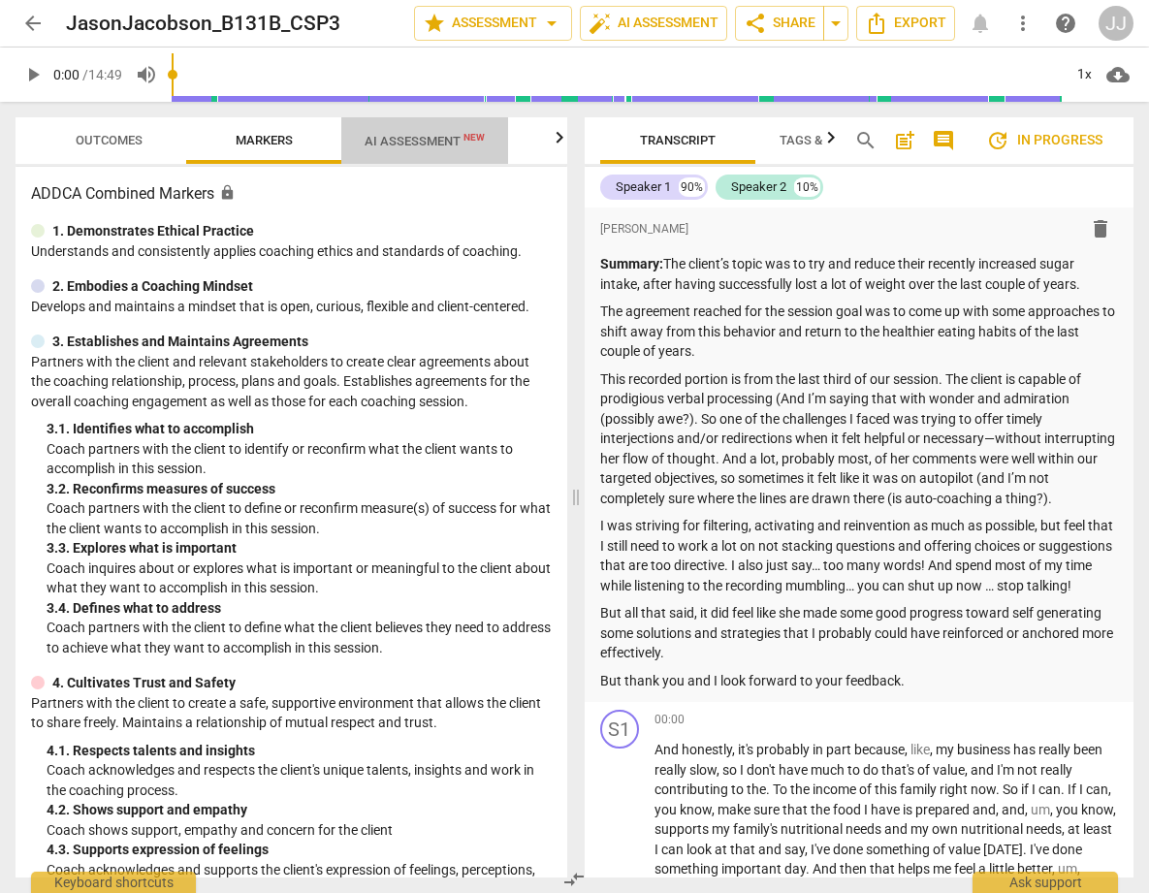
drag, startPoint x: 435, startPoint y: 133, endPoint x: 433, endPoint y: 142, distance: 9.9
click at [435, 134] on span "AI Assessment New" at bounding box center [424, 141] width 120 height 15
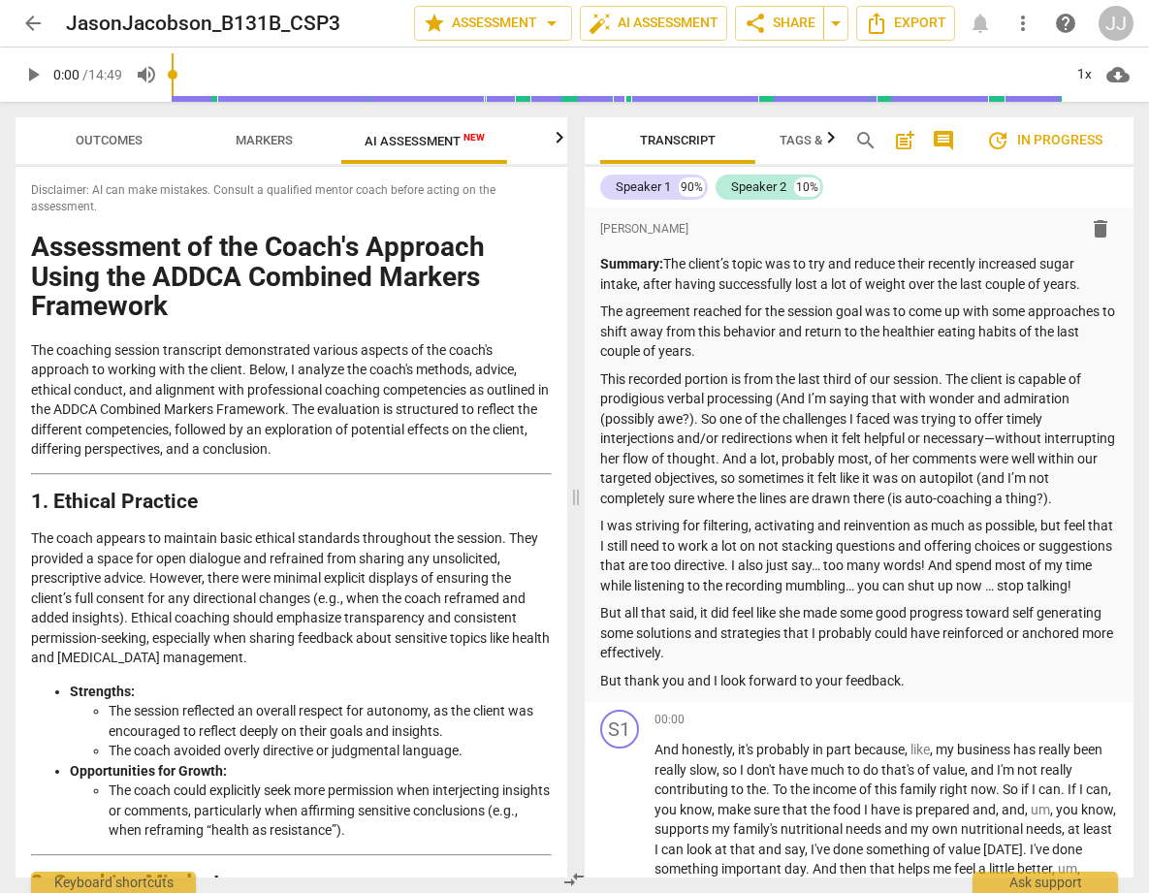
click at [29, 19] on span "arrow_back" at bounding box center [32, 23] width 23 height 23
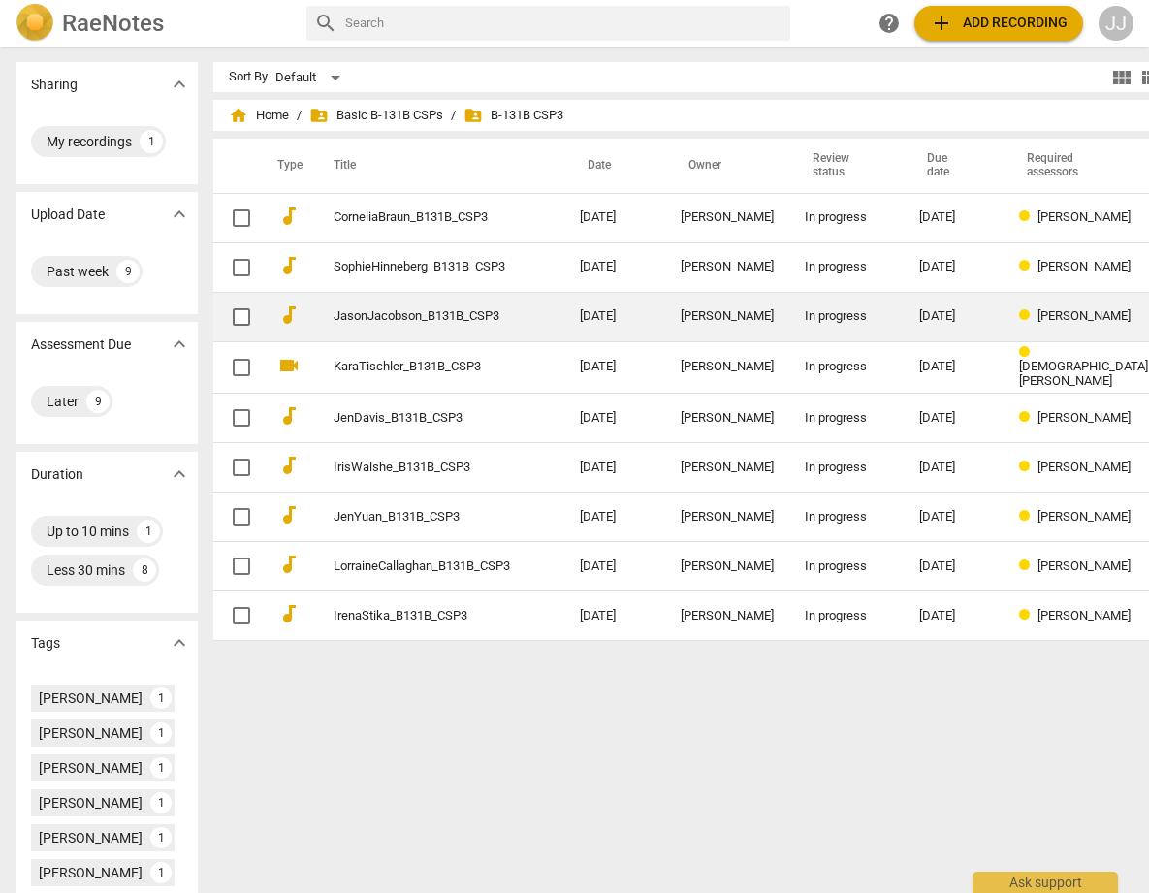
click at [1037, 308] on span "[PERSON_NAME]" at bounding box center [1083, 315] width 93 height 15
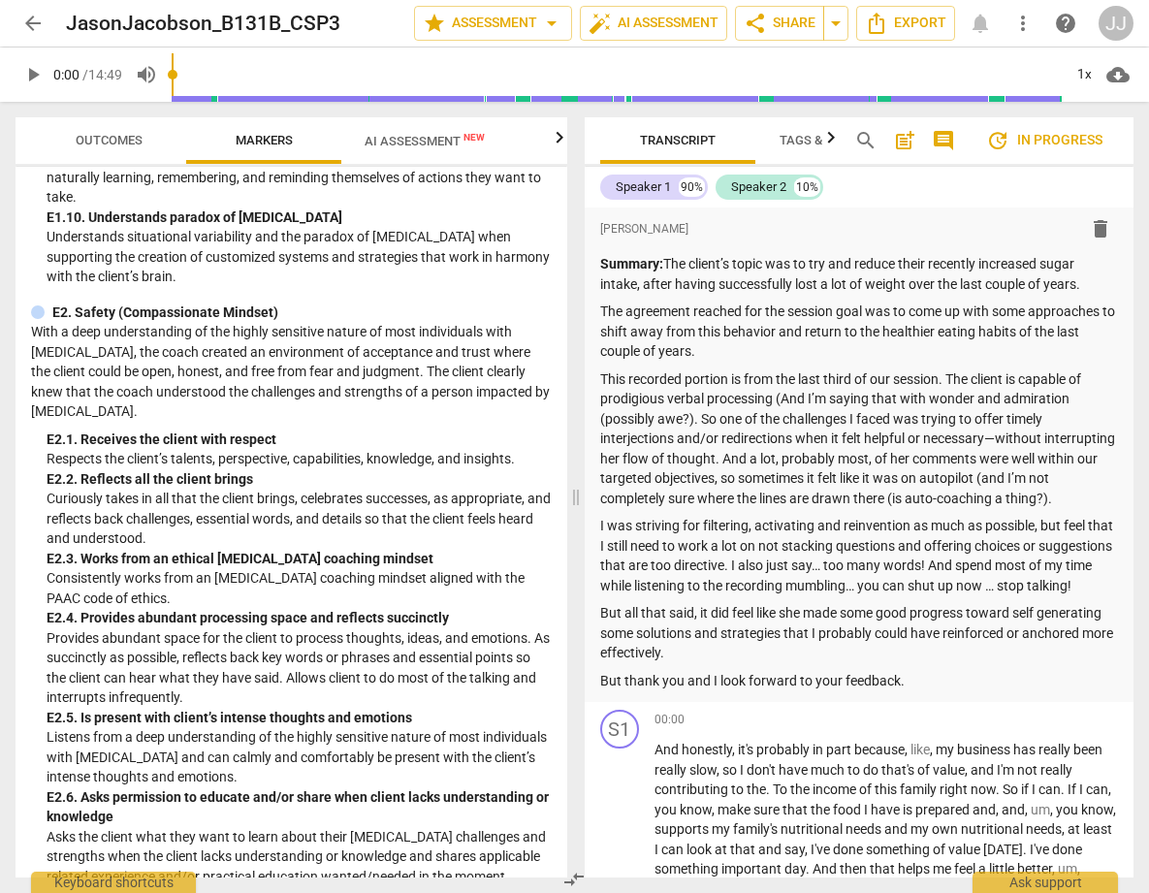
scroll to position [4454, 0]
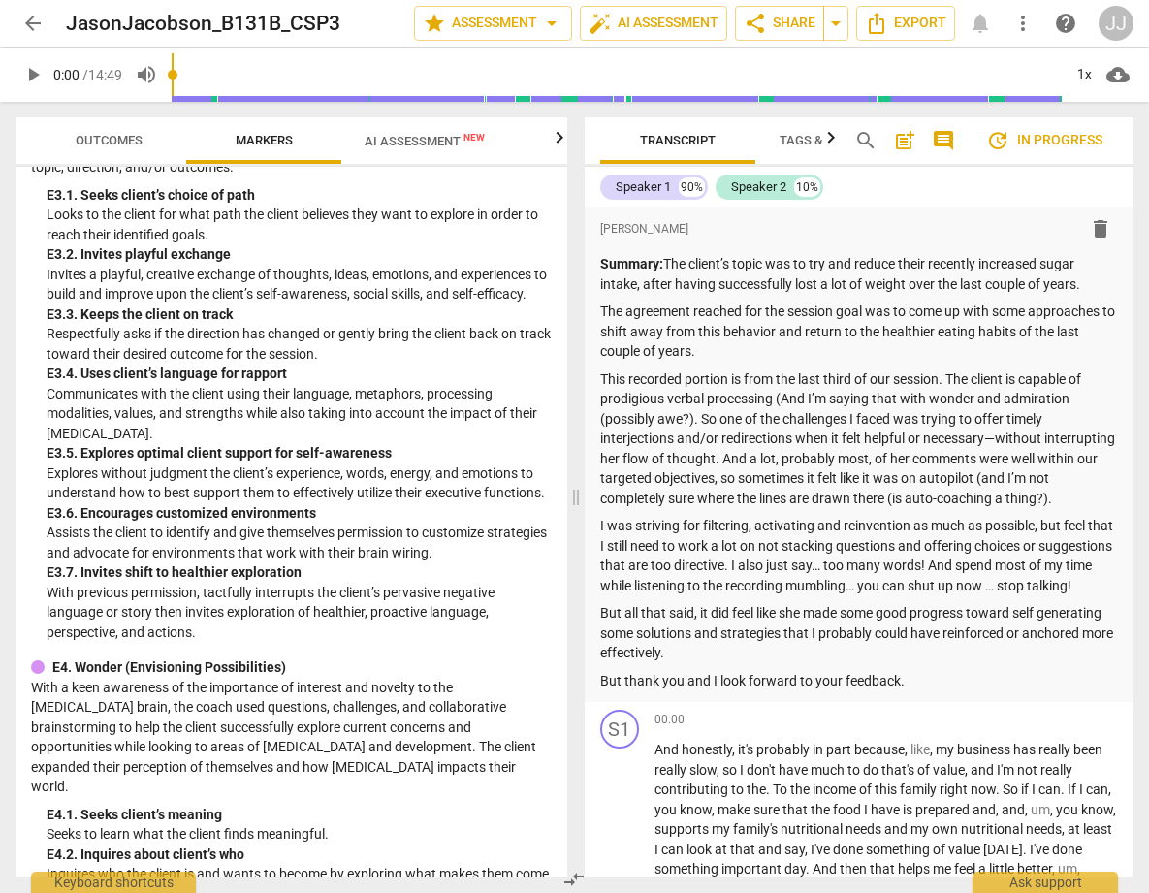
click at [32, 22] on span "arrow_back" at bounding box center [32, 23] width 23 height 23
